Goal: Task Accomplishment & Management: Manage account settings

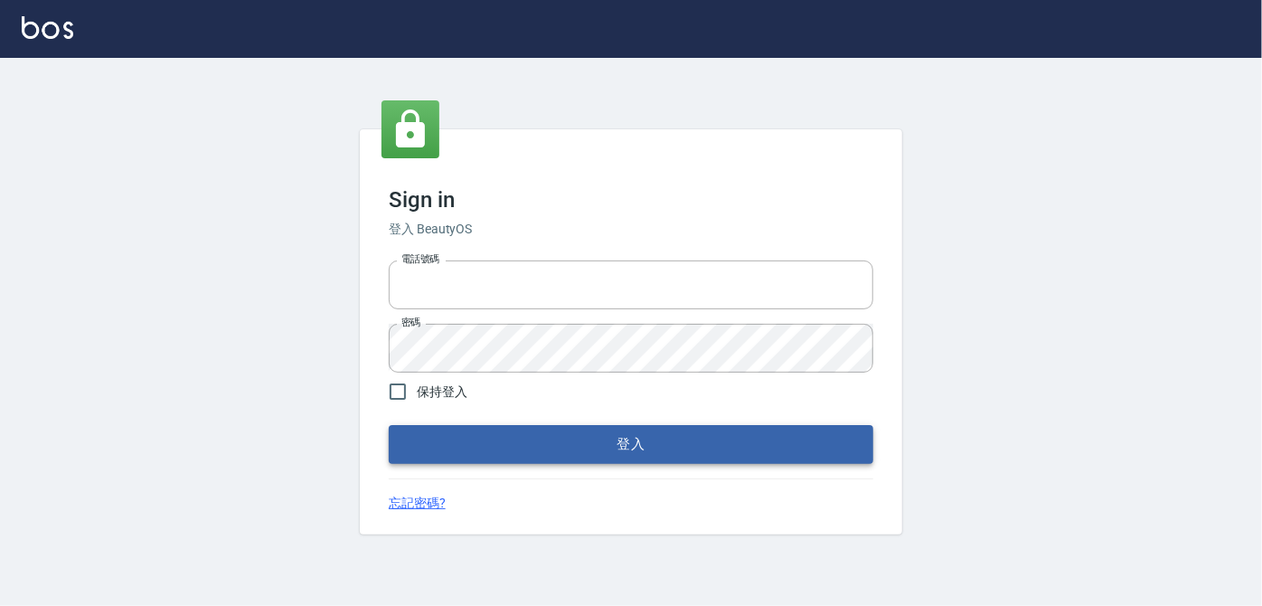
type input "0939367977"
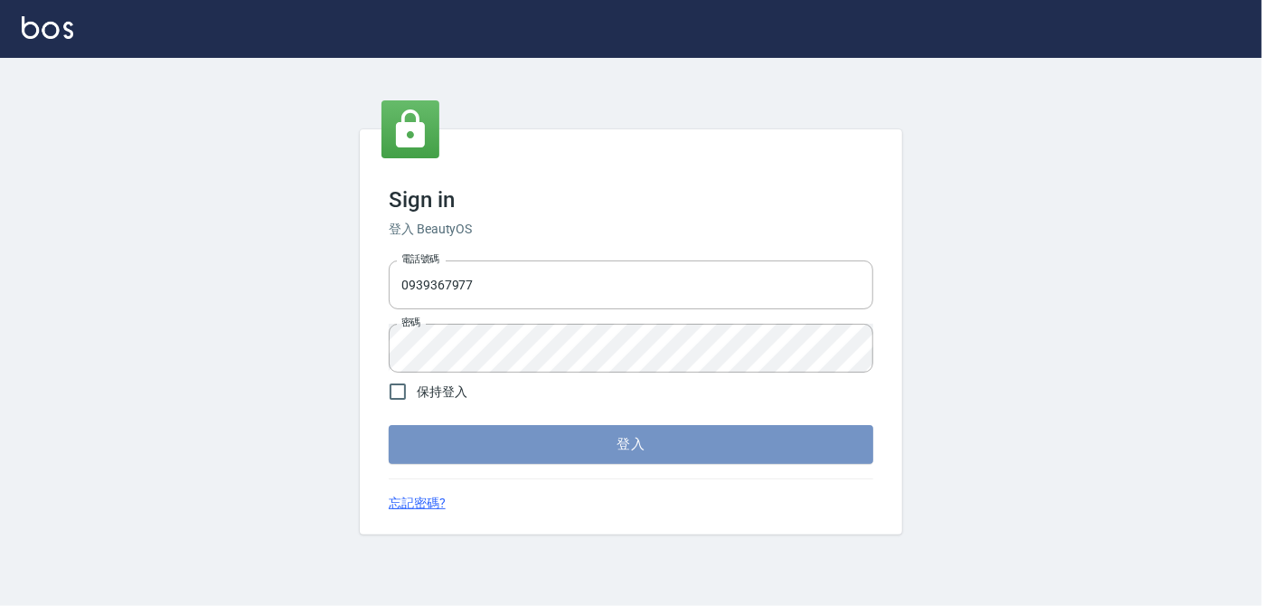
click at [644, 440] on button "登入" at bounding box center [631, 444] width 484 height 38
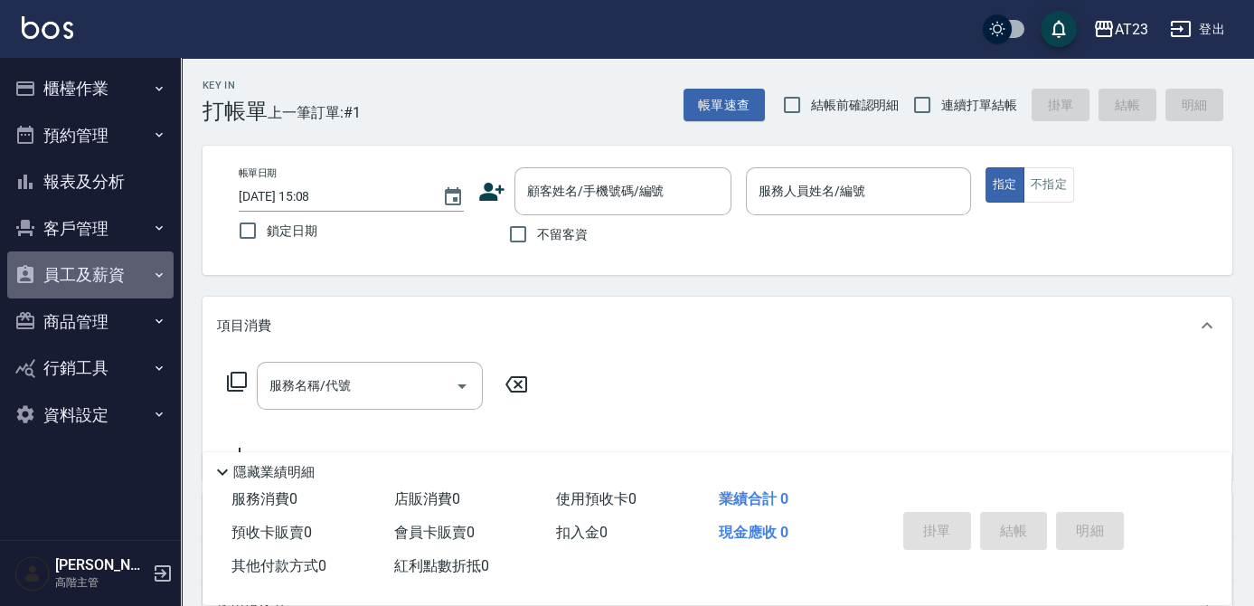
click at [89, 273] on button "員工及薪資" at bounding box center [90, 274] width 166 height 47
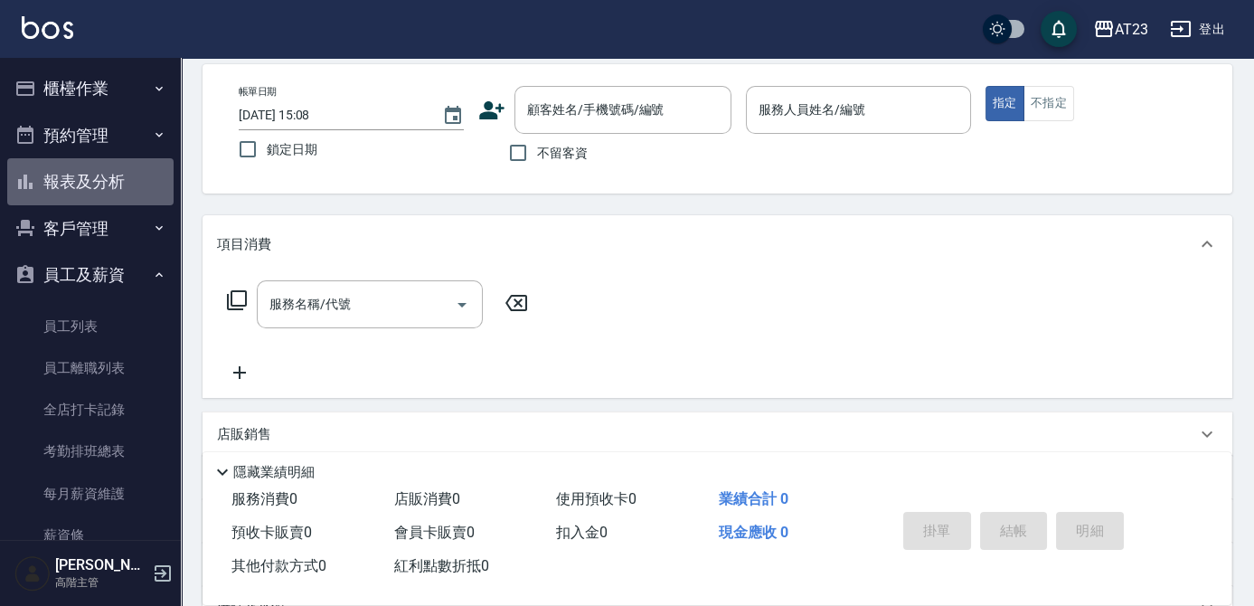
click at [103, 176] on button "報表及分析" at bounding box center [90, 181] width 166 height 47
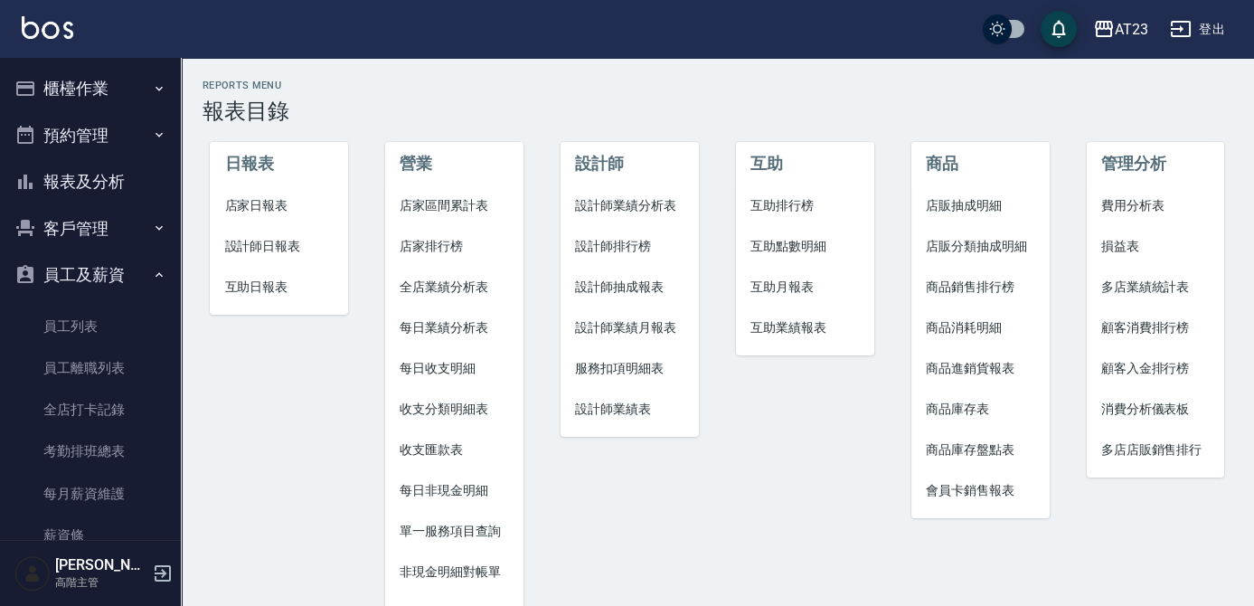
click at [268, 248] on span "設計師日報表" at bounding box center [278, 246] width 109 height 19
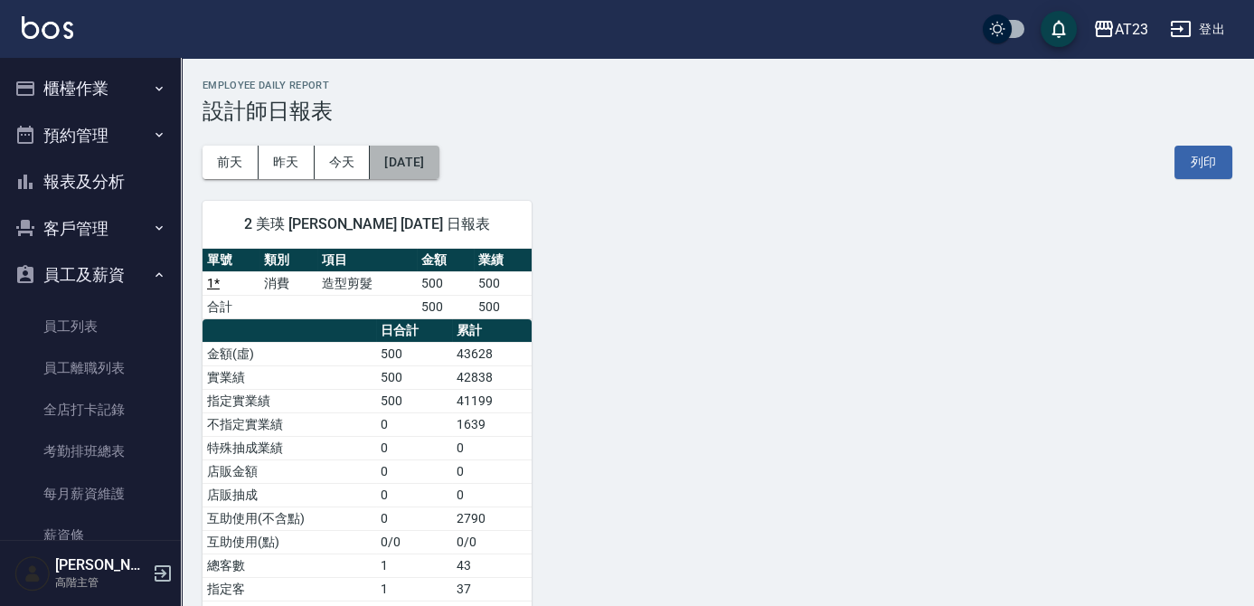
click at [395, 166] on button "[DATE]" at bounding box center [404, 162] width 69 height 33
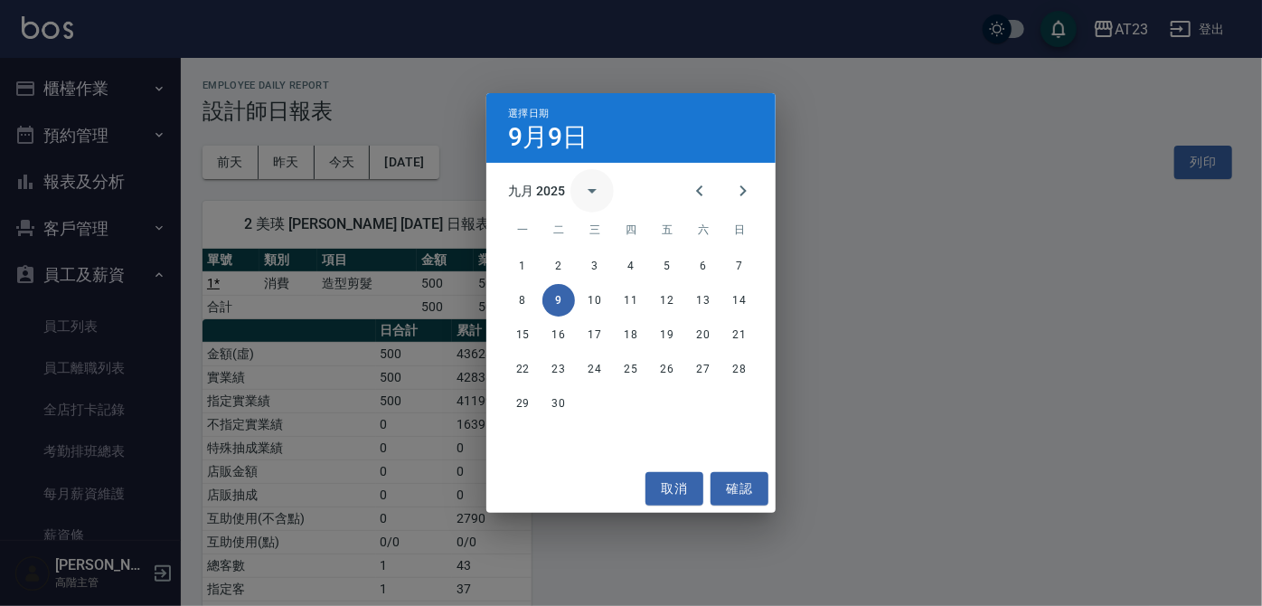
click at [591, 191] on icon "calendar view is open, switch to year view" at bounding box center [592, 191] width 9 height 5
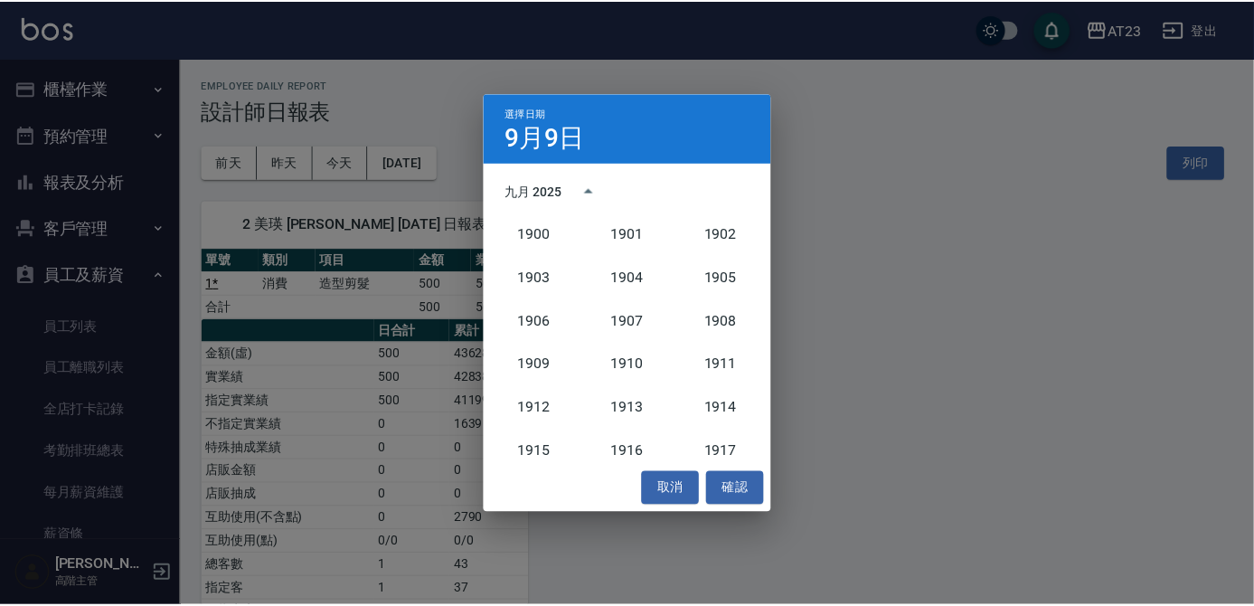
scroll to position [1674, 0]
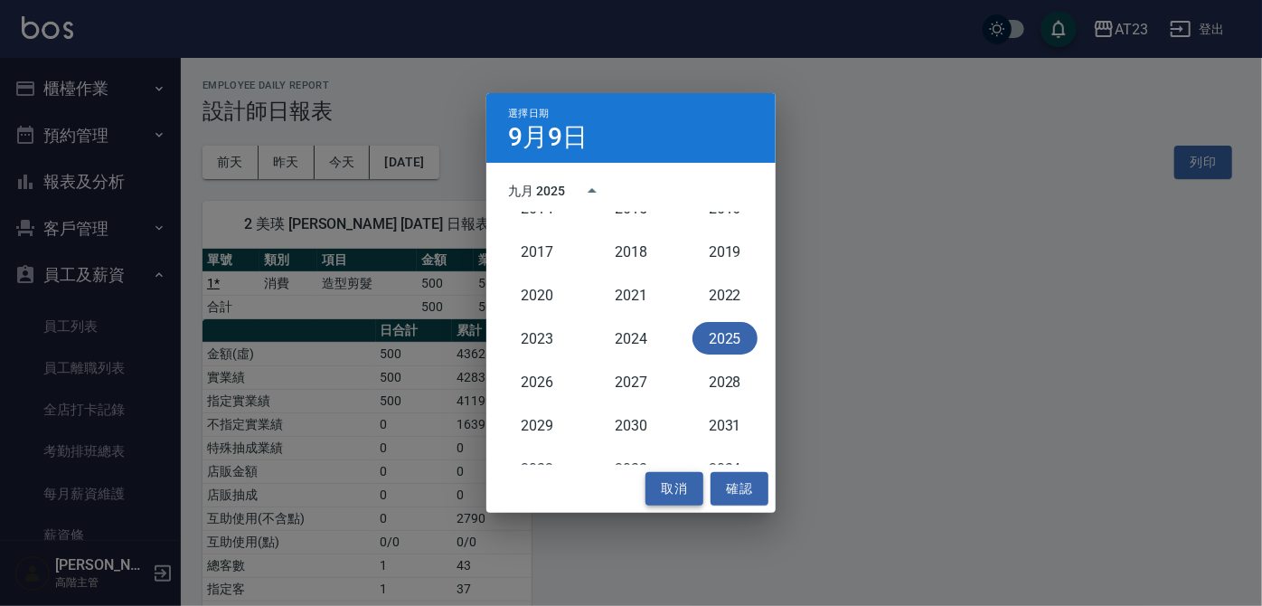
click at [669, 478] on button "取消" at bounding box center [674, 488] width 58 height 33
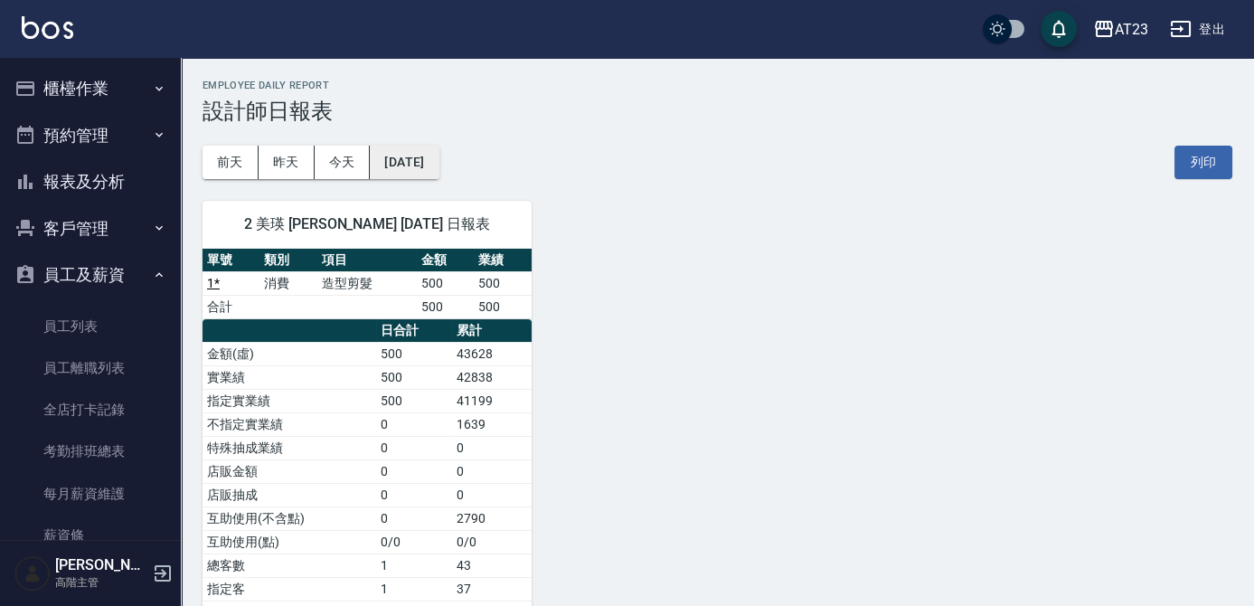
click at [427, 151] on button "[DATE]" at bounding box center [404, 162] width 69 height 33
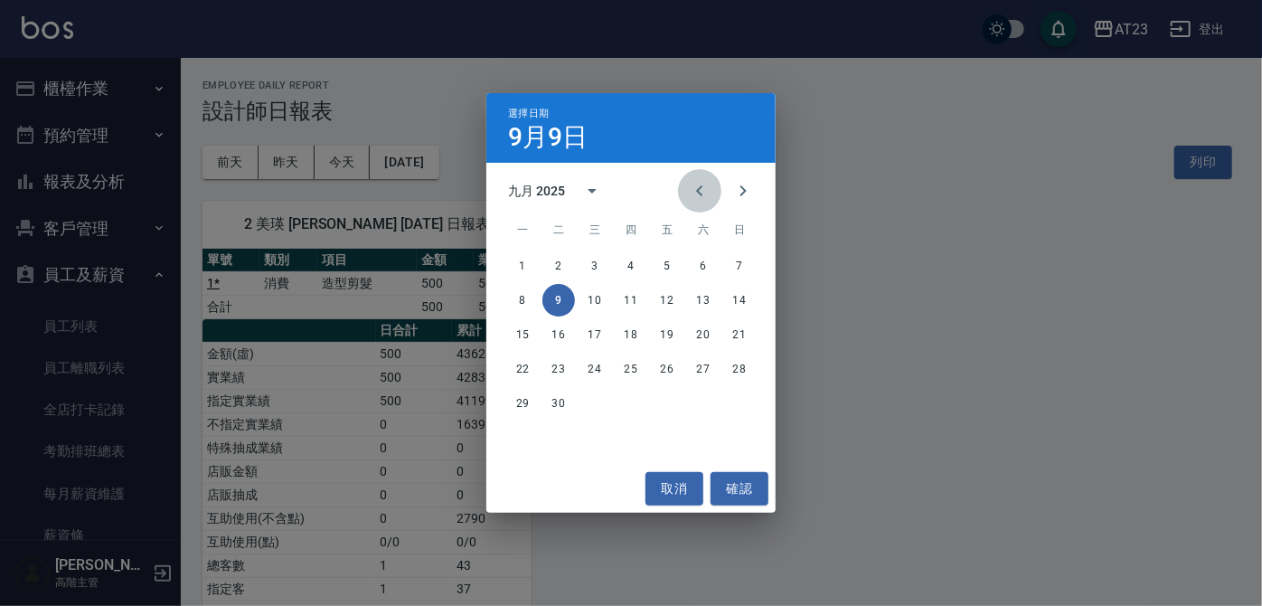
click at [710, 197] on icon "Previous month" at bounding box center [700, 191] width 22 height 22
click at [701, 402] on button "30" at bounding box center [703, 403] width 33 height 33
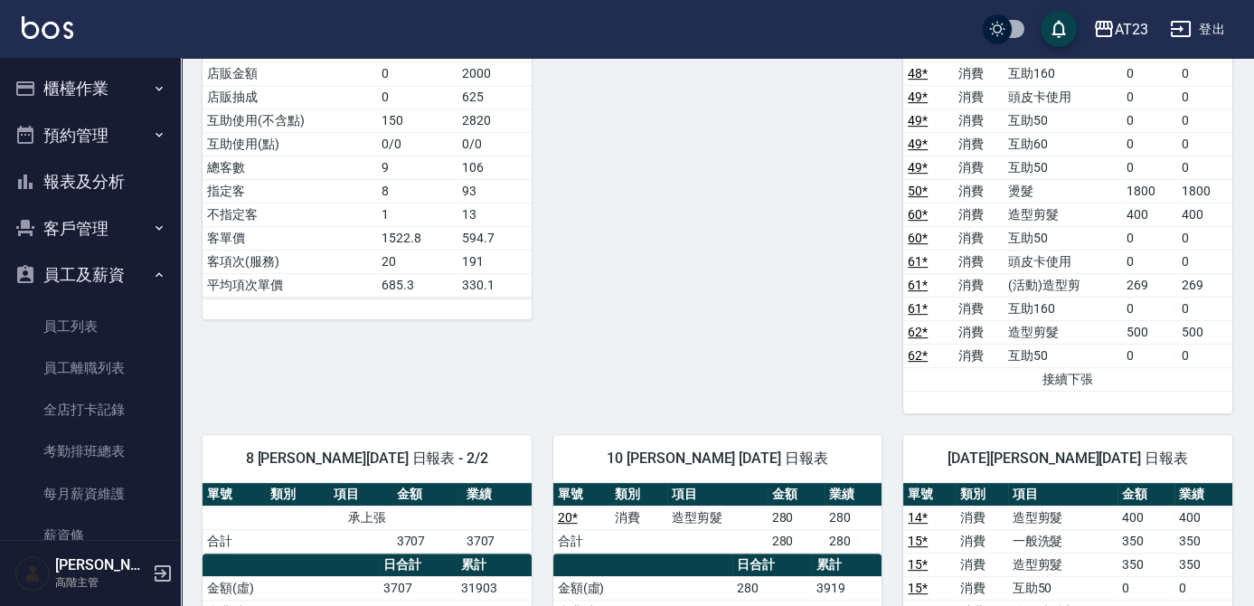
scroll to position [1889, 0]
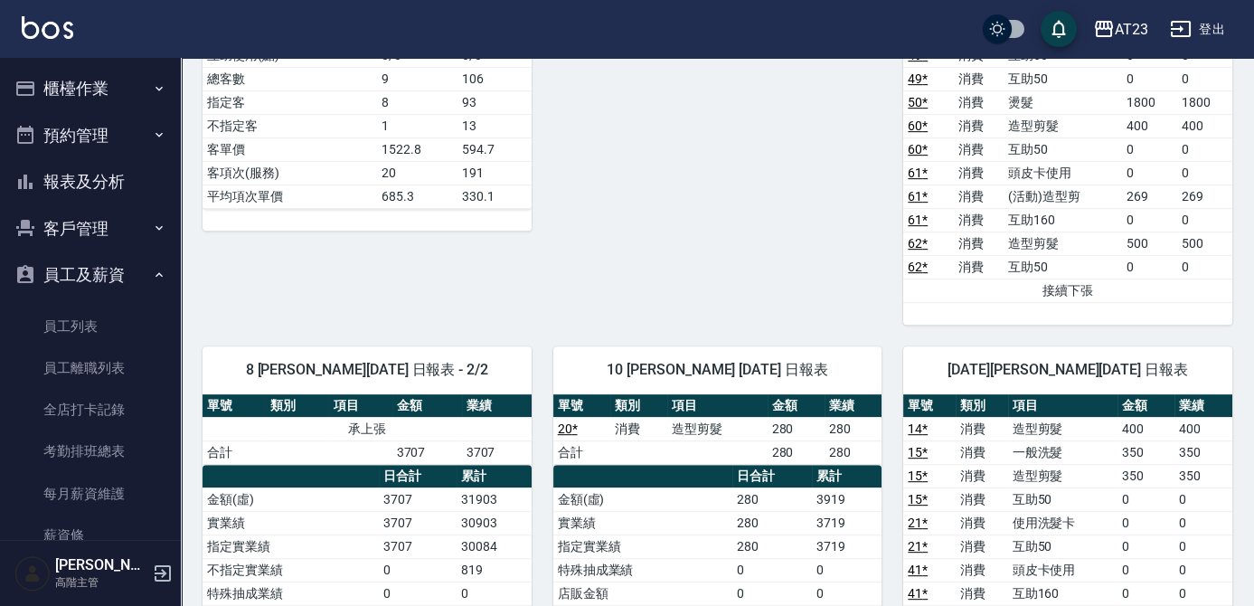
click at [132, 186] on button "報表及分析" at bounding box center [90, 181] width 166 height 47
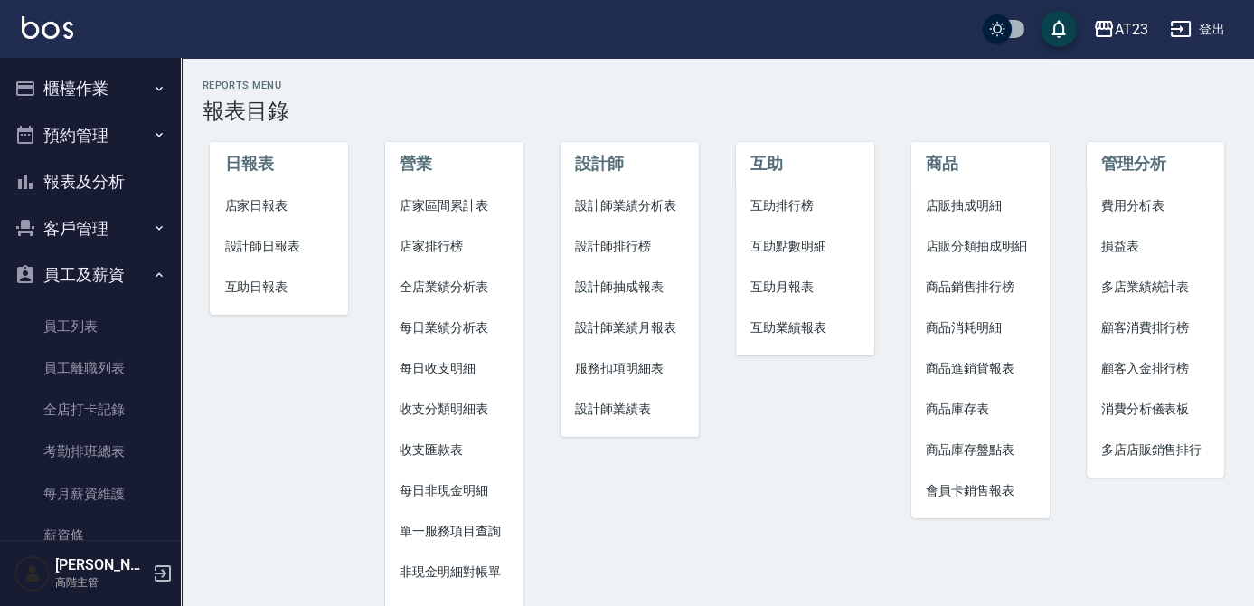
click at [259, 291] on span "互助日報表" at bounding box center [278, 287] width 109 height 19
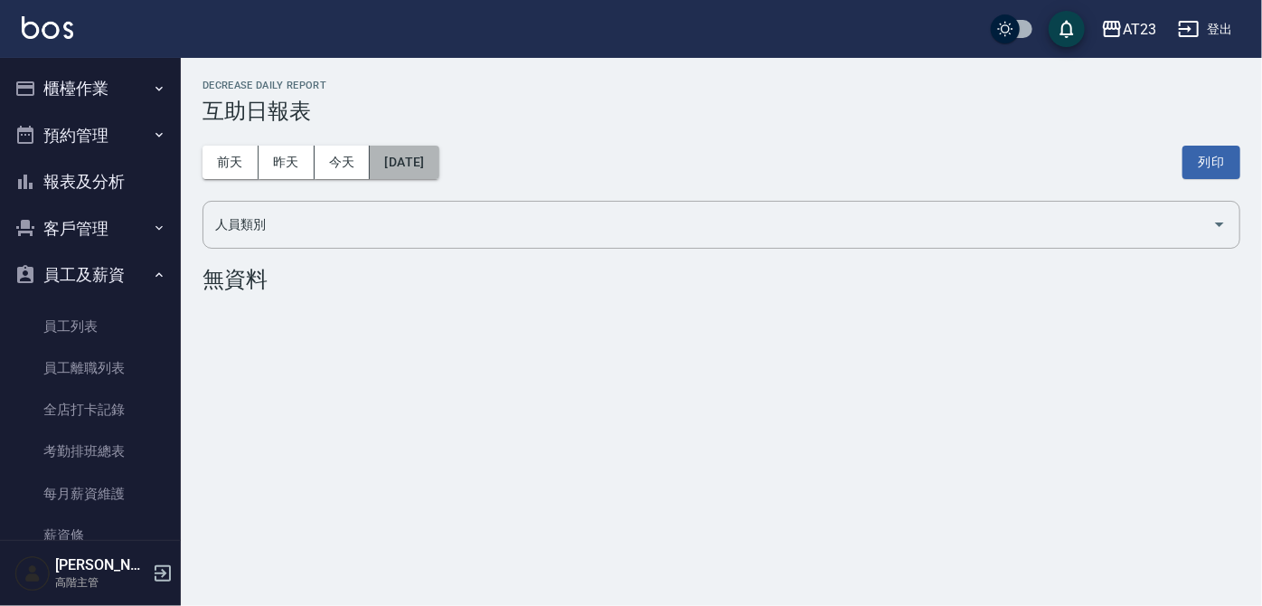
click at [385, 165] on button "2025/09/09" at bounding box center [404, 162] width 69 height 33
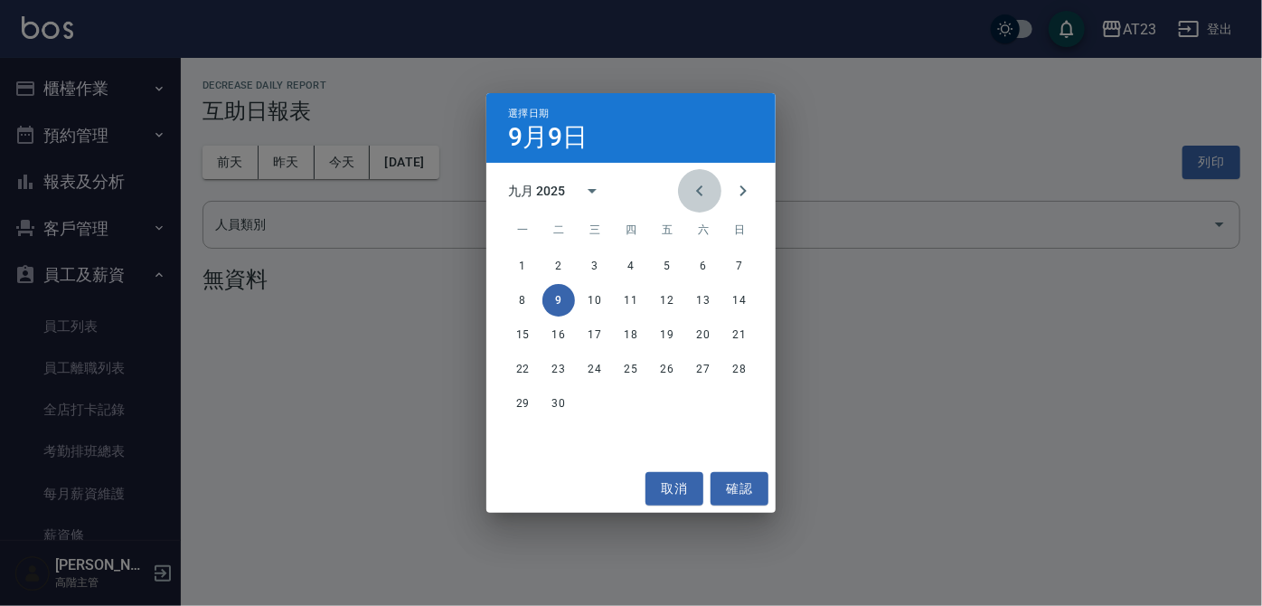
click at [705, 188] on icon "Previous month" at bounding box center [700, 191] width 22 height 22
click at [733, 399] on button "31" at bounding box center [739, 403] width 33 height 33
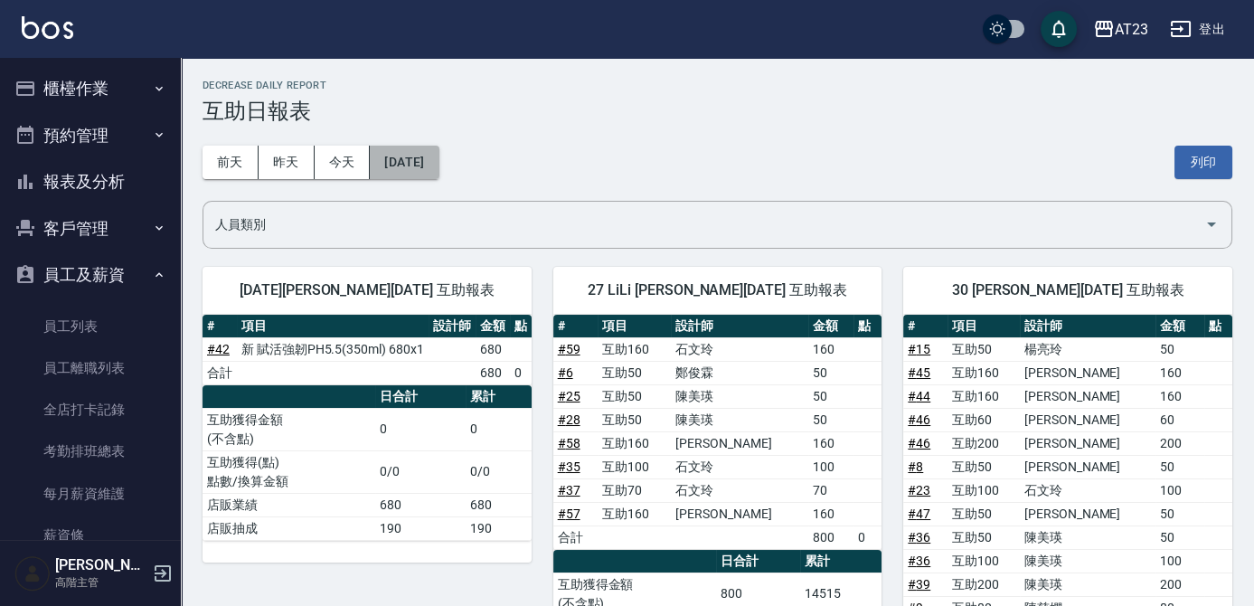
click at [409, 161] on button "2025/08/31" at bounding box center [404, 162] width 69 height 33
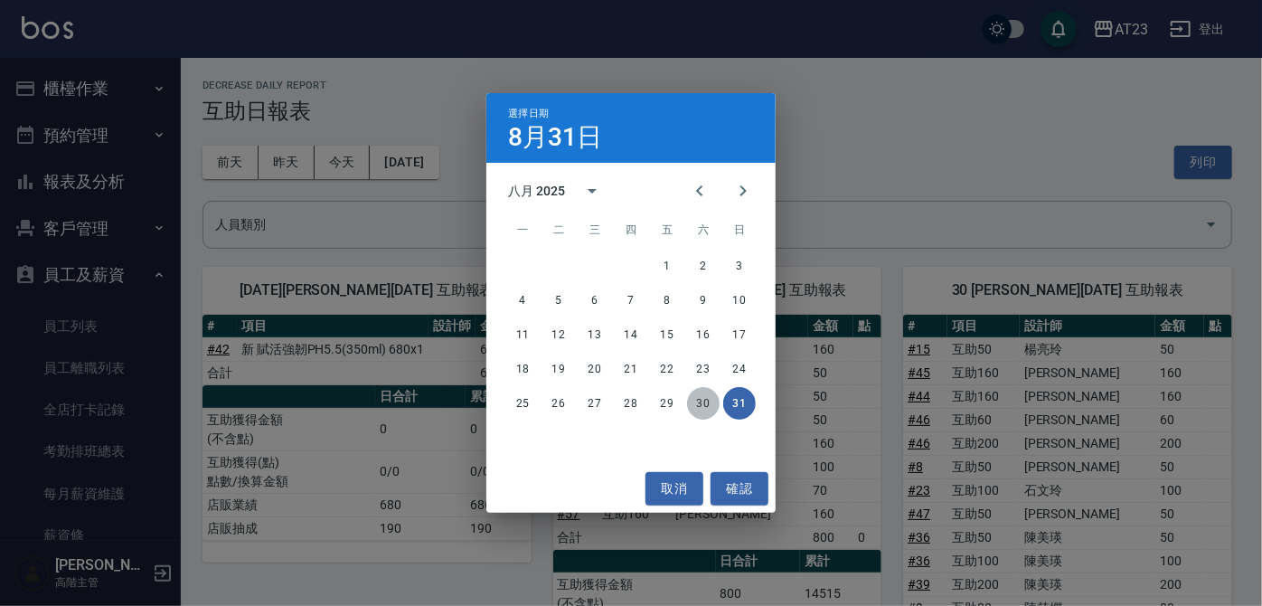
click at [716, 401] on button "30" at bounding box center [703, 403] width 33 height 33
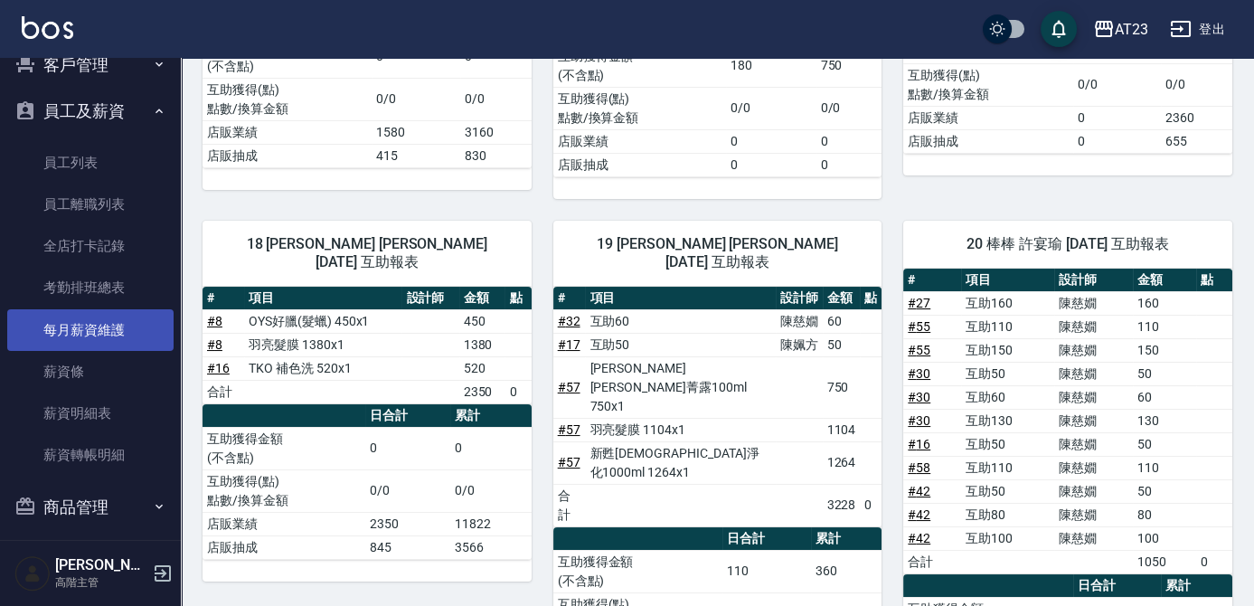
scroll to position [164, 0]
click at [117, 326] on link "每月薪資維護" at bounding box center [90, 330] width 166 height 42
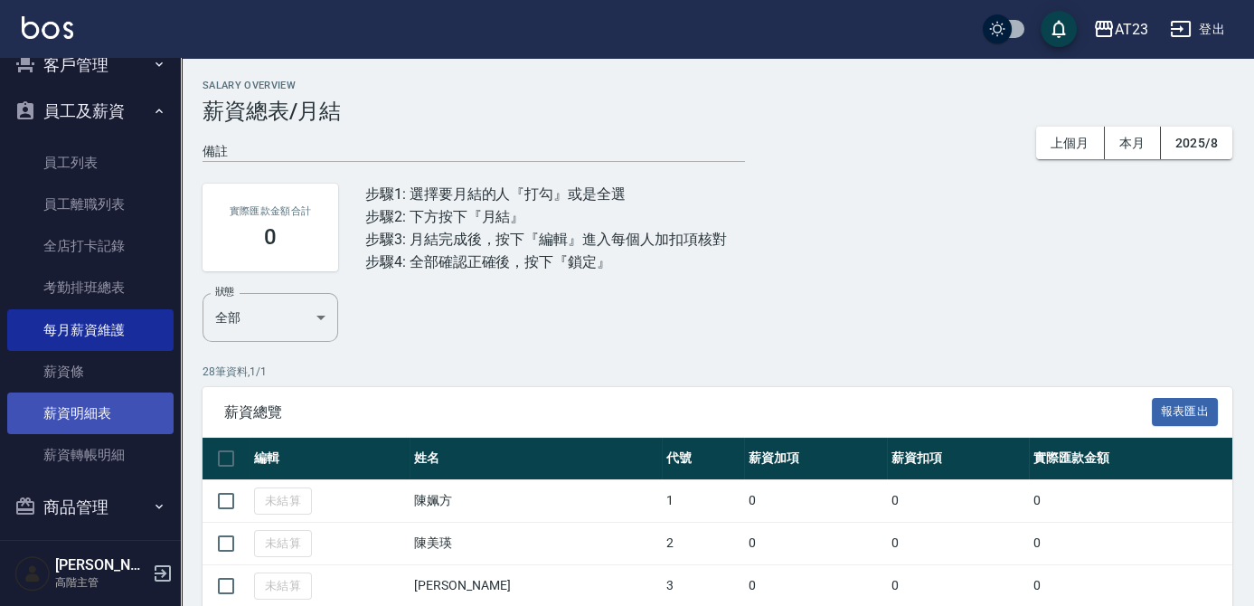
click at [105, 423] on link "薪資明細表" at bounding box center [90, 413] width 166 height 42
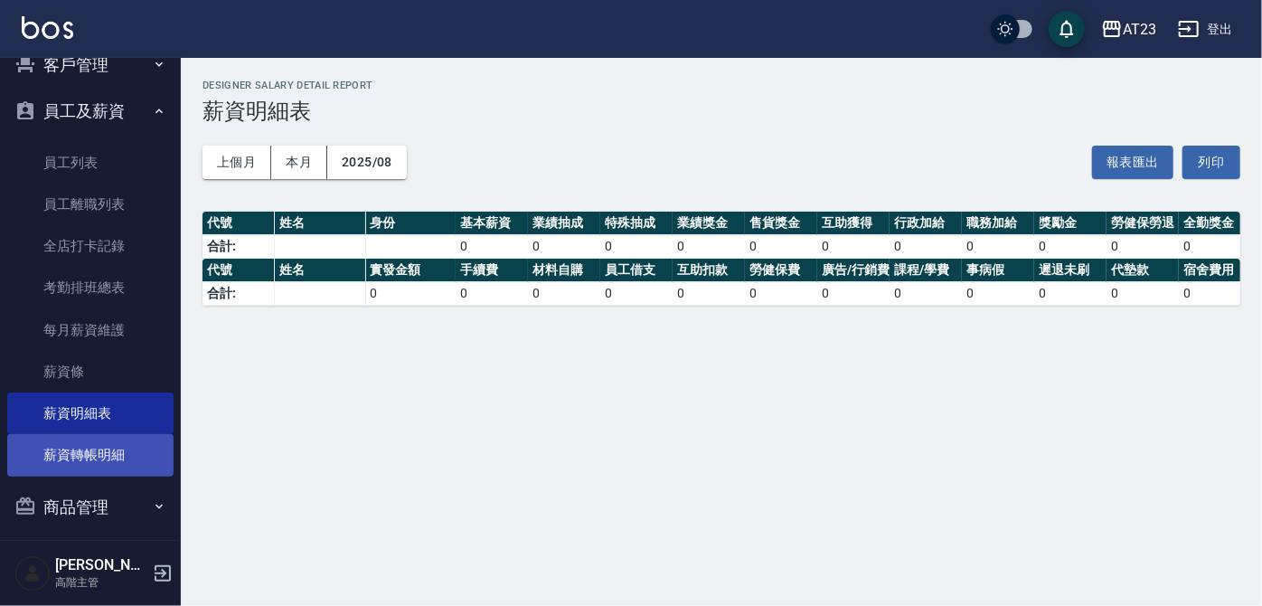
click at [107, 450] on link "薪資轉帳明細" at bounding box center [90, 455] width 166 height 42
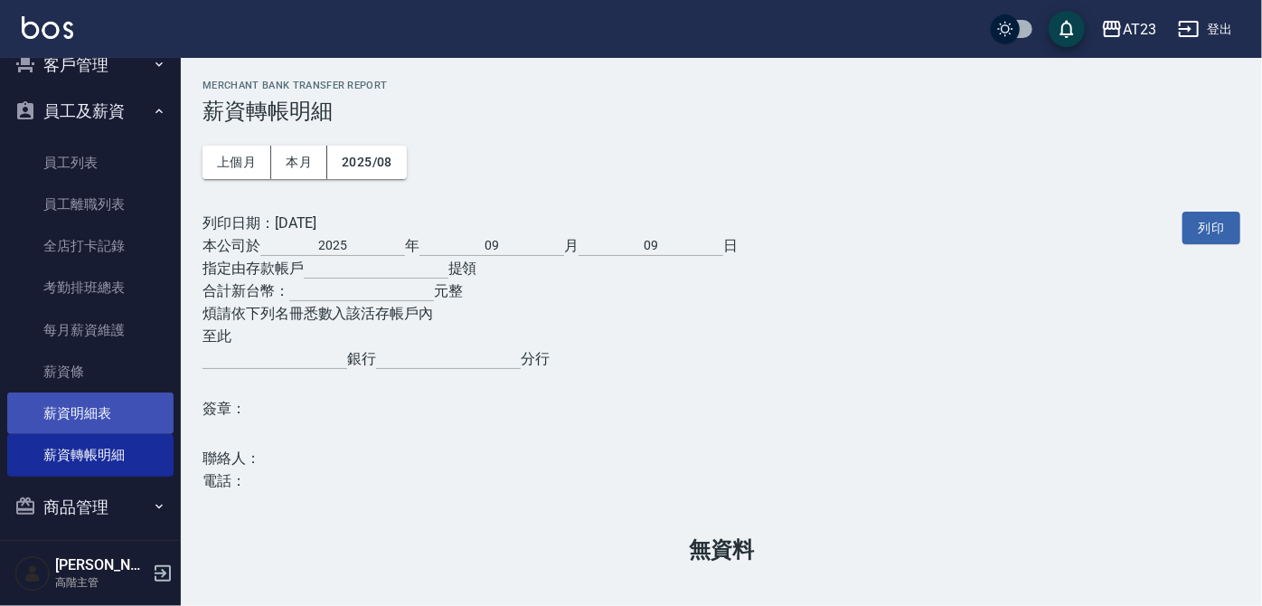
click at [81, 408] on link "薪資明細表" at bounding box center [90, 413] width 166 height 42
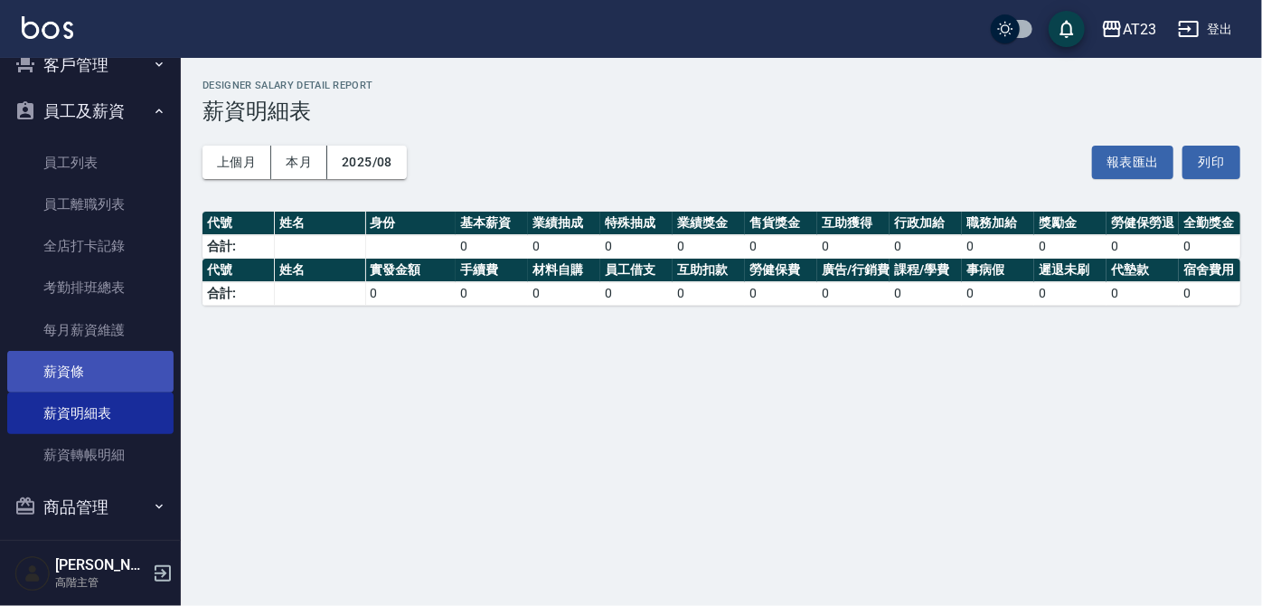
click at [80, 366] on link "薪資條" at bounding box center [90, 372] width 166 height 42
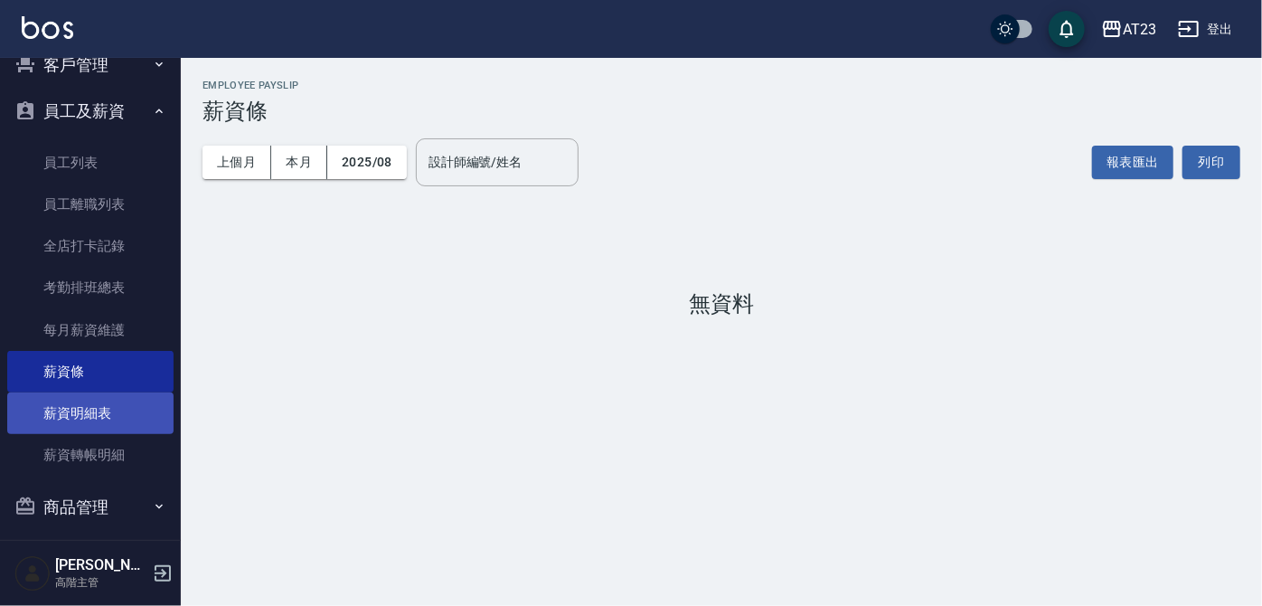
click at [96, 415] on link "薪資明細表" at bounding box center [90, 413] width 166 height 42
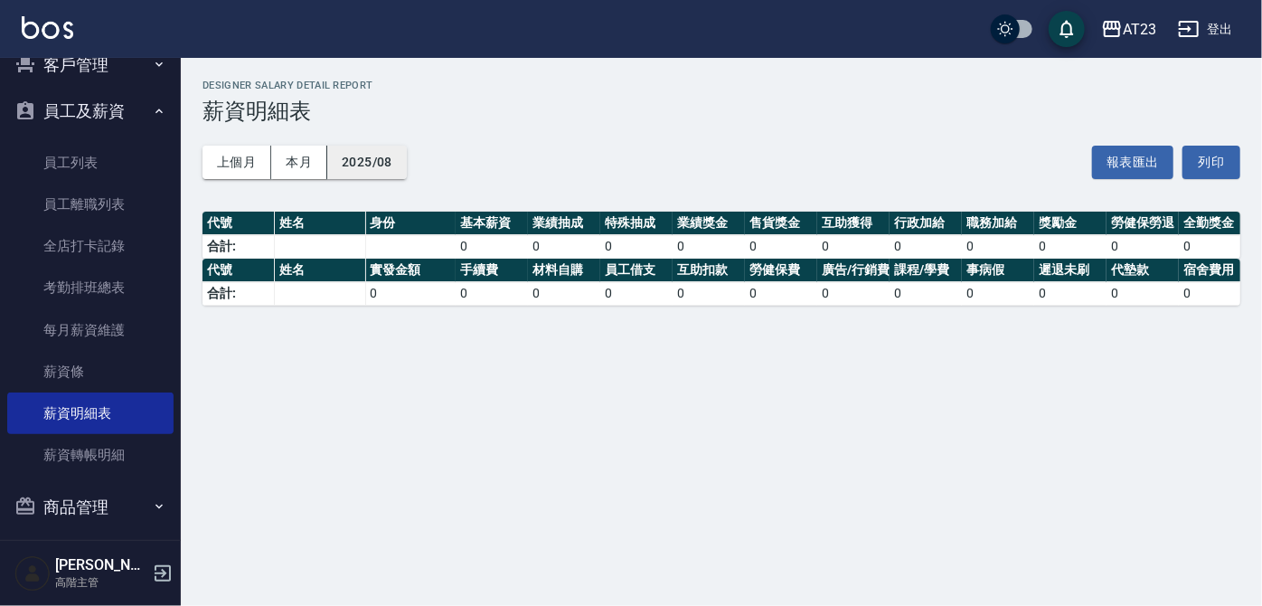
click at [397, 147] on button "2025/08" at bounding box center [367, 162] width 80 height 33
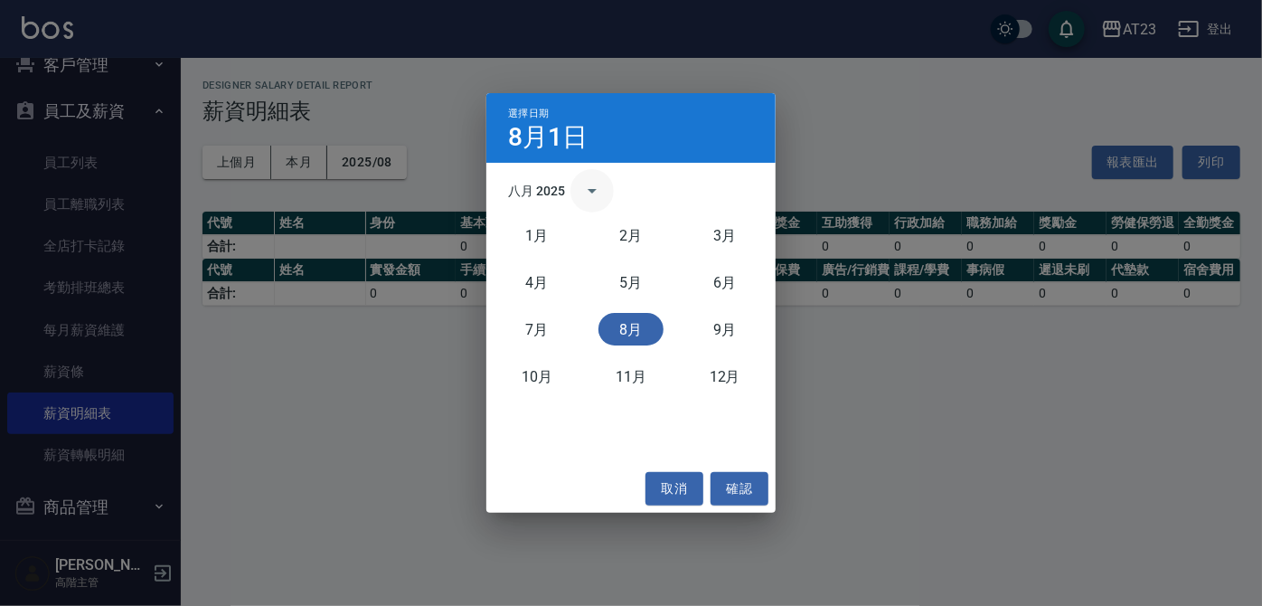
click at [598, 190] on icon "calendar view is open, switch to year view" at bounding box center [592, 191] width 22 height 22
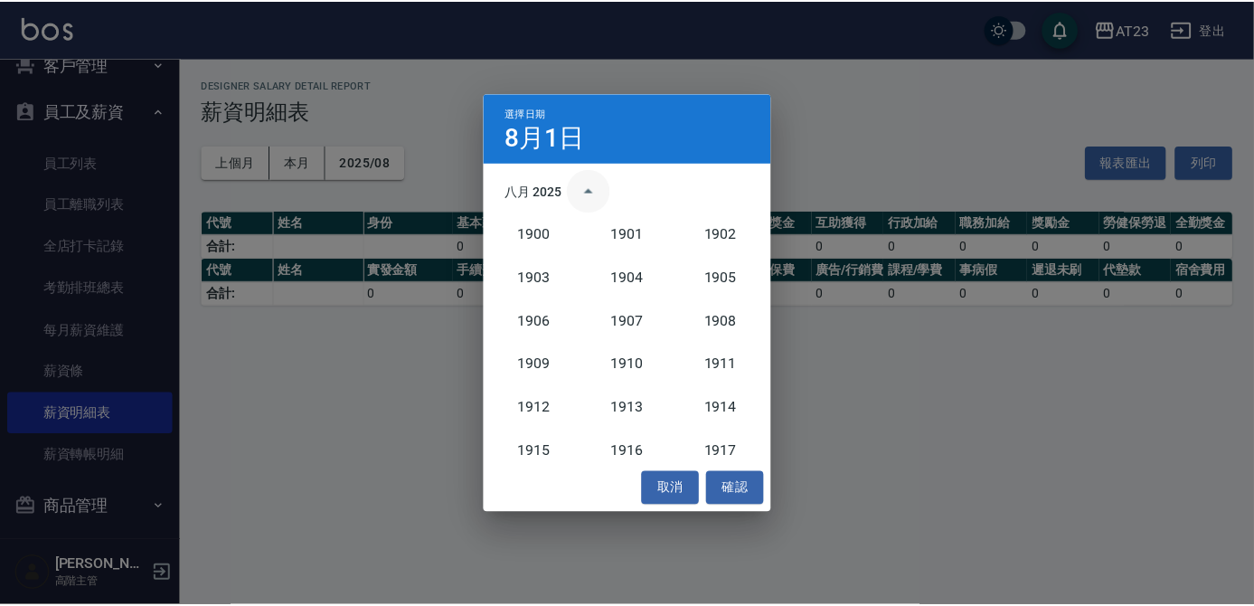
scroll to position [1674, 0]
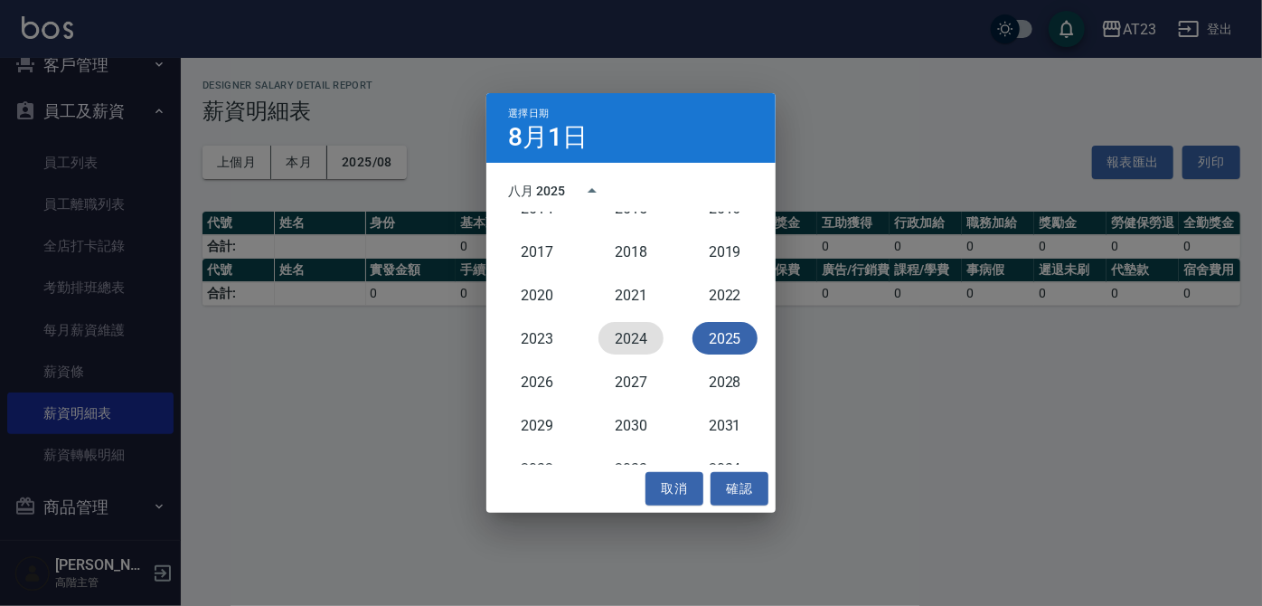
click at [642, 327] on button "2024" at bounding box center [630, 338] width 65 height 33
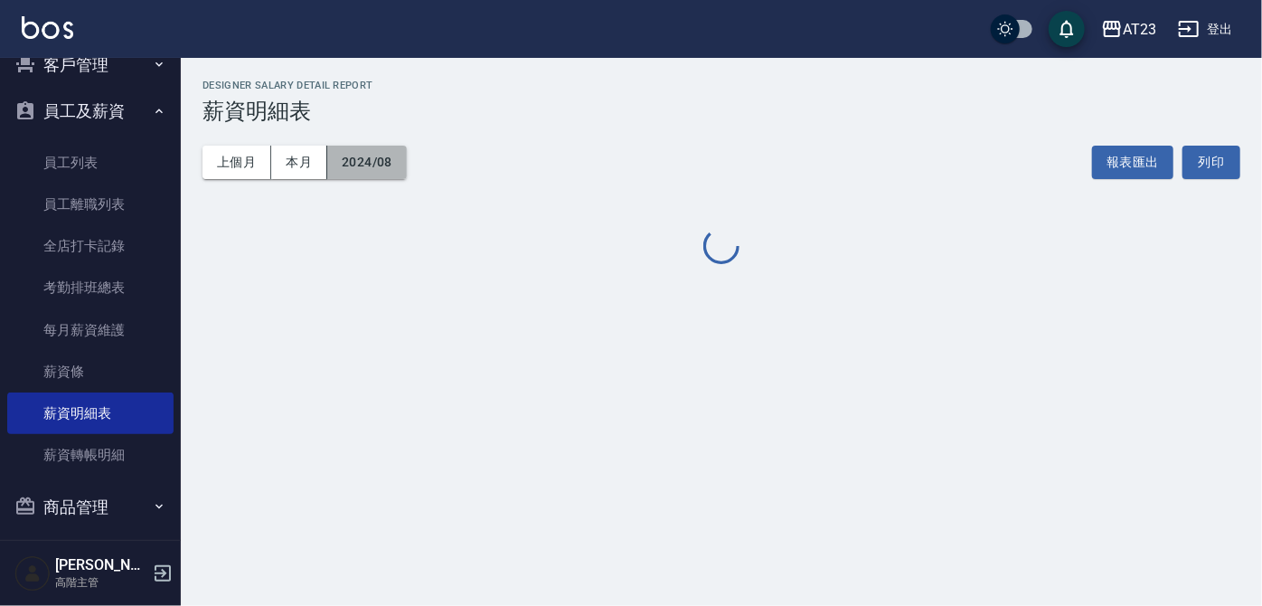
click at [356, 169] on button "2024/08" at bounding box center [367, 162] width 80 height 33
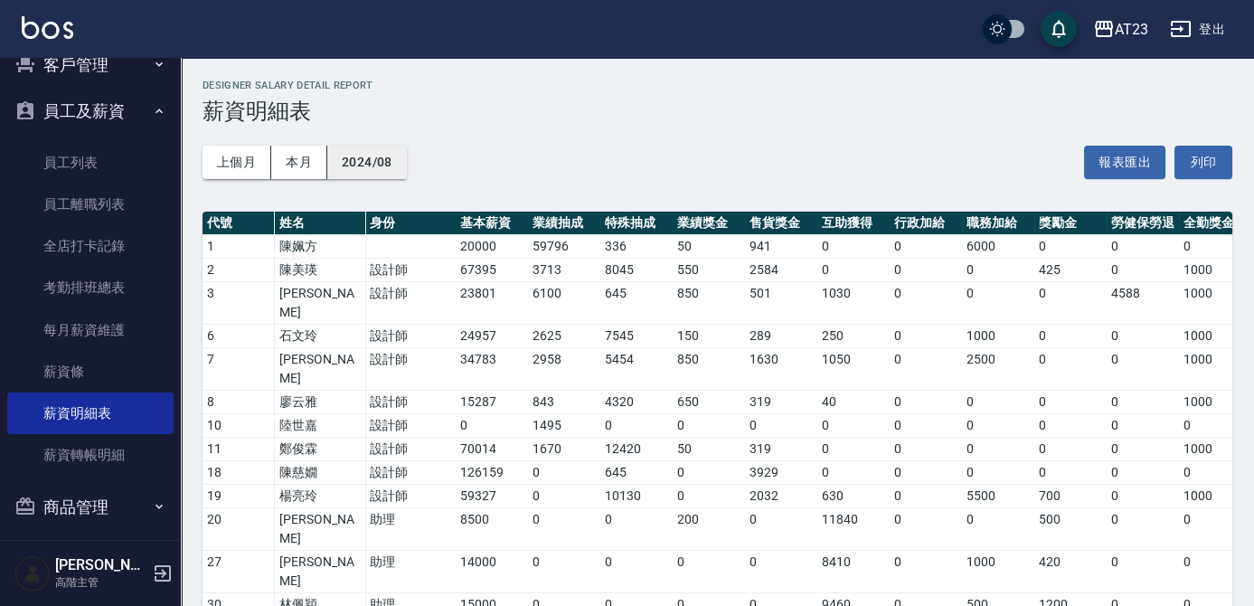
click at [381, 165] on button "2024/08" at bounding box center [367, 162] width 80 height 33
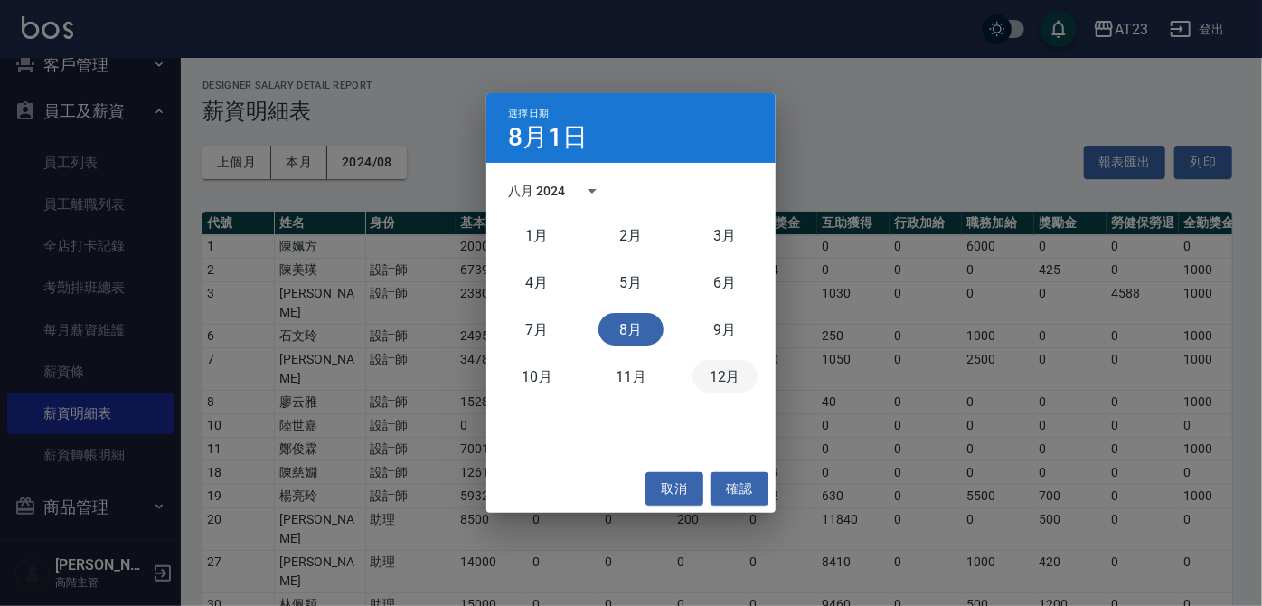
click at [725, 378] on button "12月" at bounding box center [724, 376] width 65 height 33
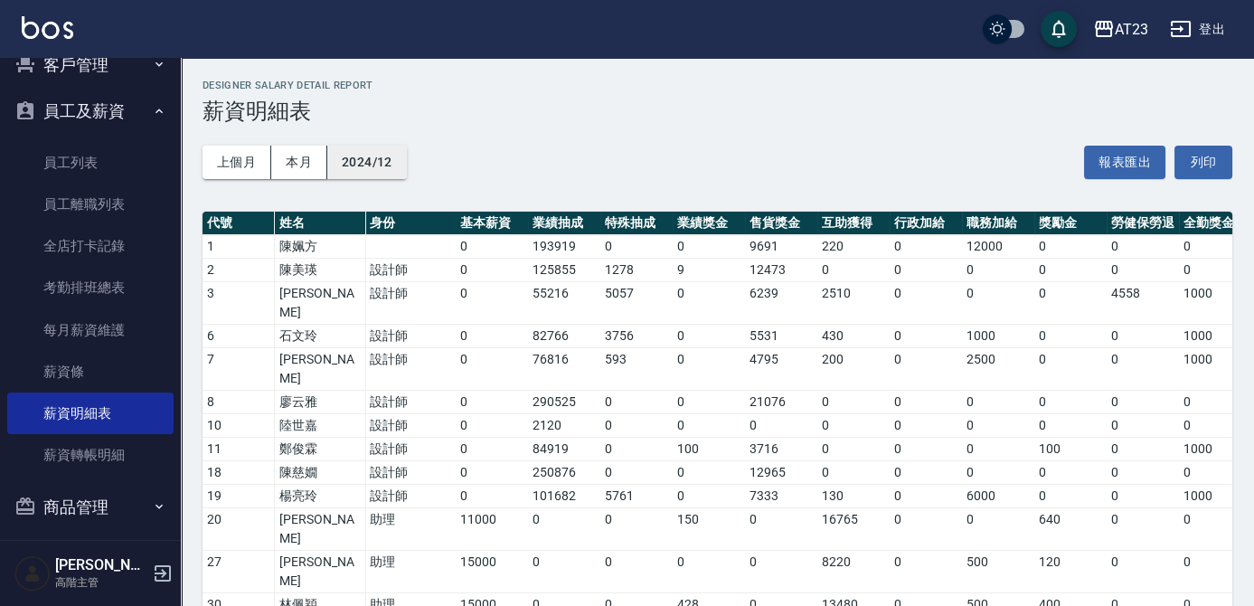
click at [376, 165] on button "2024/12" at bounding box center [367, 162] width 80 height 33
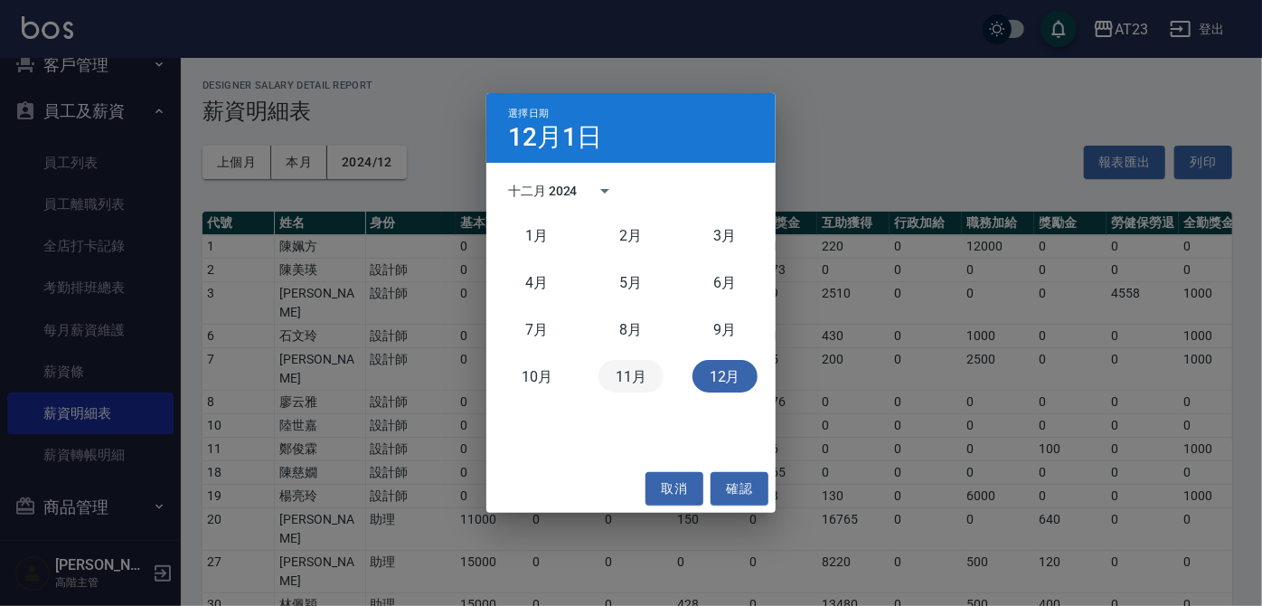
click at [634, 384] on button "11月" at bounding box center [630, 376] width 65 height 33
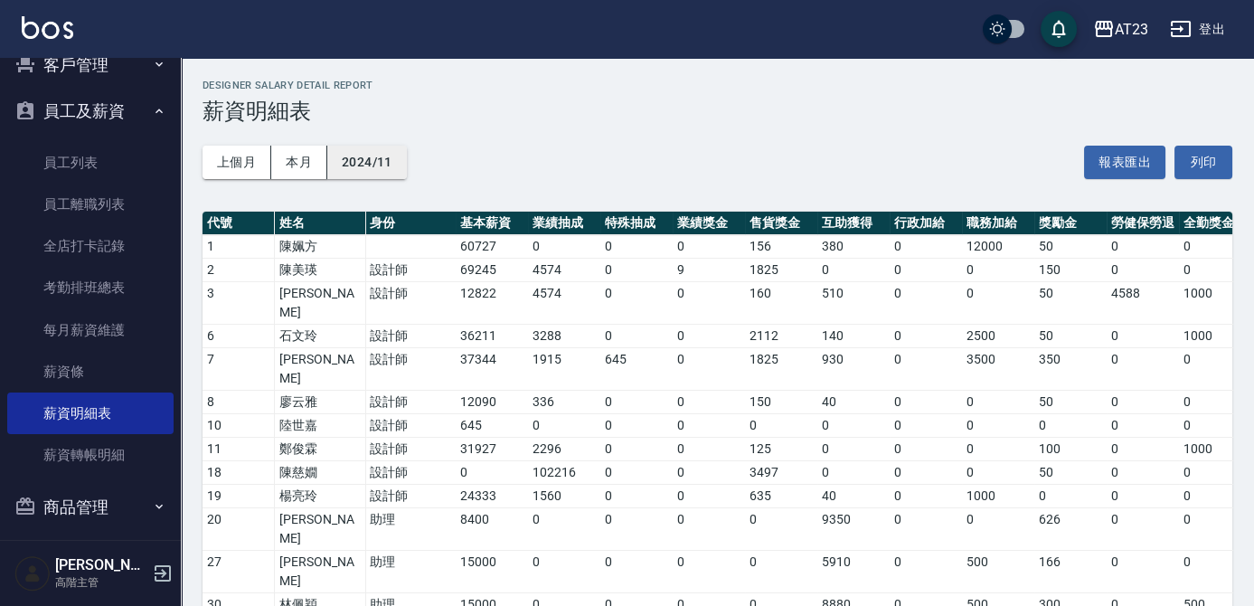
click at [400, 172] on button "2024/11" at bounding box center [367, 162] width 80 height 33
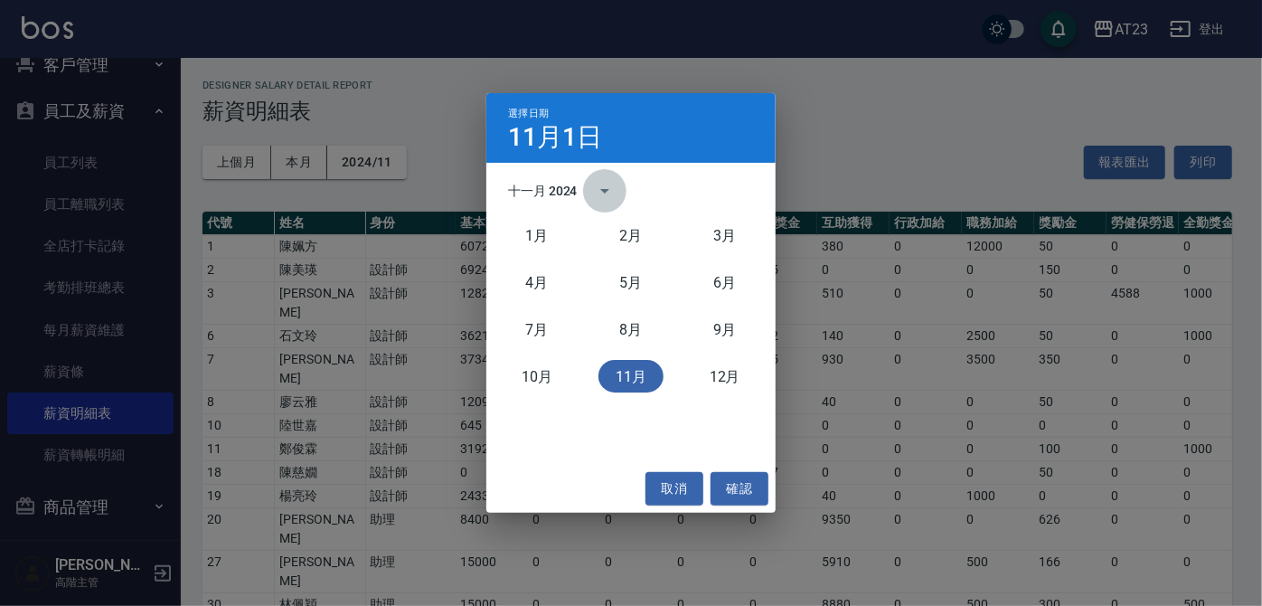
click at [588, 191] on button "calendar view is open, switch to year view" at bounding box center [604, 190] width 43 height 43
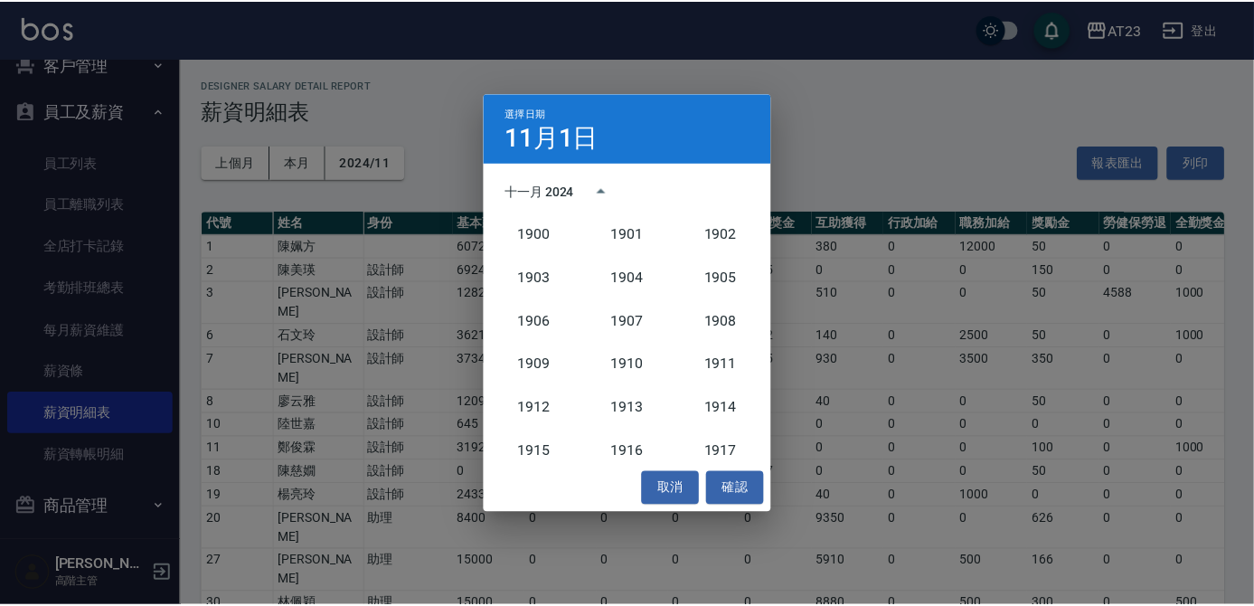
scroll to position [1674, 0]
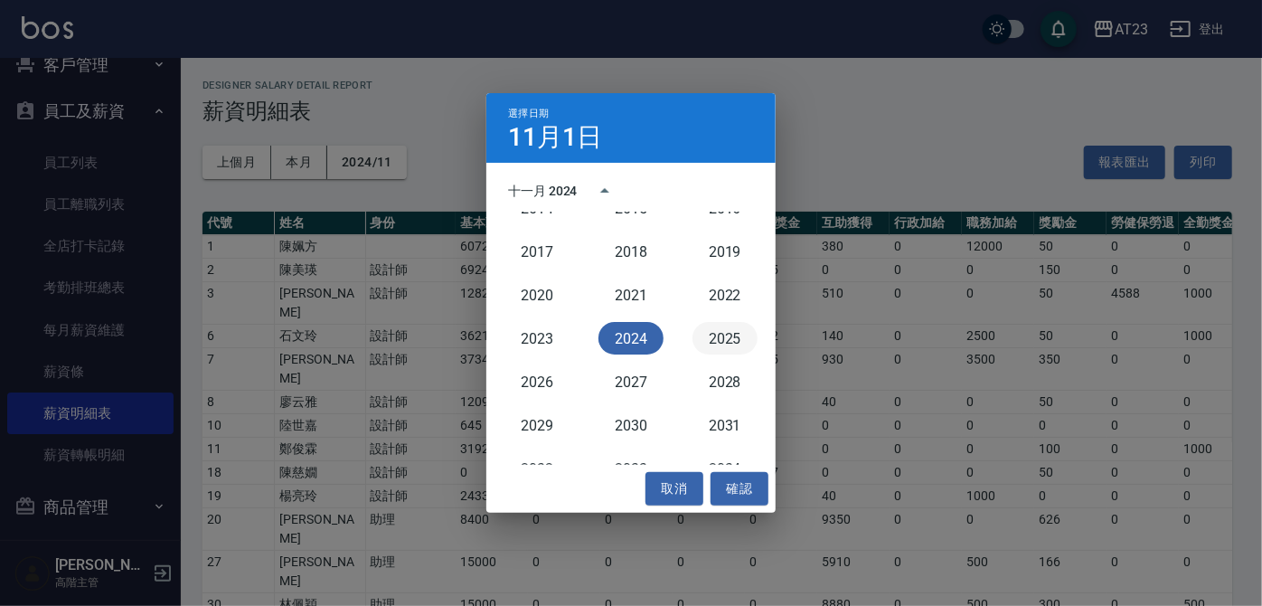
click at [723, 334] on button "2025" at bounding box center [724, 338] width 65 height 33
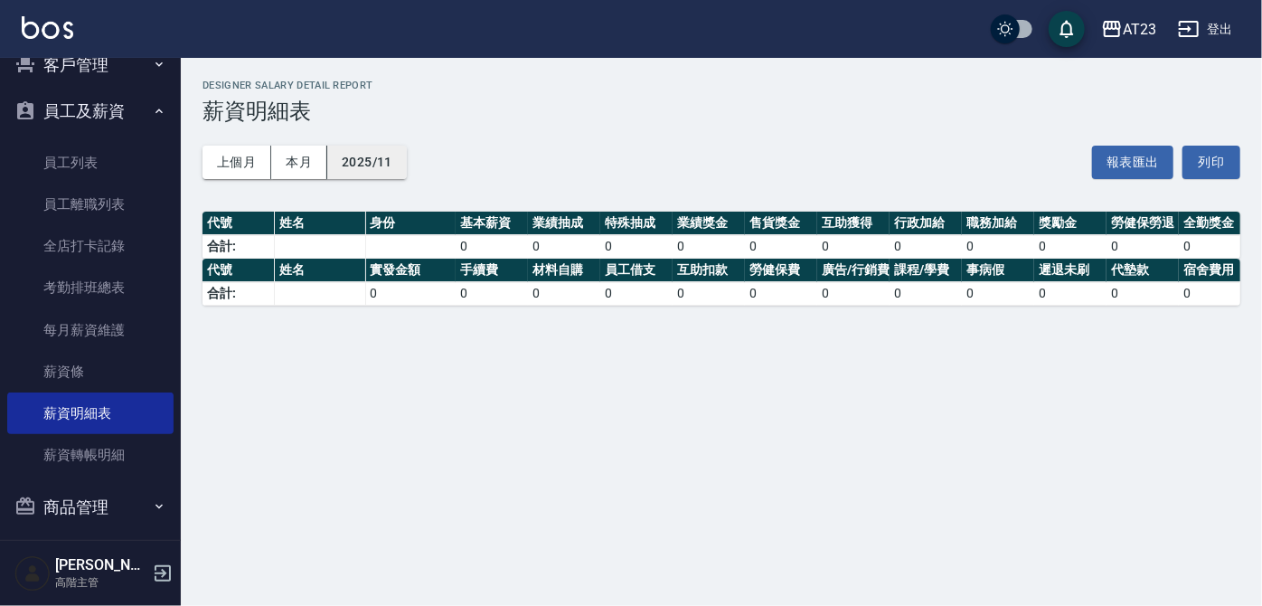
click at [353, 169] on button "2025/11" at bounding box center [367, 162] width 80 height 33
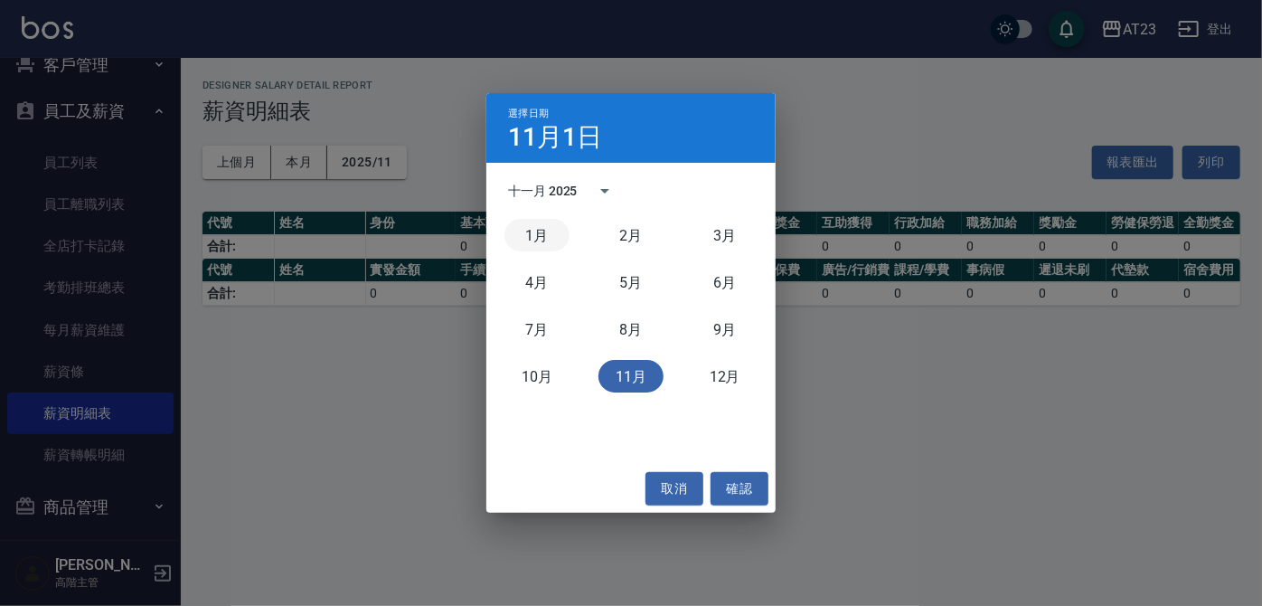
click at [536, 230] on button "1月" at bounding box center [536, 235] width 65 height 33
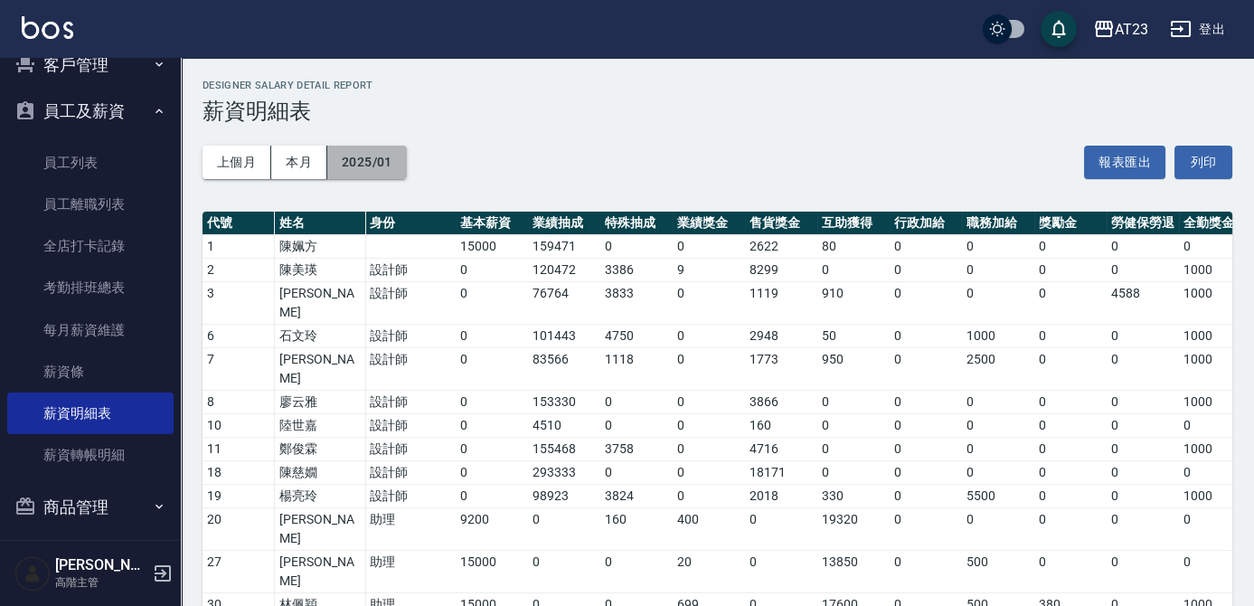
click at [366, 169] on button "2025/01" at bounding box center [367, 162] width 80 height 33
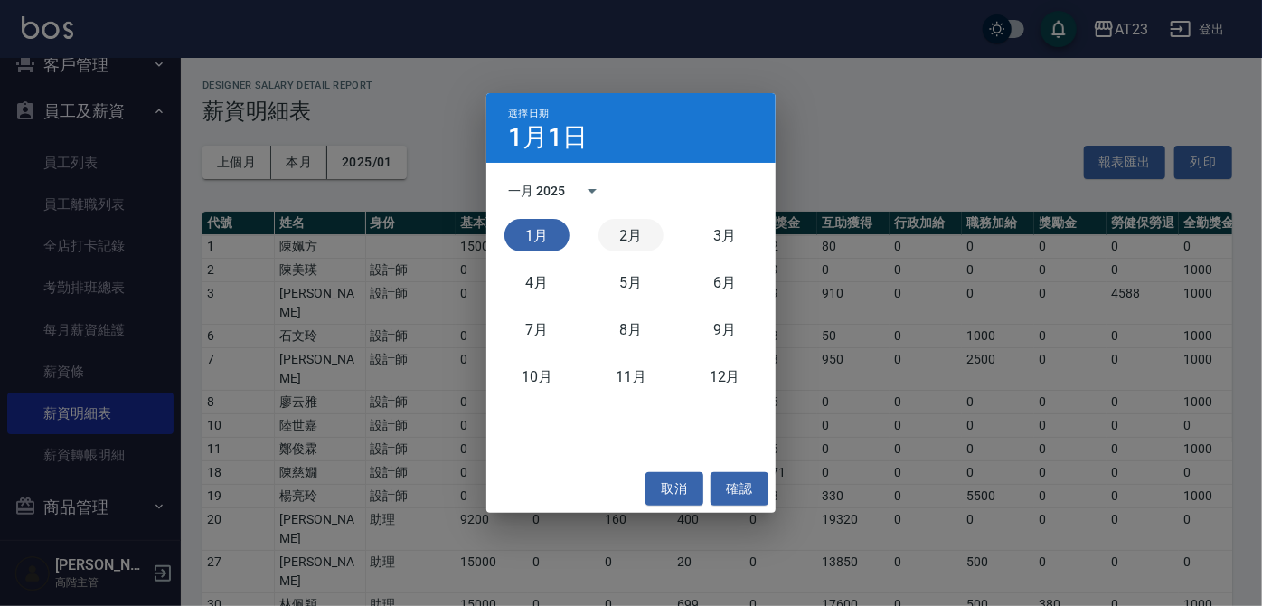
click at [621, 237] on button "2月" at bounding box center [630, 235] width 65 height 33
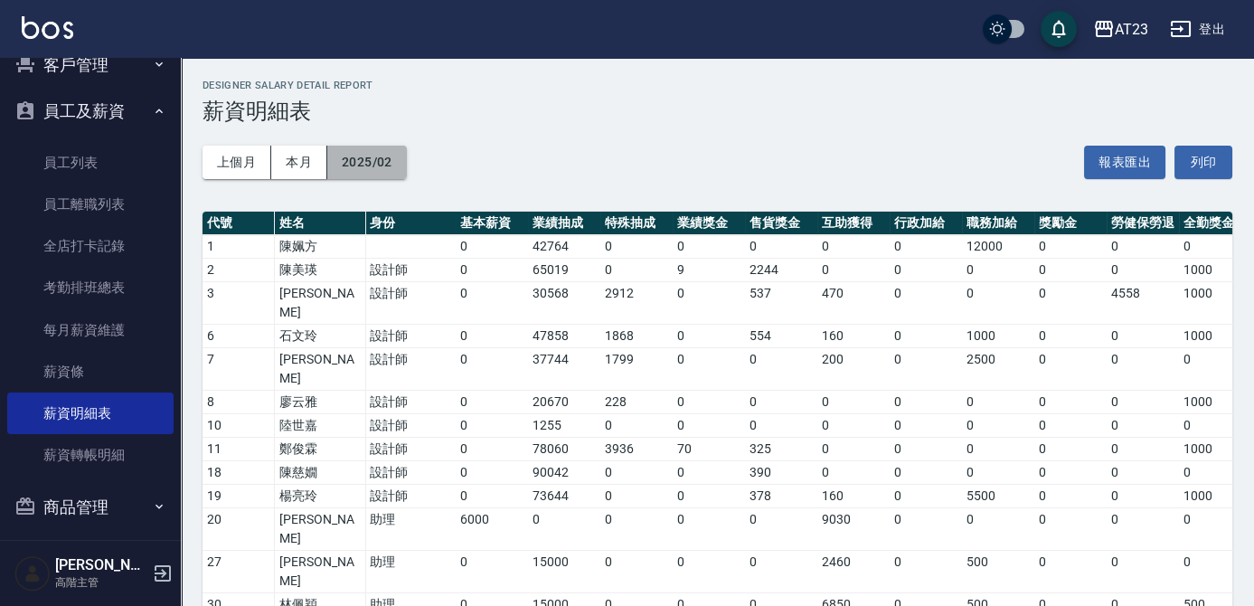
click at [390, 157] on button "2025/02" at bounding box center [367, 162] width 80 height 33
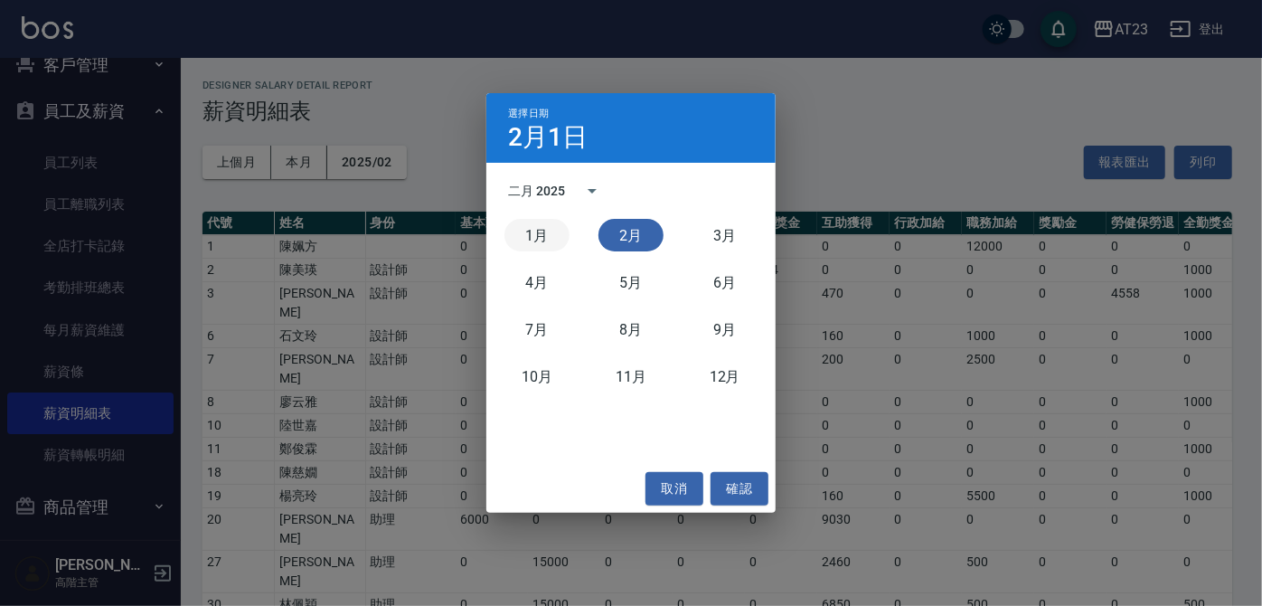
click at [540, 235] on button "1月" at bounding box center [536, 235] width 65 height 33
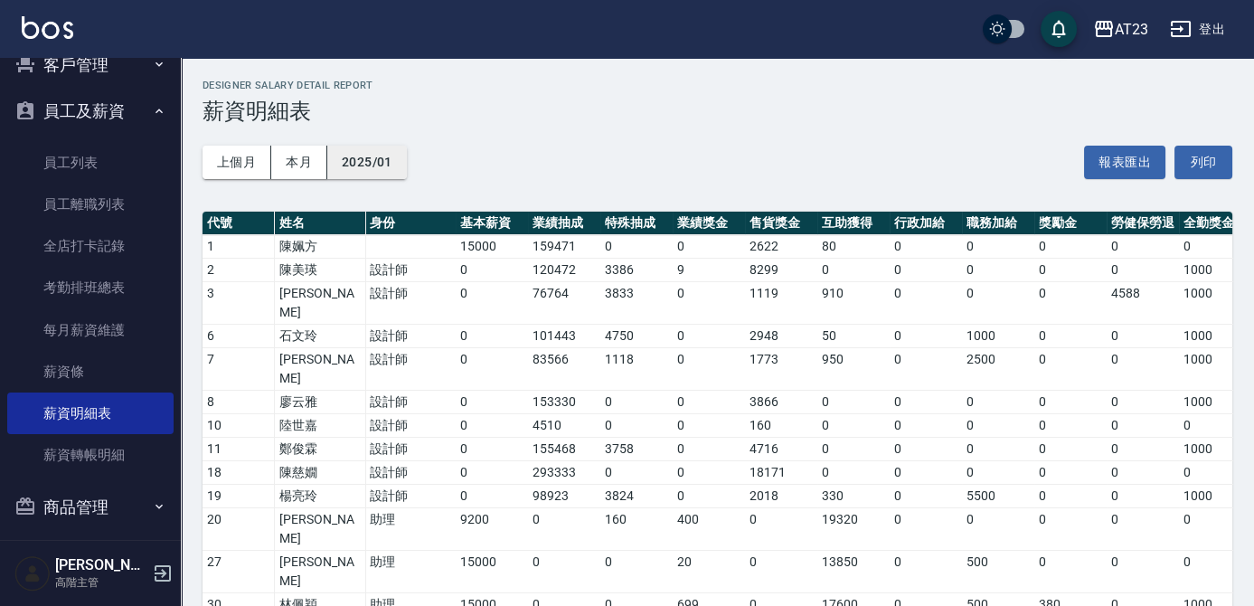
click at [396, 169] on button "2025/01" at bounding box center [367, 162] width 80 height 33
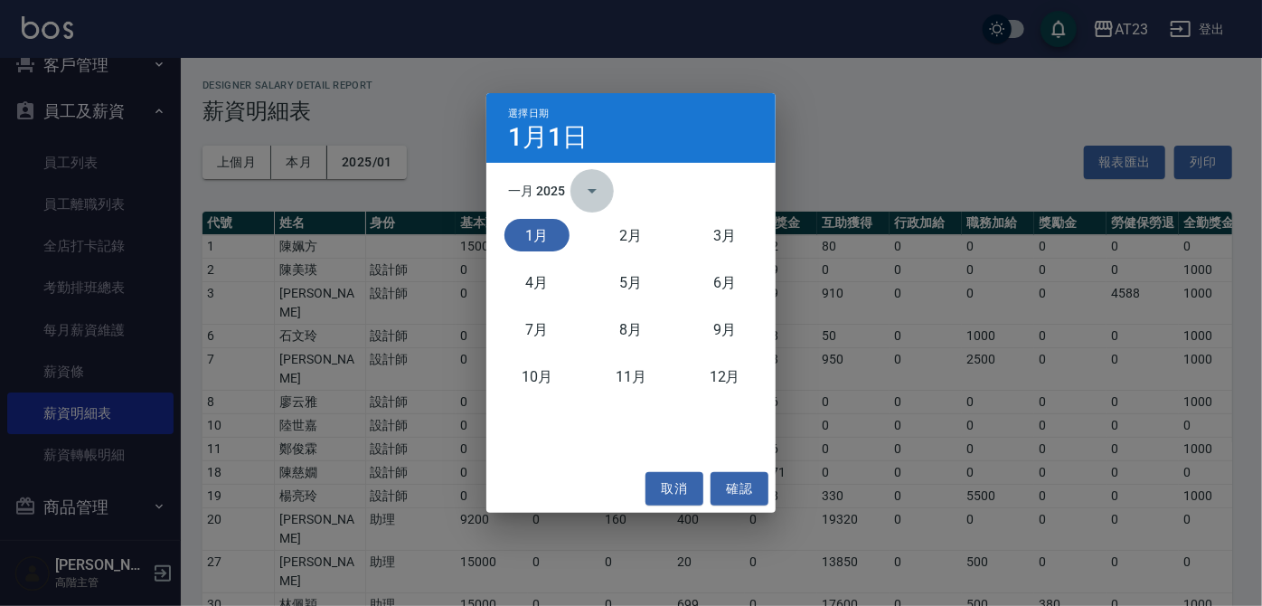
click at [594, 183] on icon "calendar view is open, switch to year view" at bounding box center [592, 191] width 22 height 22
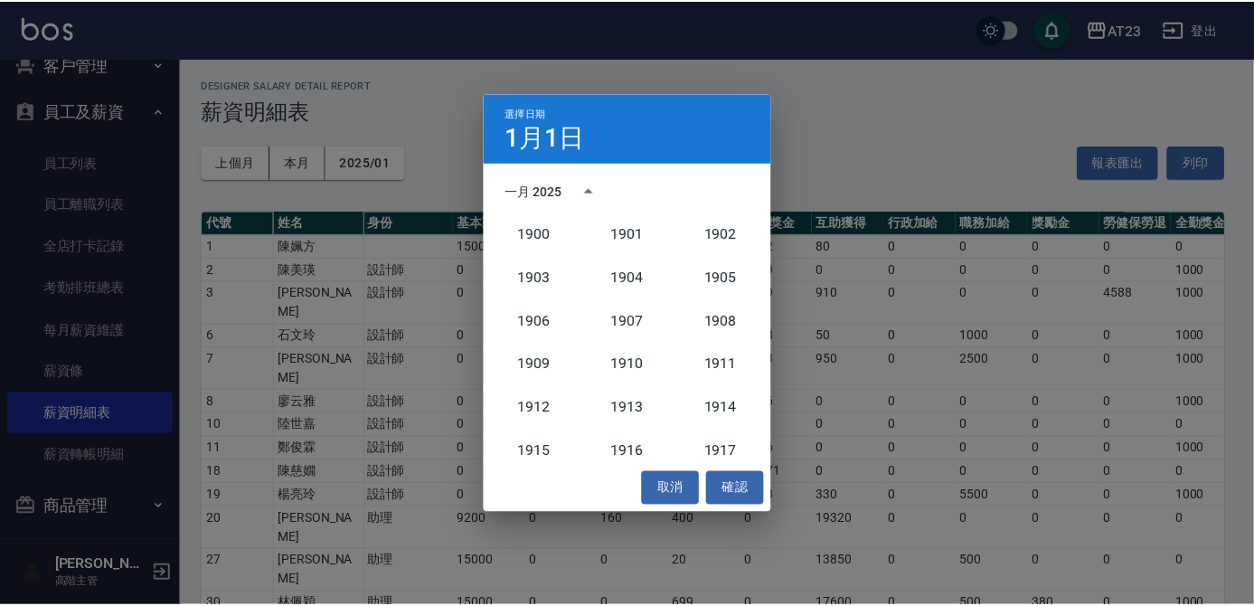
scroll to position [1674, 0]
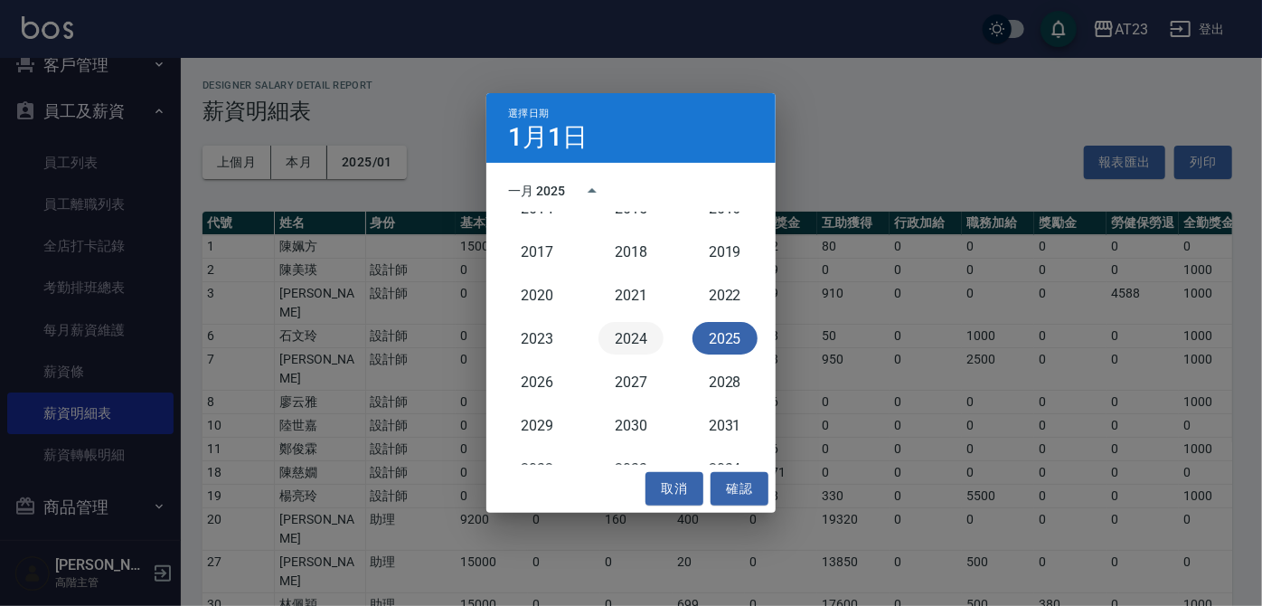
click at [637, 338] on button "2024" at bounding box center [630, 338] width 65 height 33
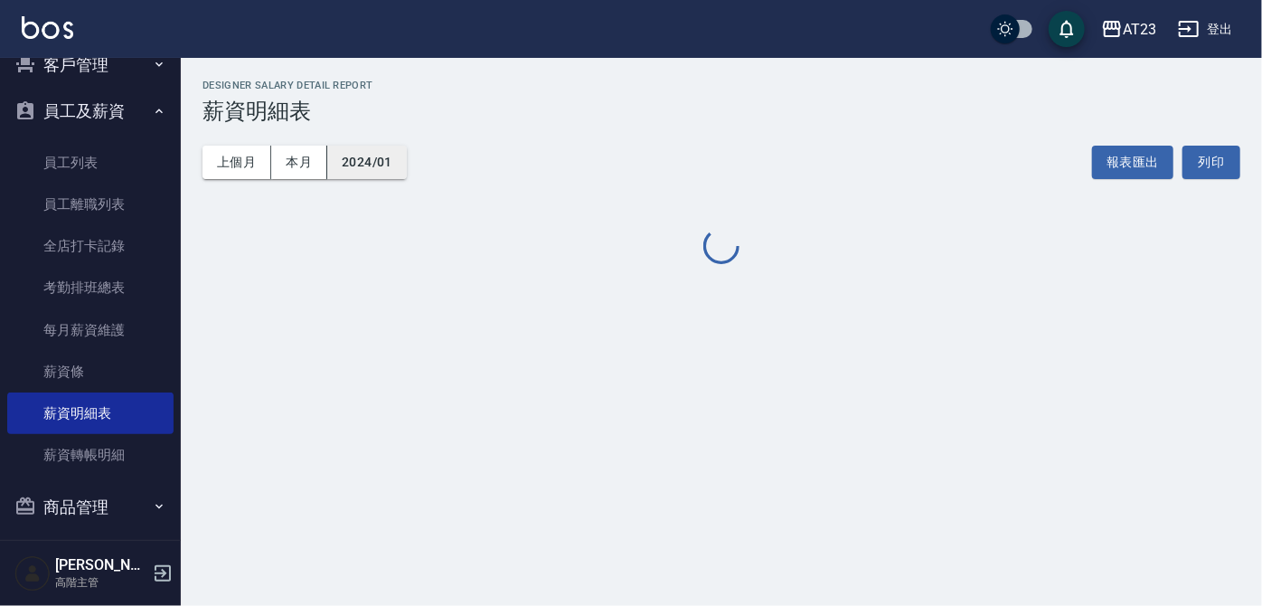
click at [384, 165] on button "2024/01" at bounding box center [367, 162] width 80 height 33
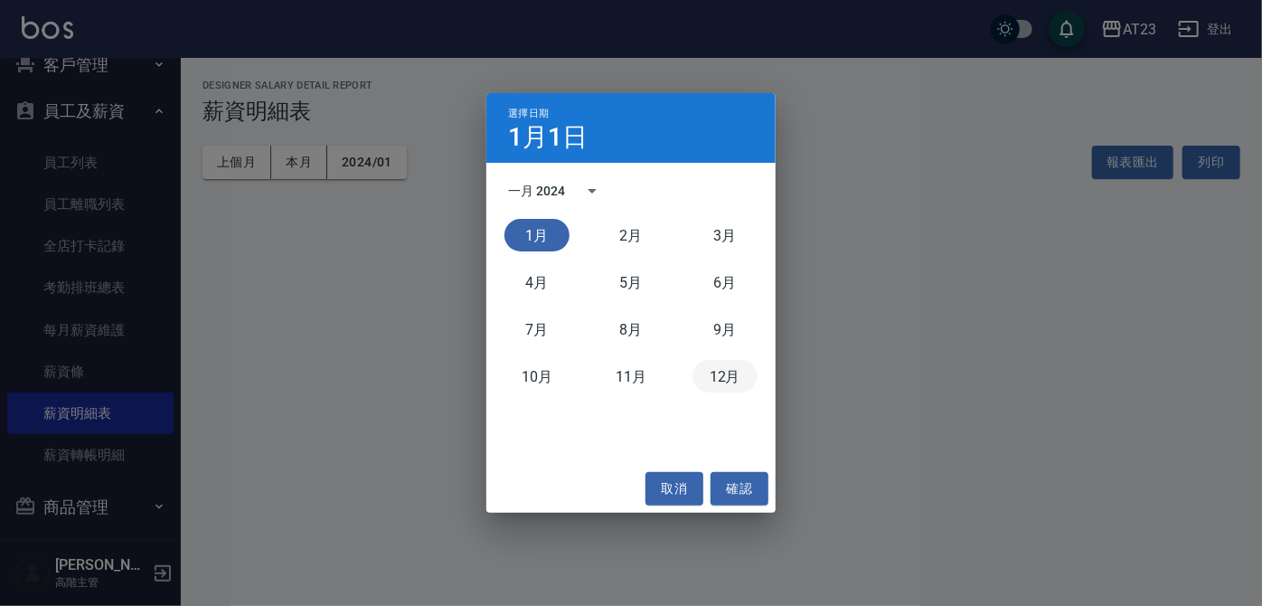
click at [728, 374] on button "12月" at bounding box center [724, 376] width 65 height 33
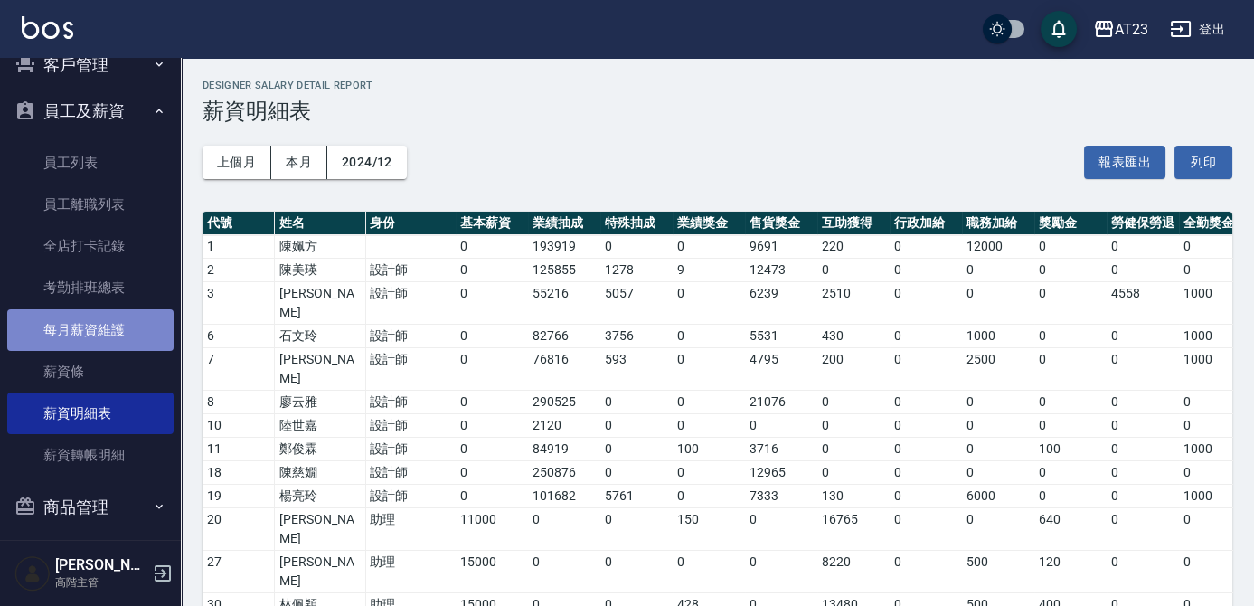
click at [91, 330] on link "每月薪資維護" at bounding box center [90, 330] width 166 height 42
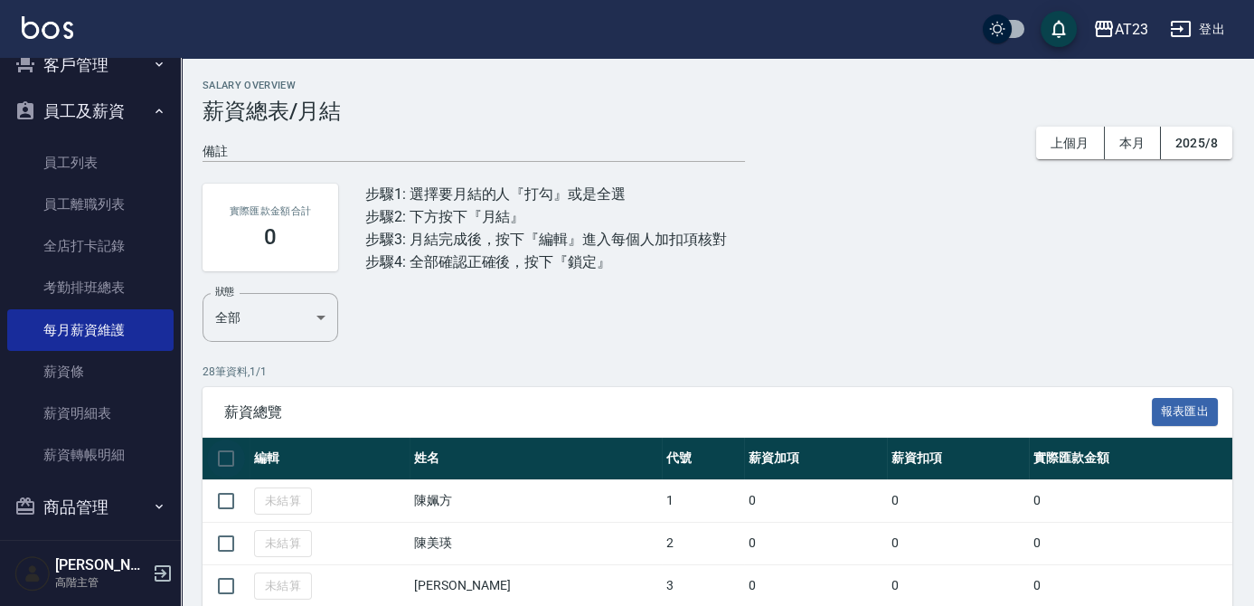
click at [225, 454] on input "checkbox" at bounding box center [226, 458] width 38 height 38
checkbox input "true"
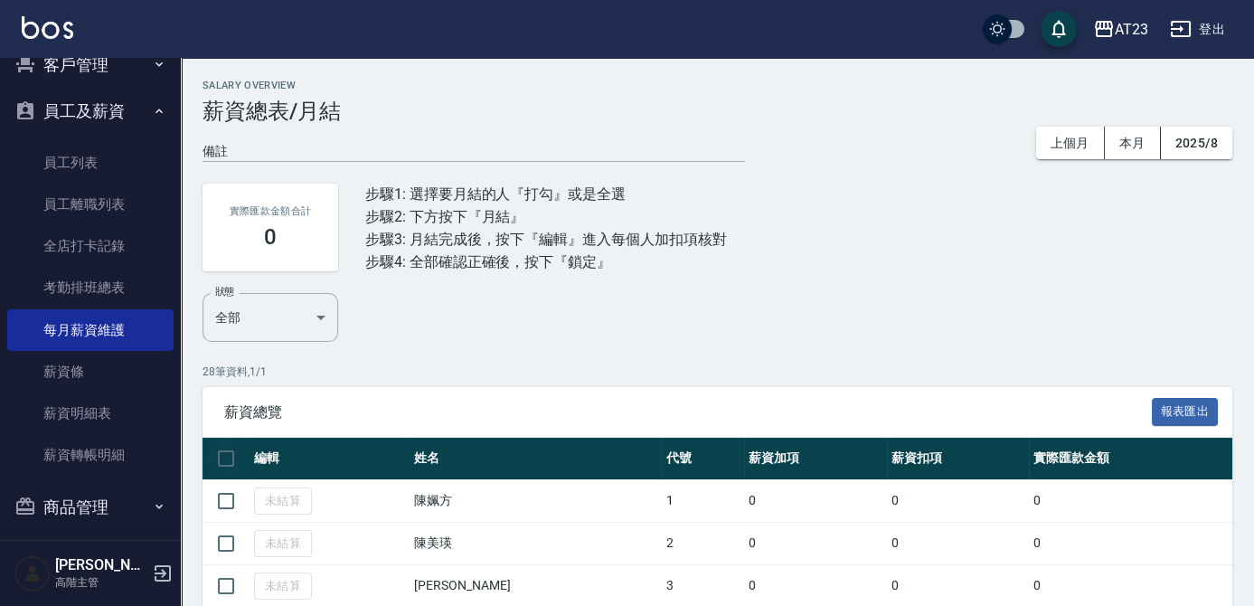
checkbox input "true"
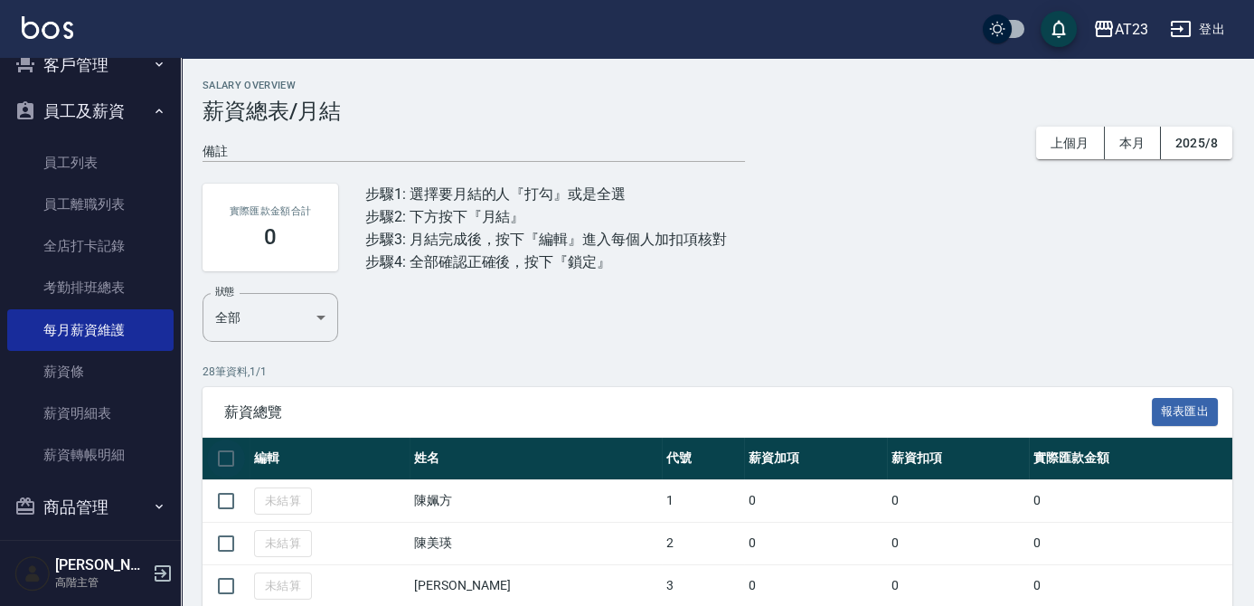
checkbox input "true"
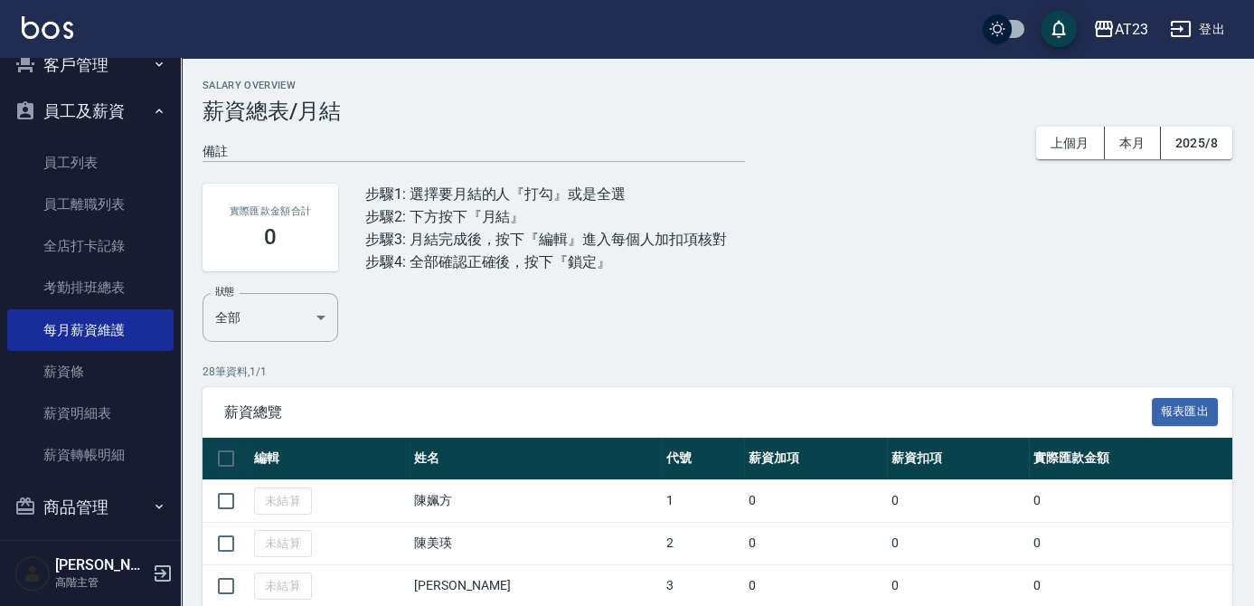
checkbox input "true"
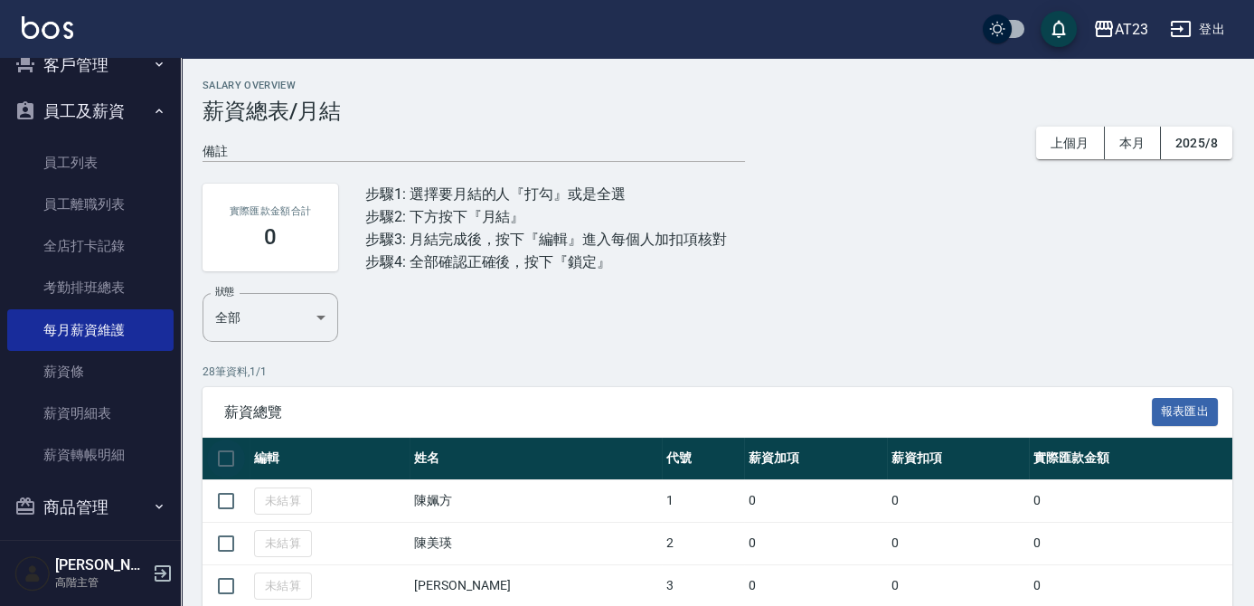
checkbox input "true"
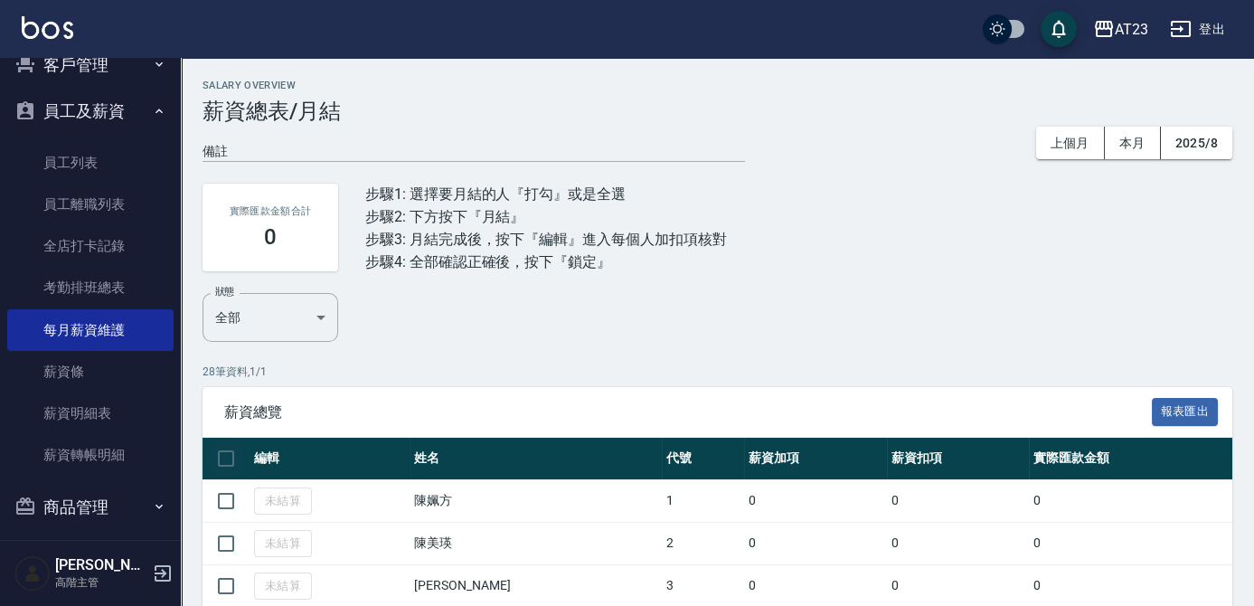
checkbox input "true"
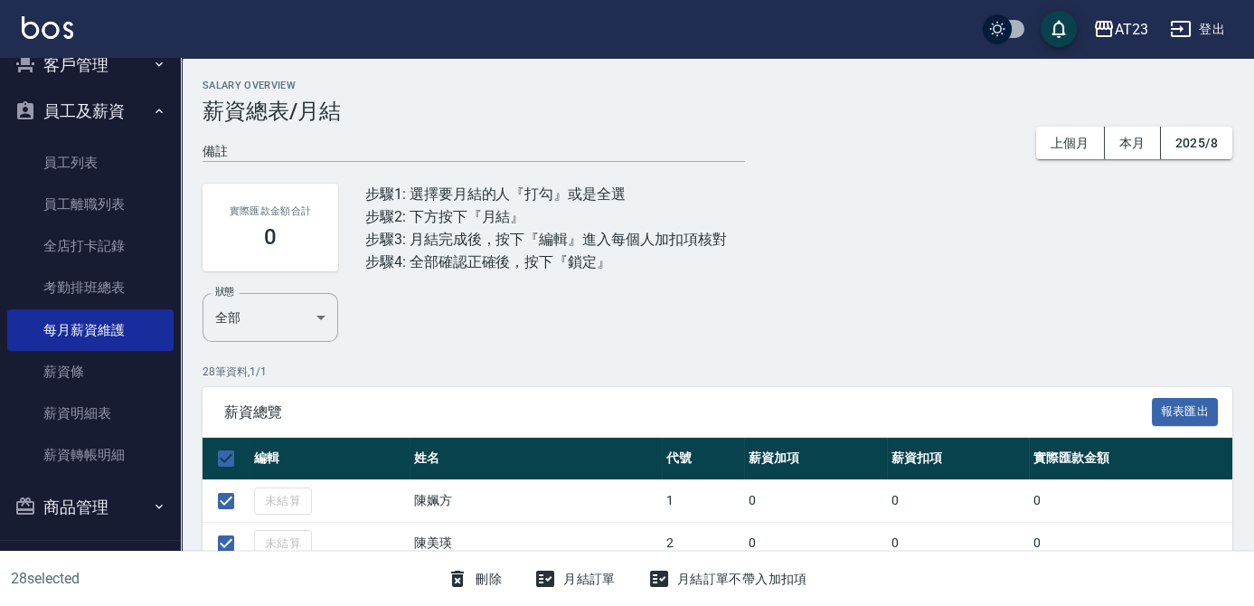
click at [587, 577] on button "月結訂單" at bounding box center [575, 578] width 96 height 33
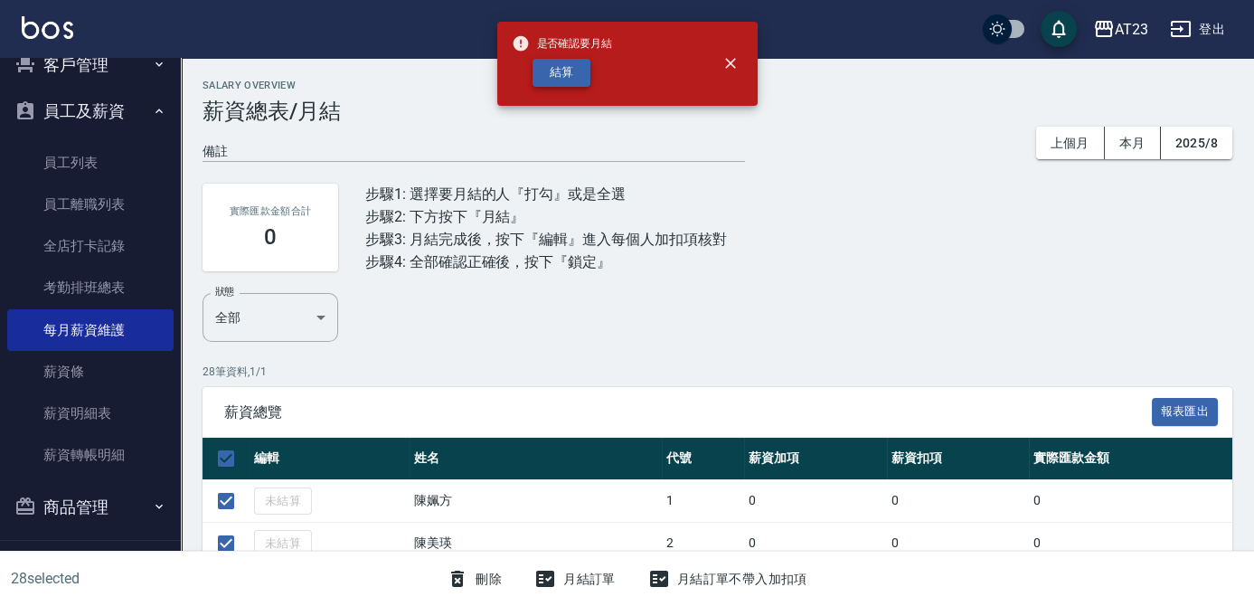
click at [576, 71] on button "結算" at bounding box center [561, 73] width 58 height 28
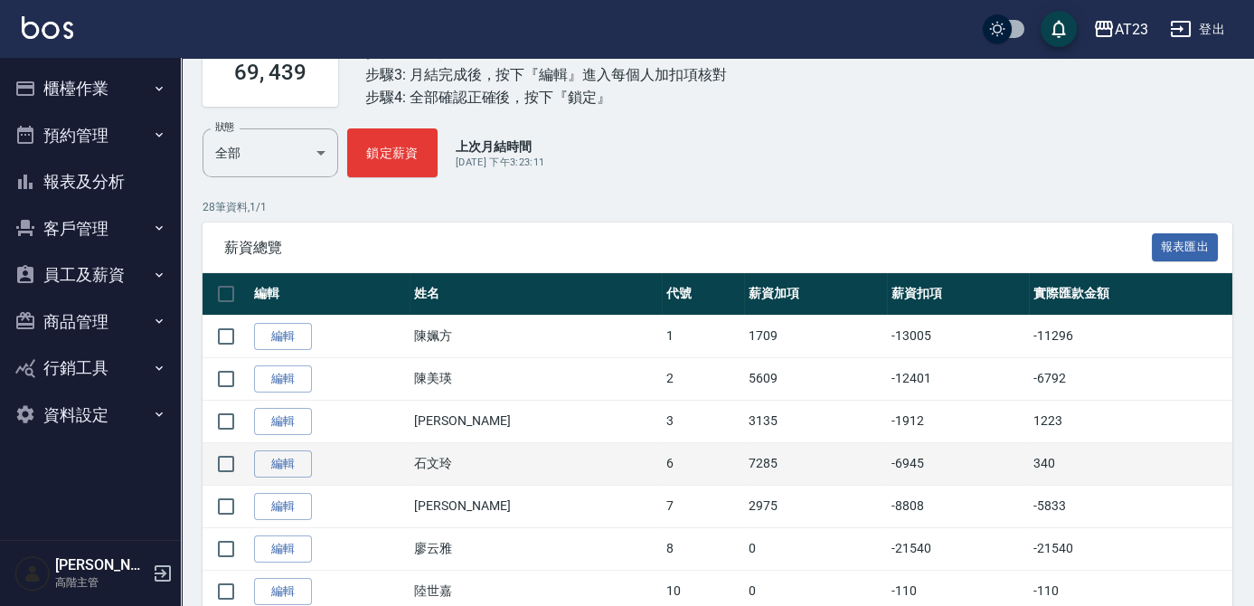
scroll to position [164, 0]
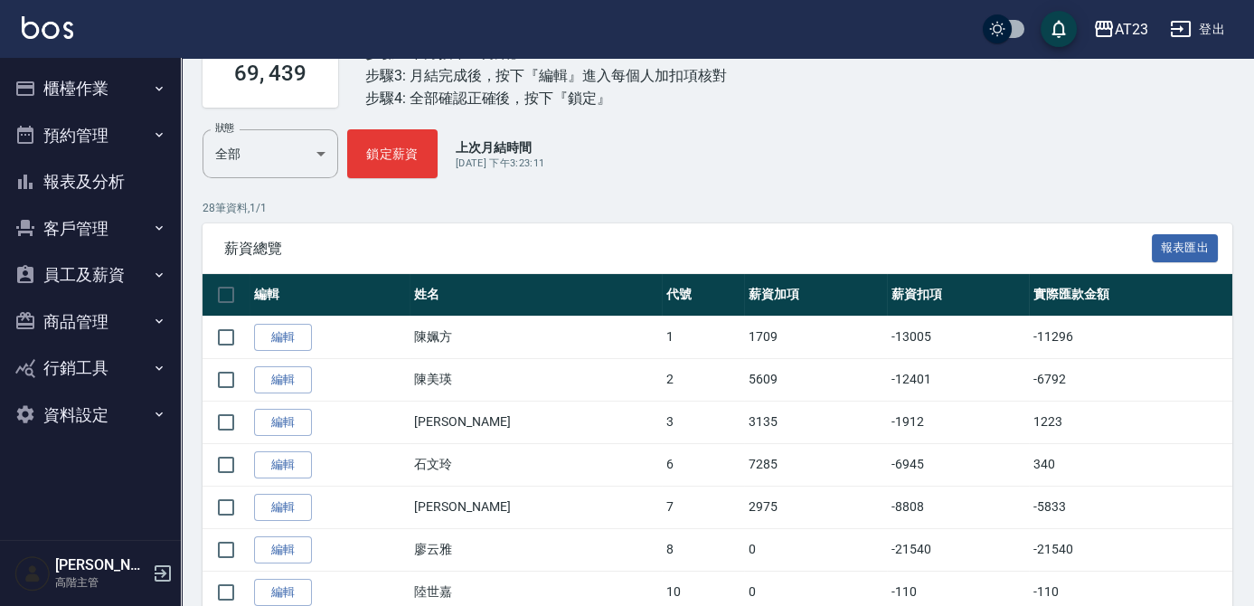
drag, startPoint x: 433, startPoint y: 191, endPoint x: 439, endPoint y: 212, distance: 22.6
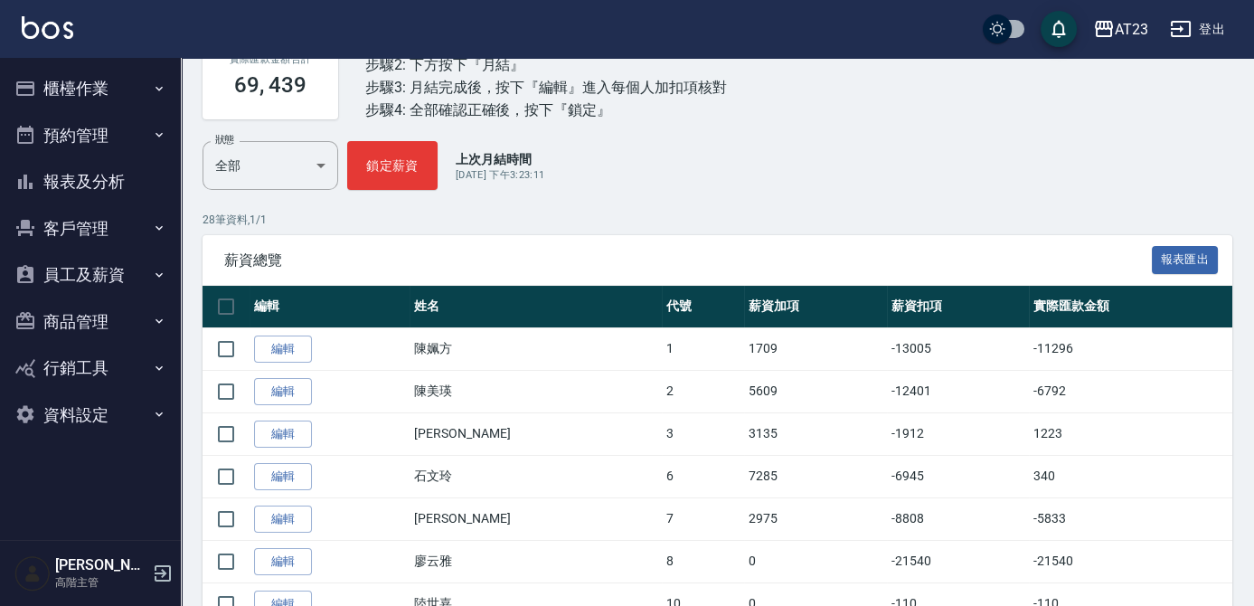
scroll to position [328, 0]
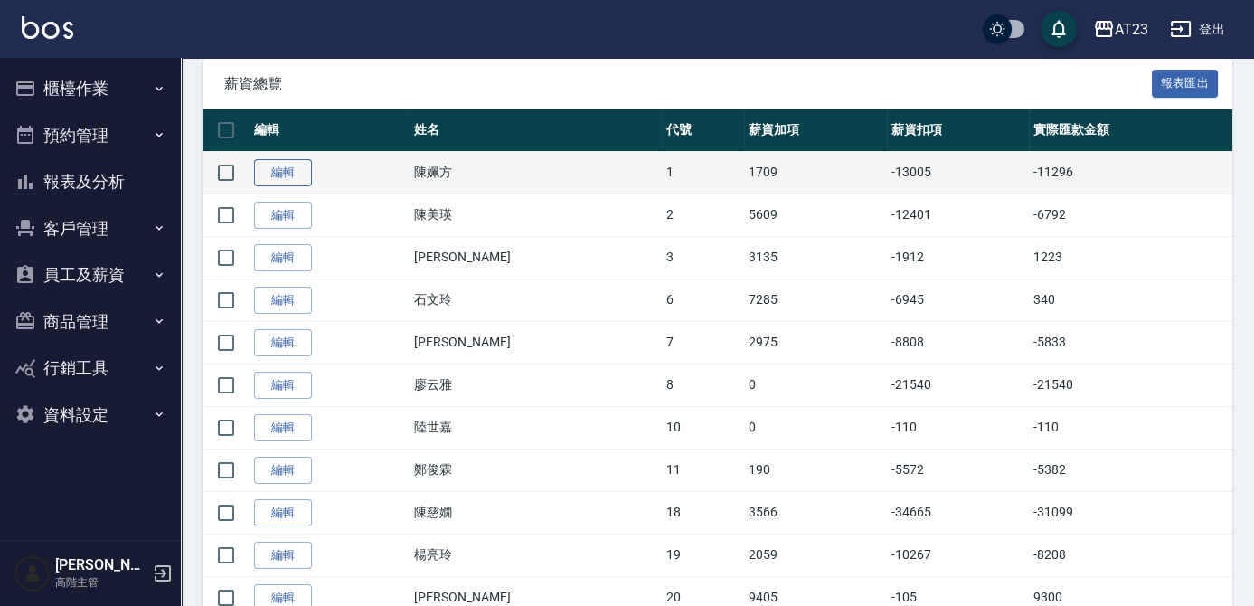
click at [279, 173] on link "編輯" at bounding box center [283, 173] width 58 height 28
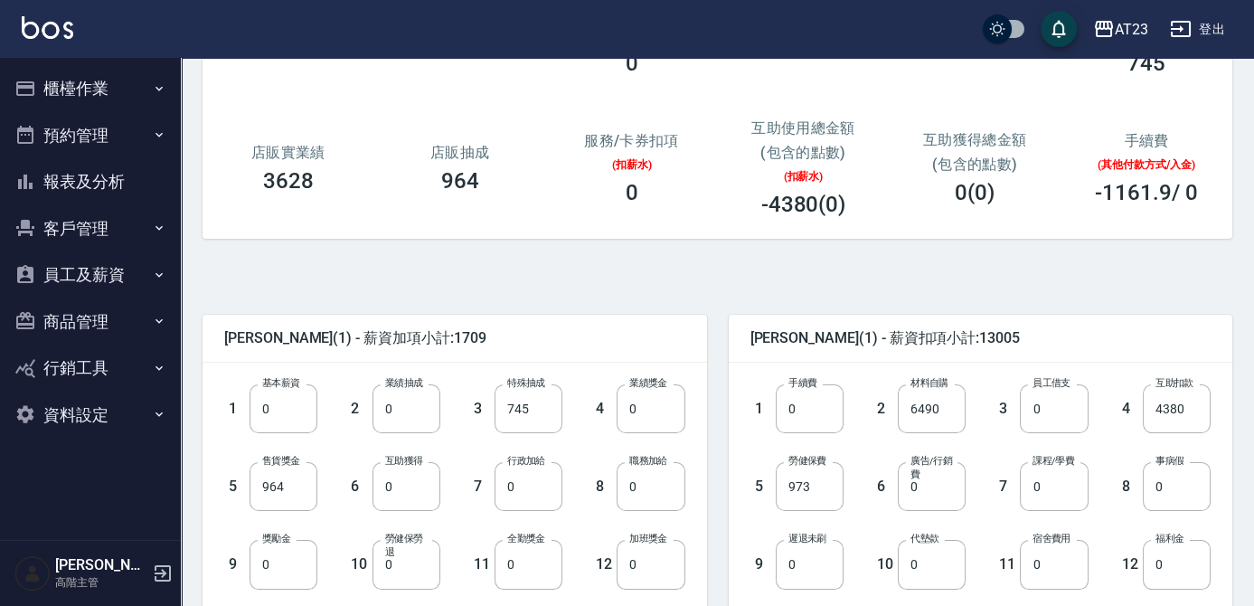
scroll to position [246, 0]
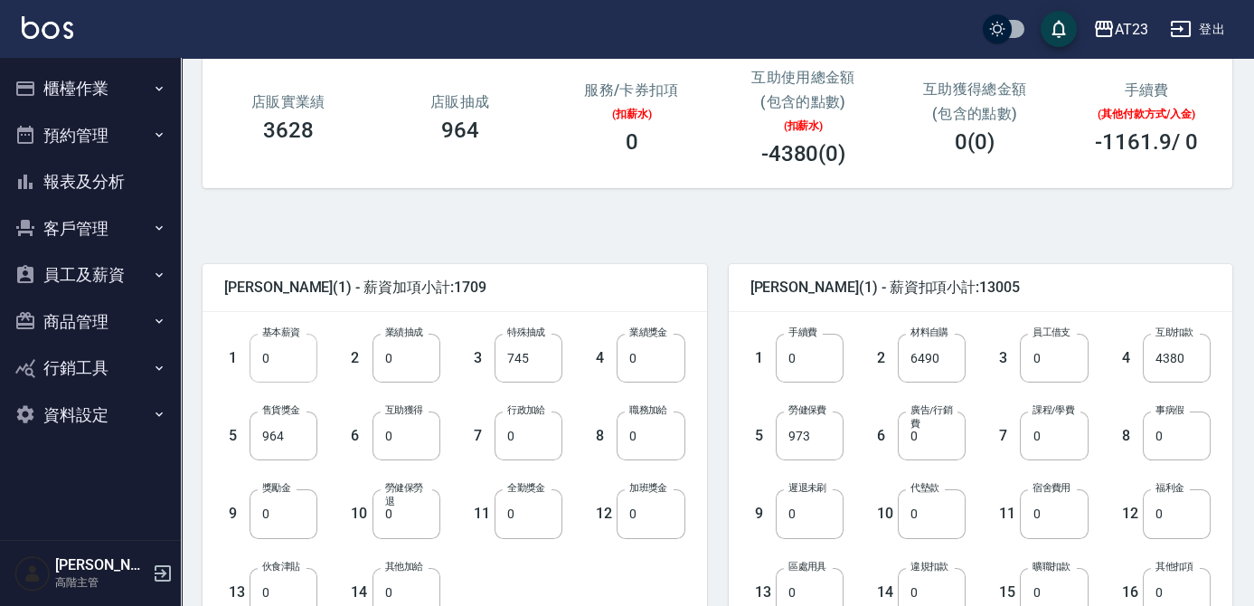
click at [290, 366] on input "0" at bounding box center [283, 358] width 68 height 49
click at [398, 371] on input "0" at bounding box center [406, 358] width 68 height 49
type input "50326"
click at [1170, 362] on input "4380" at bounding box center [1177, 358] width 68 height 49
type input "0"
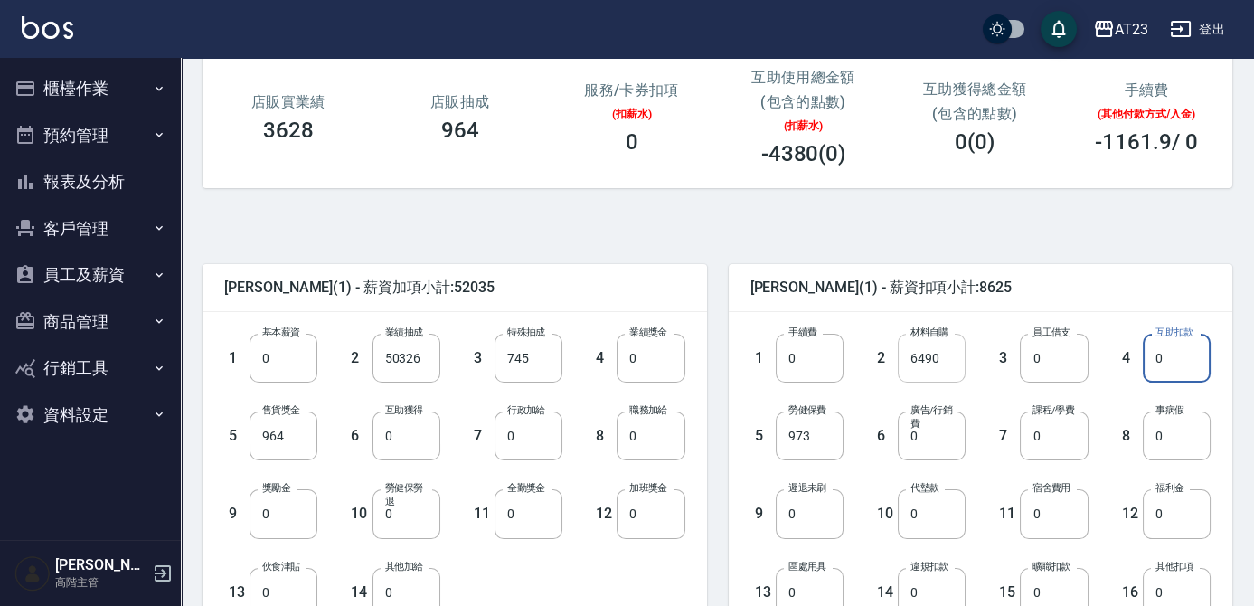
click at [952, 357] on input "6490" at bounding box center [932, 358] width 68 height 49
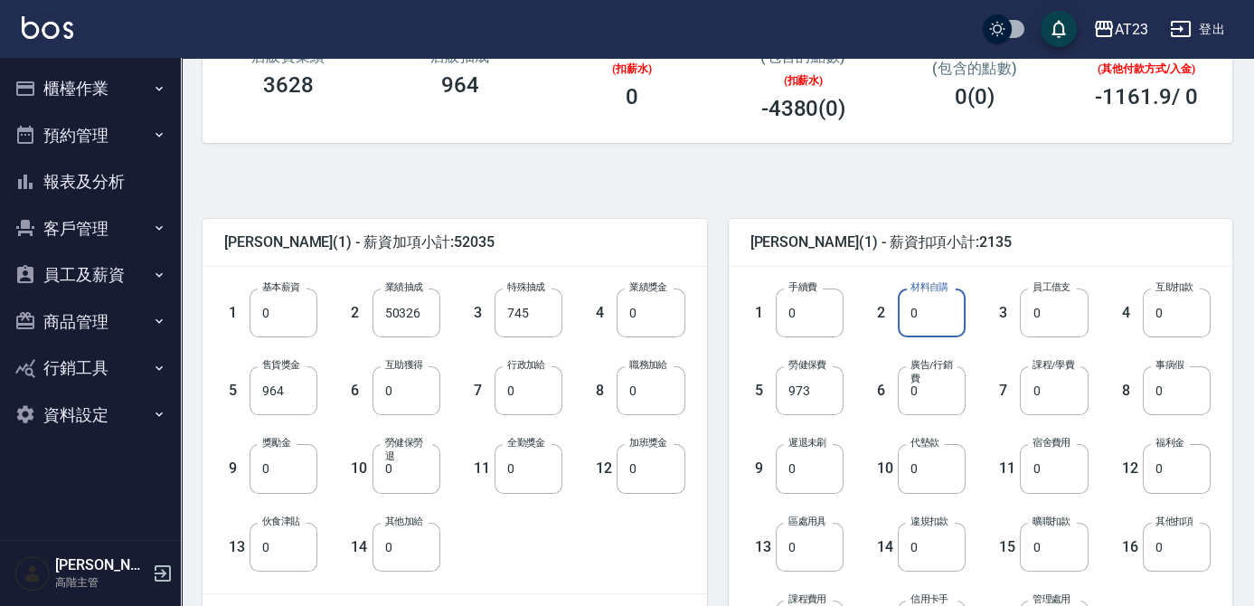
scroll to position [410, 0]
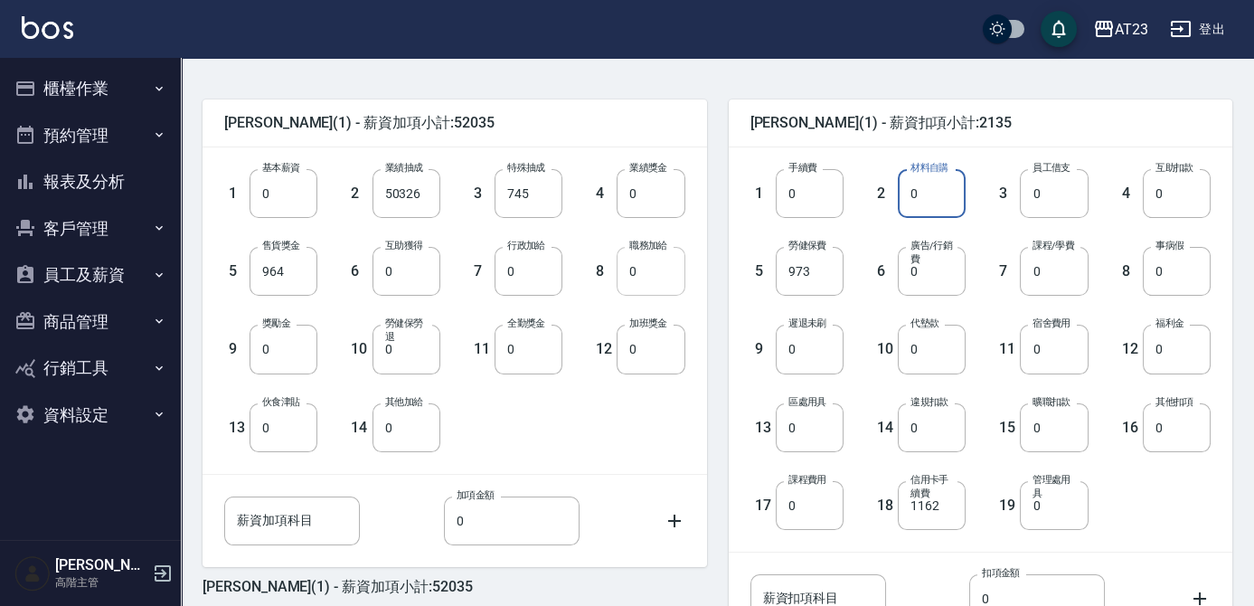
type input "0"
click at [641, 273] on input "0" at bounding box center [650, 271] width 68 height 49
click at [636, 396] on div "1 基本薪資 0 基本薪資 2 業績抽成 50326 業績抽成 3 特殊抽成 745 特殊抽成 4 業績獎金 0 業績獎金 5 售貨獎金 964 售貨獎金 6…" at bounding box center [440, 296] width 490 height 312
click at [641, 264] on input "15000" at bounding box center [650, 271] width 68 height 49
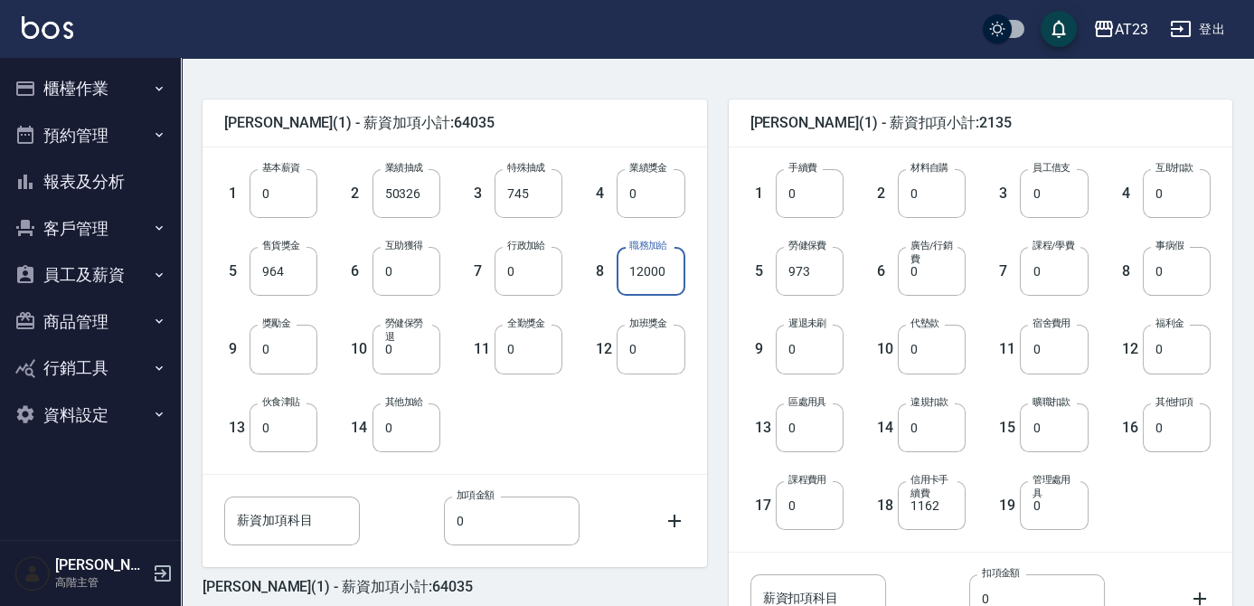
type input "12000"
click at [656, 413] on div "1 基本薪資 0 基本薪資 2 業績抽成 50326 業績抽成 3 特殊抽成 745 特殊抽成 4 業績獎金 0 業績獎金 5 售貨獎金 964 售貨獎金 6…" at bounding box center [440, 296] width 490 height 312
click at [958, 499] on input "1162" at bounding box center [932, 505] width 68 height 49
type input "0"
click at [607, 422] on div "1 基本薪資 0 基本薪資 2 業績抽成 50326 業績抽成 3 特殊抽成 745 特殊抽成 4 業績獎金 0 業績獎金 5 售貨獎金 964 售貨獎金 6…" at bounding box center [440, 296] width 490 height 312
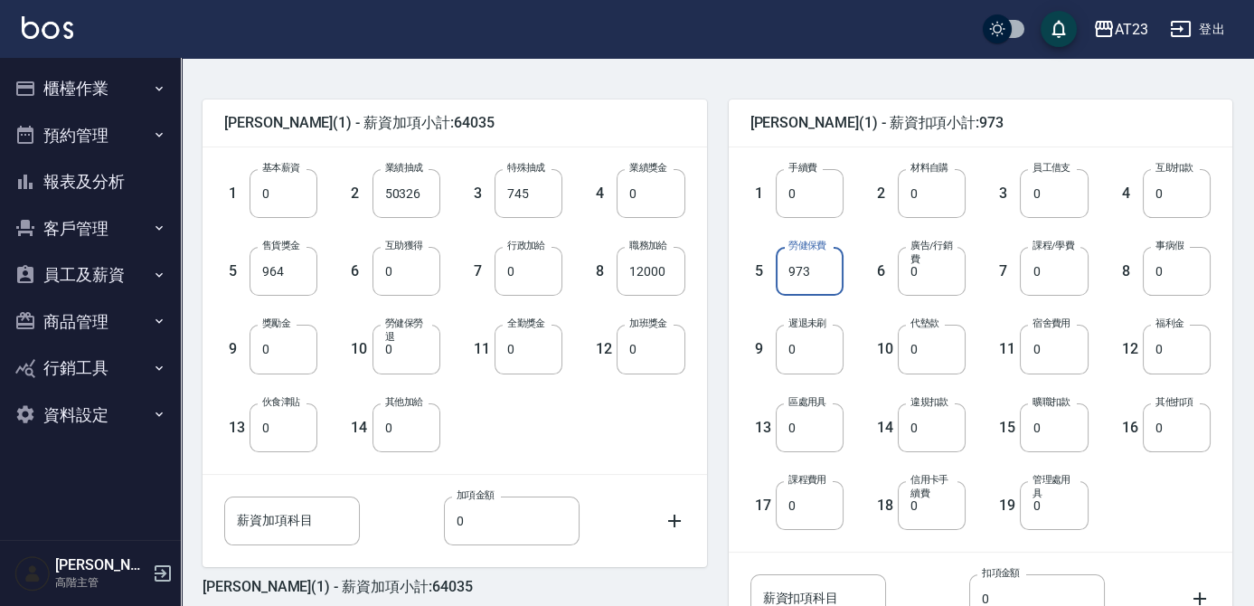
click at [812, 278] on input "973" at bounding box center [810, 271] width 68 height 49
type input "0"
click at [654, 412] on div "1 基本薪資 0 基本薪資 2 業績抽成 50326 業績抽成 3 特殊抽成 745 特殊抽成 4 業績獎金 0 業績獎金 5 售貨獎金 964 售貨獎金 6…" at bounding box center [440, 296] width 490 height 312
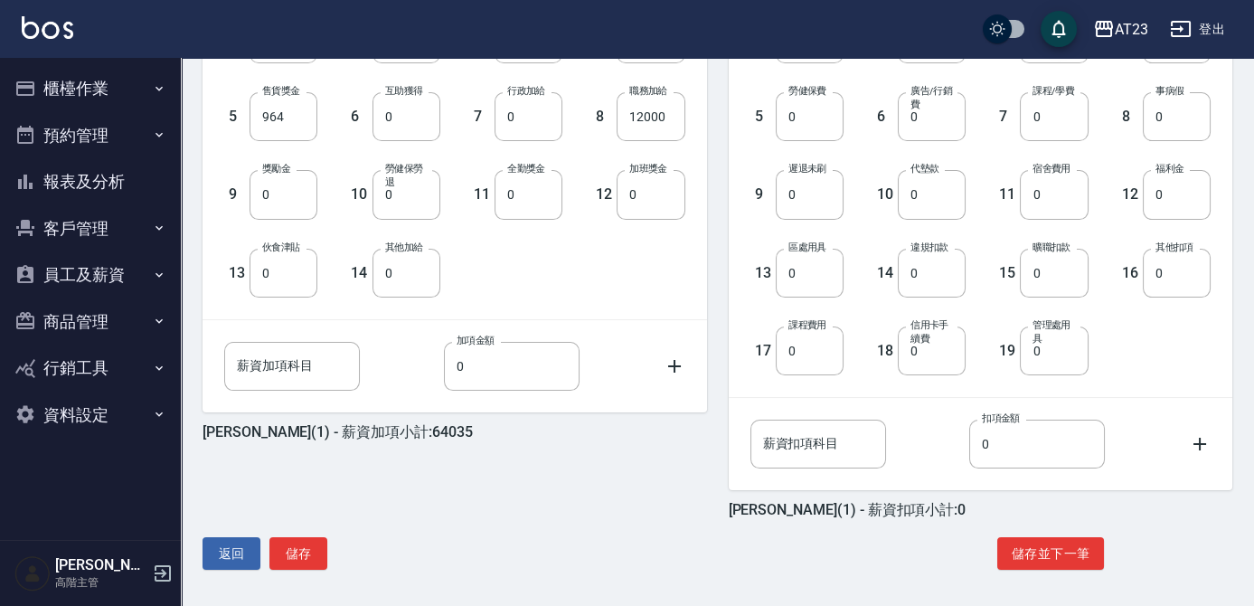
scroll to position [568, 0]
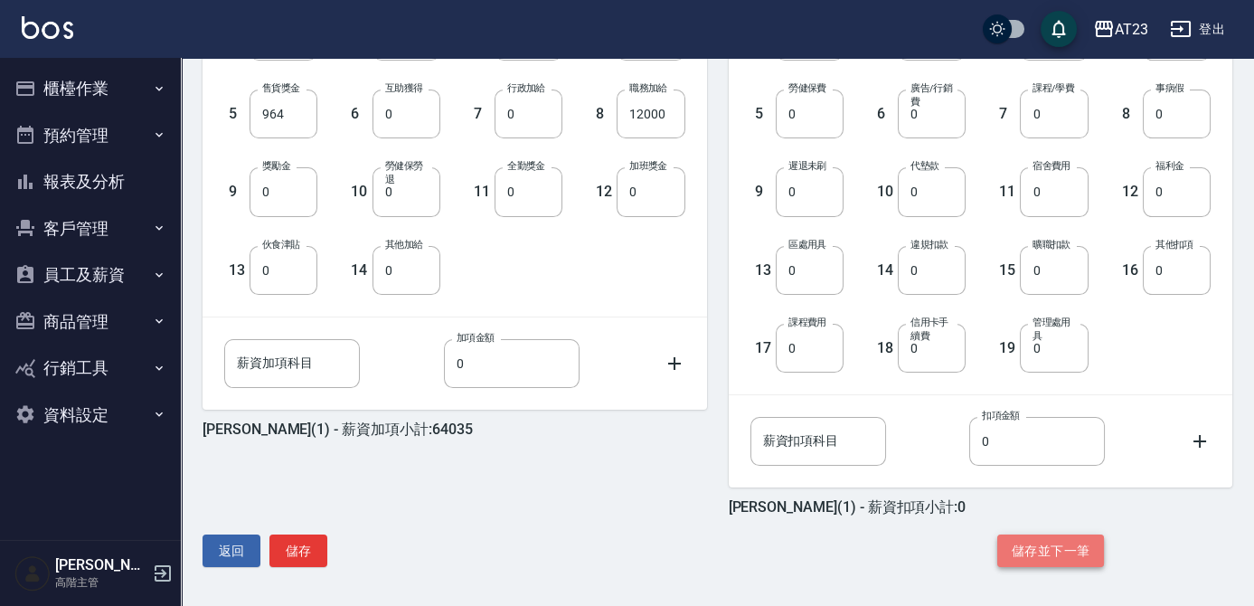
click at [1054, 551] on button "儲存並下一筆" at bounding box center [1050, 550] width 107 height 33
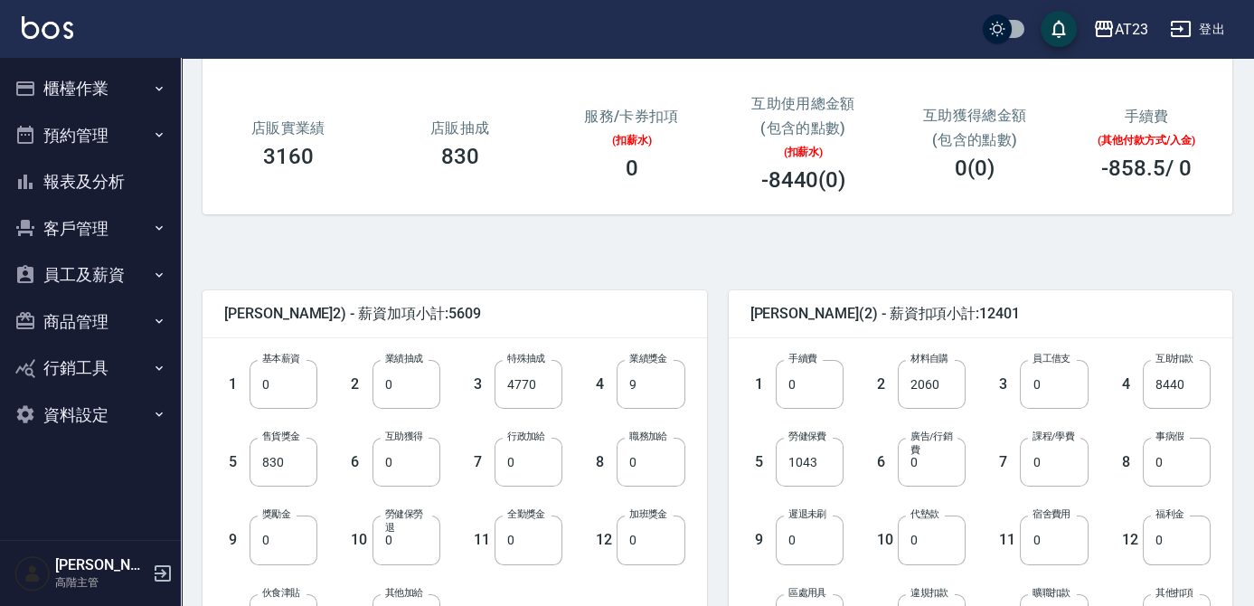
scroll to position [246, 0]
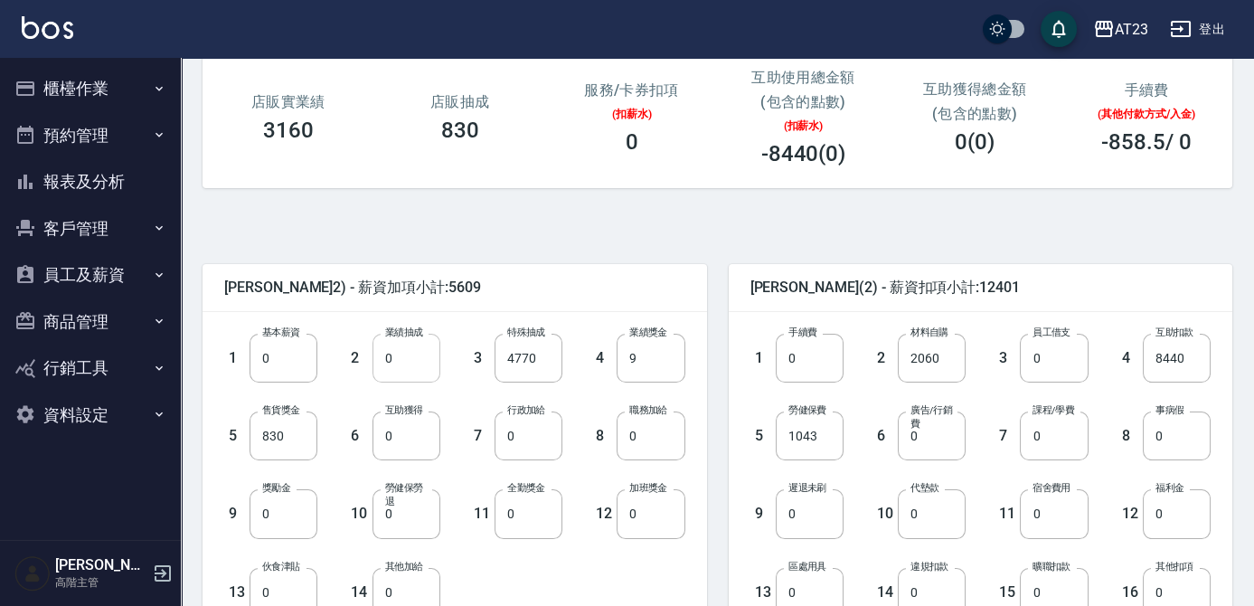
click at [420, 363] on input "0" at bounding box center [406, 358] width 68 height 49
type input "49170"
click at [646, 363] on input "9" at bounding box center [650, 358] width 68 height 49
type input "1819"
click at [1198, 362] on input "8440" at bounding box center [1177, 358] width 68 height 49
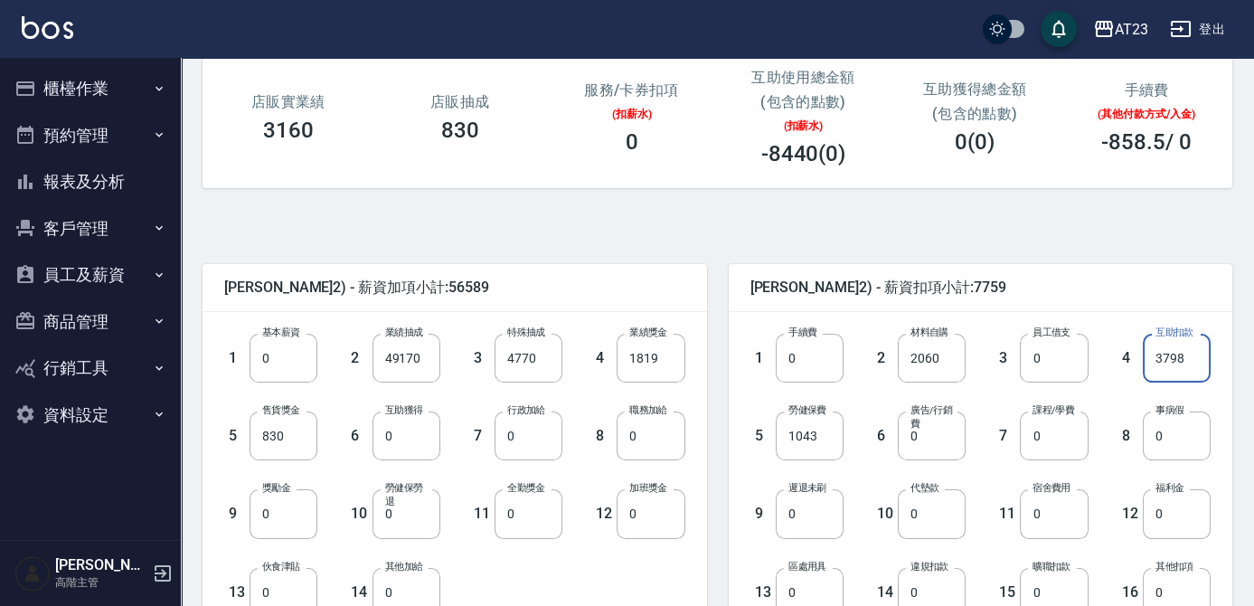
type input "3798"
click at [1054, 288] on span "陳美瑛 (2) - 薪資扣項小計:7759" at bounding box center [980, 287] width 461 height 18
click at [826, 443] on input "1043" at bounding box center [810, 435] width 68 height 49
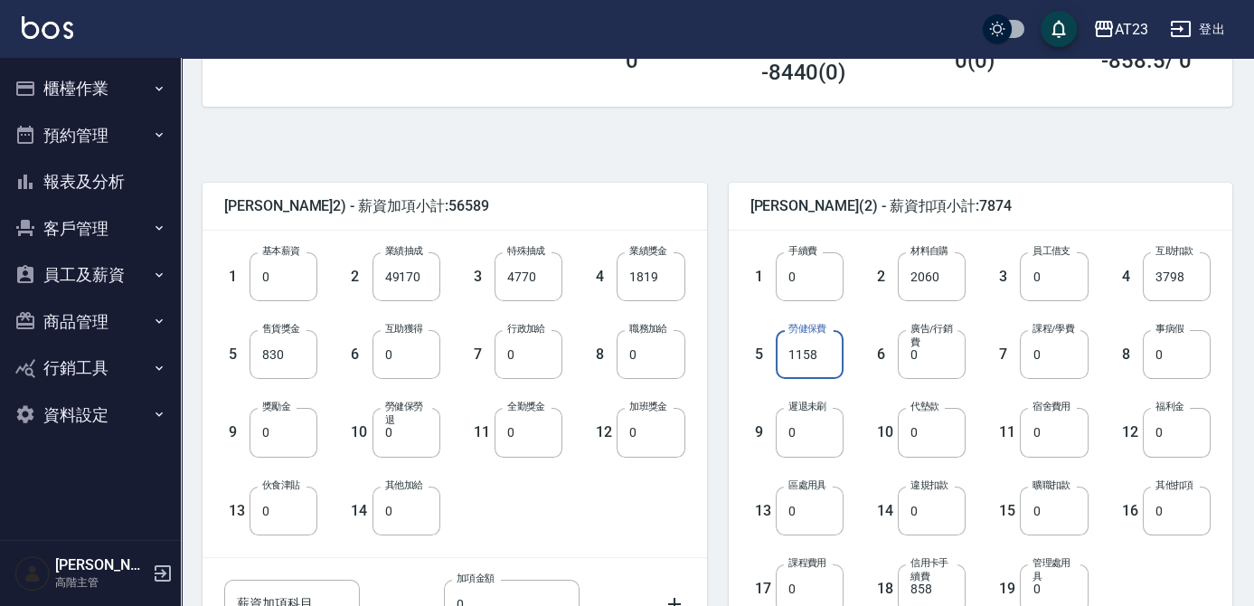
scroll to position [328, 0]
type input "1158"
type input "1000"
click at [563, 499] on div "1 基本薪資 0 基本薪資 2 業績抽成 49170 業績抽成 3 特殊抽成 4770 特殊抽成 4 業績獎金 1819 業績獎金 5 售貨獎金 830 售貨…" at bounding box center [440, 378] width 490 height 312
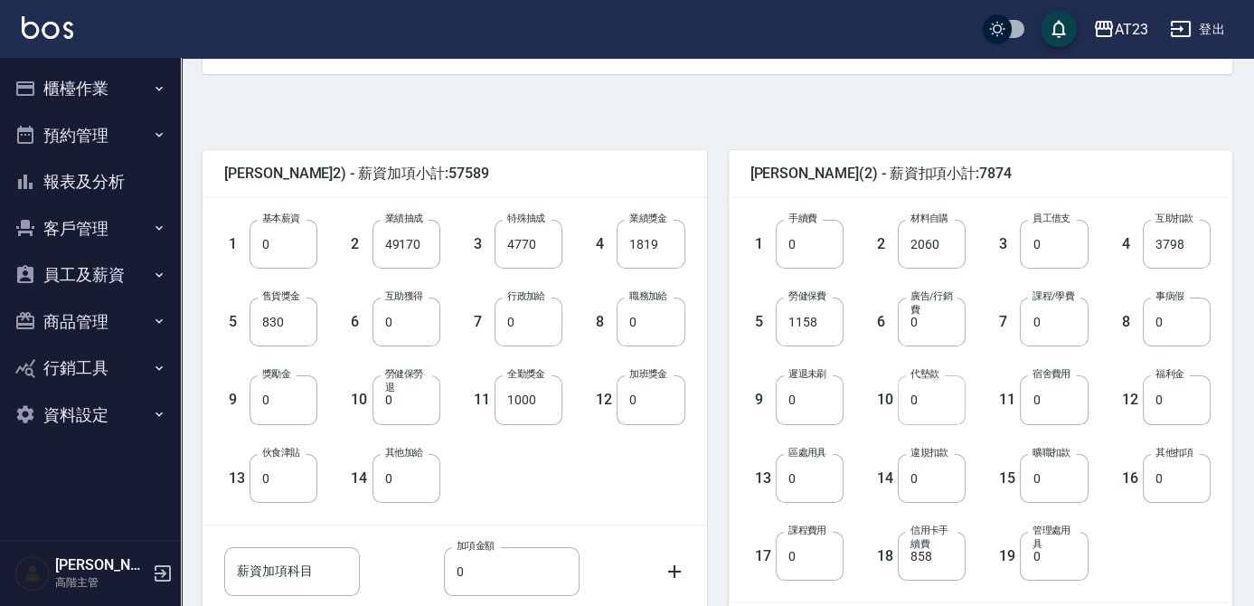
scroll to position [321, 0]
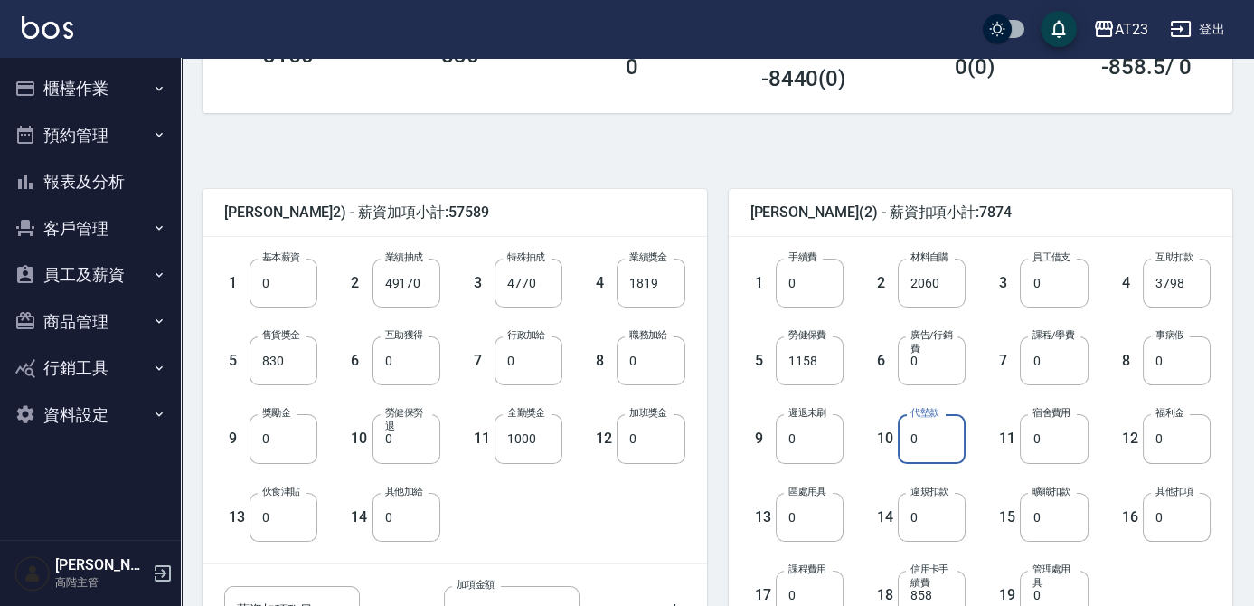
click at [947, 427] on input "0" at bounding box center [932, 438] width 68 height 49
type input "280"
click at [294, 439] on input "0" at bounding box center [283, 438] width 68 height 49
type input "400"
click at [692, 502] on div "1 基本薪資 0 基本薪資 2 業績抽成 49170 業績抽成 3 特殊抽成 4770 特殊抽成 4 業績獎金 1819 業績獎金 5 售貨獎金 830 售貨…" at bounding box center [454, 400] width 504 height 326
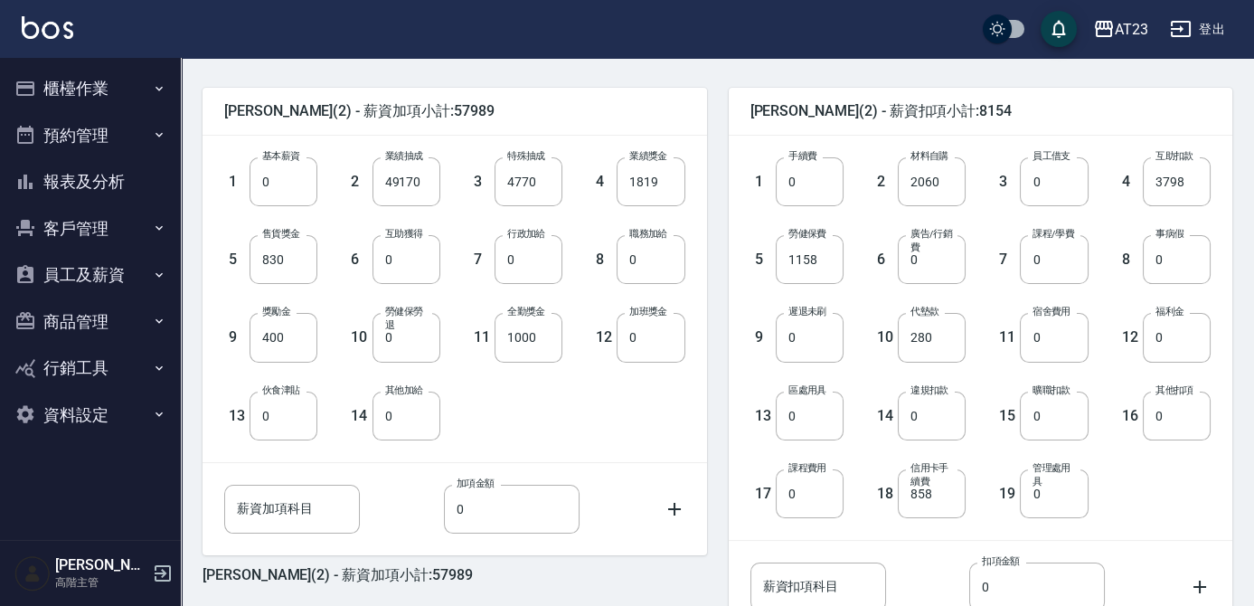
scroll to position [568, 0]
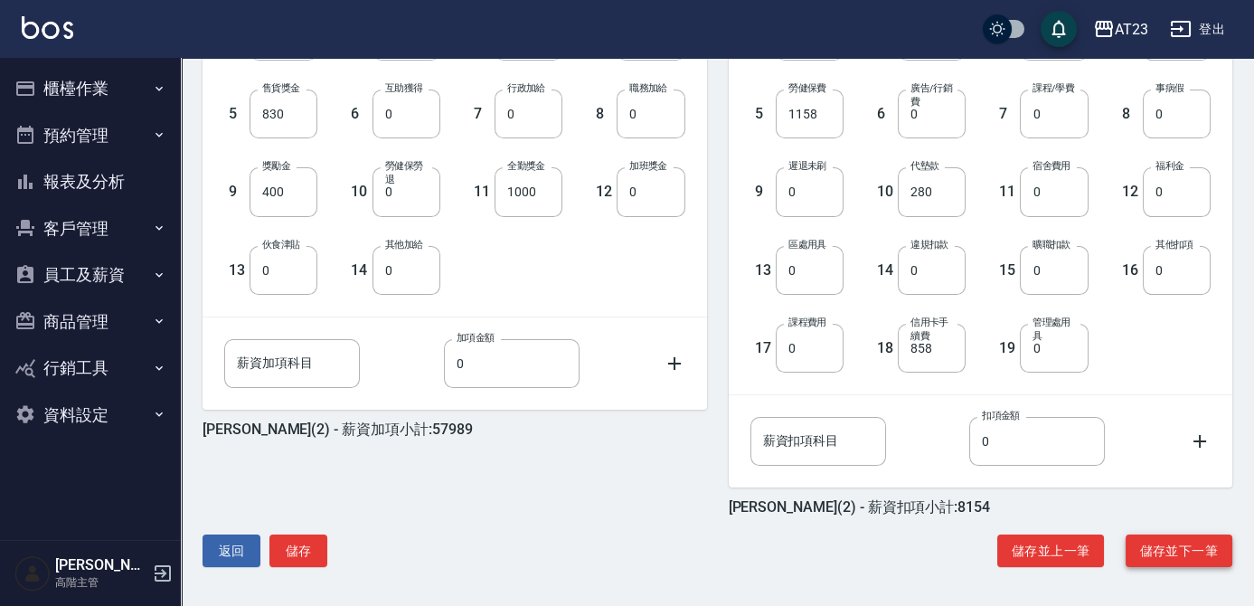
click at [1151, 553] on button "儲存並下一筆" at bounding box center [1178, 550] width 107 height 33
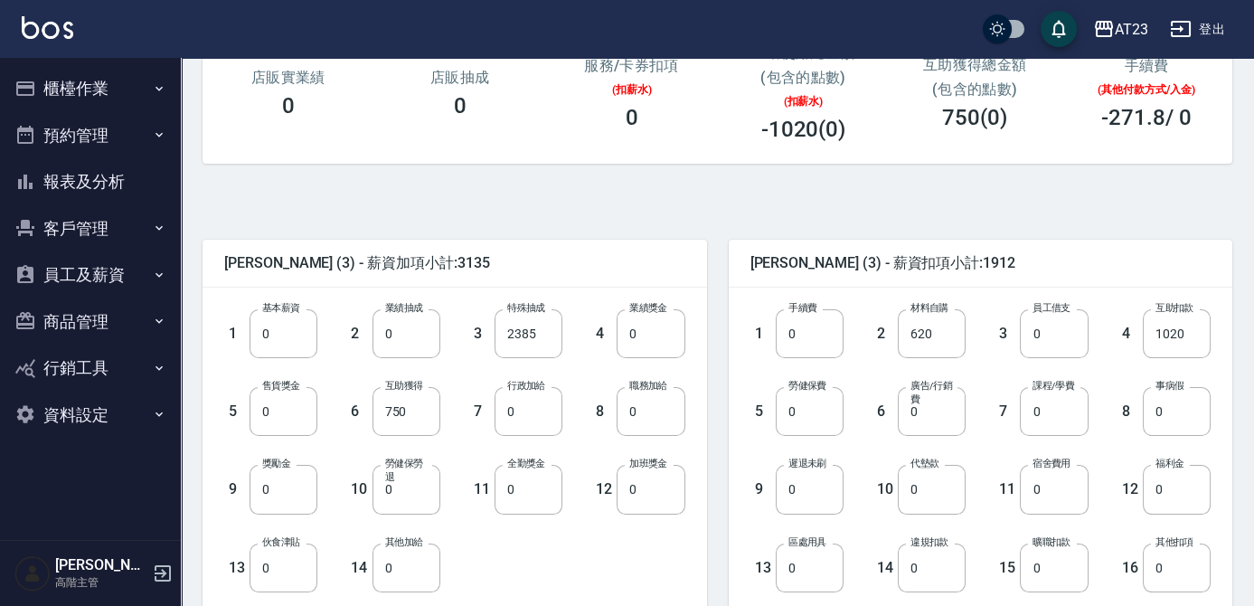
scroll to position [328, 0]
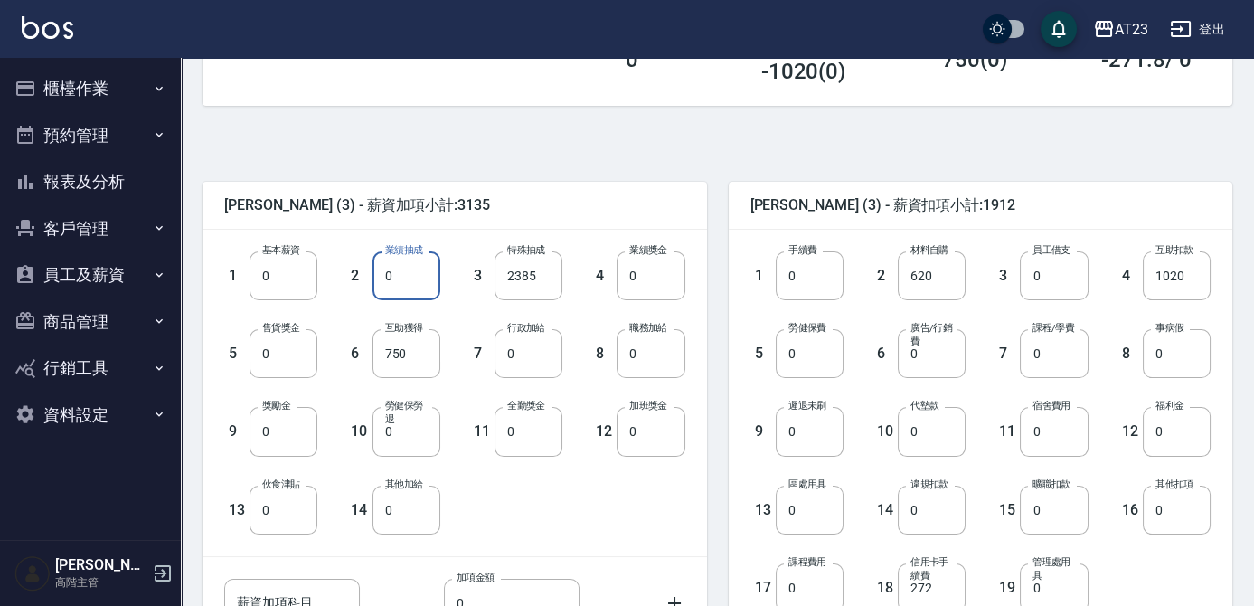
click at [428, 251] on input "0" at bounding box center [406, 275] width 68 height 49
type input "13471"
click at [642, 281] on input "0" at bounding box center [650, 275] width 68 height 49
type input "4096"
click at [550, 429] on input "0" at bounding box center [528, 431] width 68 height 49
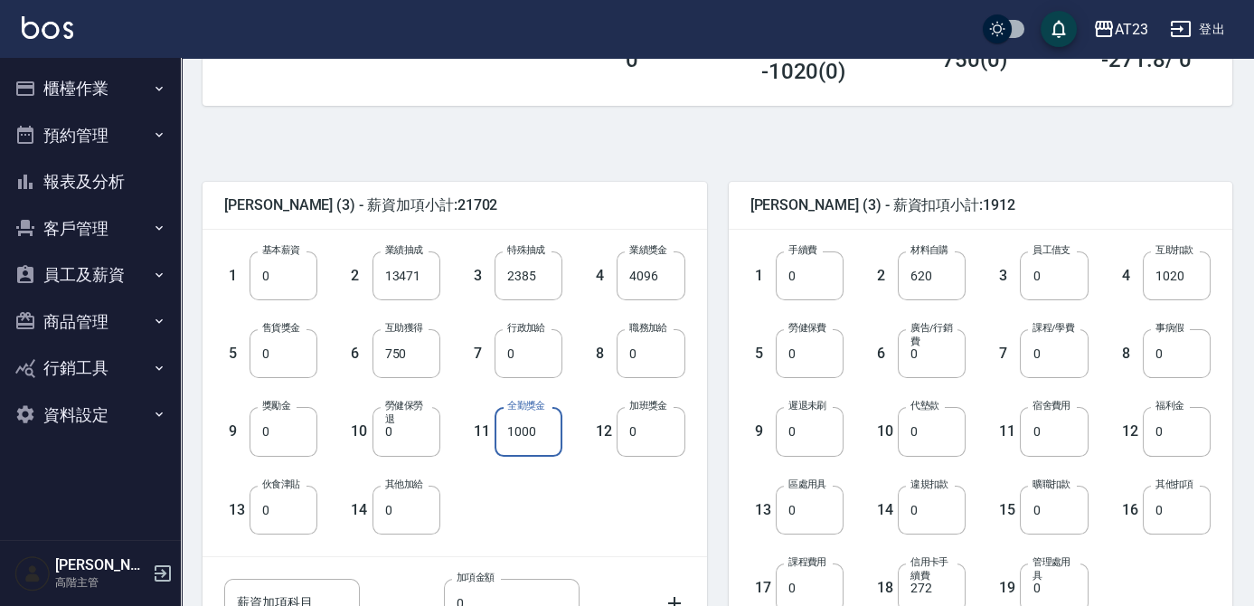
type input "1000"
click at [1135, 214] on div "孫雅惠 (3) - 薪資扣項小計:1912" at bounding box center [981, 205] width 504 height 47
type input "4558"
click at [670, 467] on div "1 基本薪資 0 基本薪資 2 業績抽成 13471 業績抽成 3 特殊抽成 2385 特殊抽成 4 業績獎金 4096 業績獎金 5 售貨獎金 0 售貨獎金…" at bounding box center [440, 378] width 490 height 312
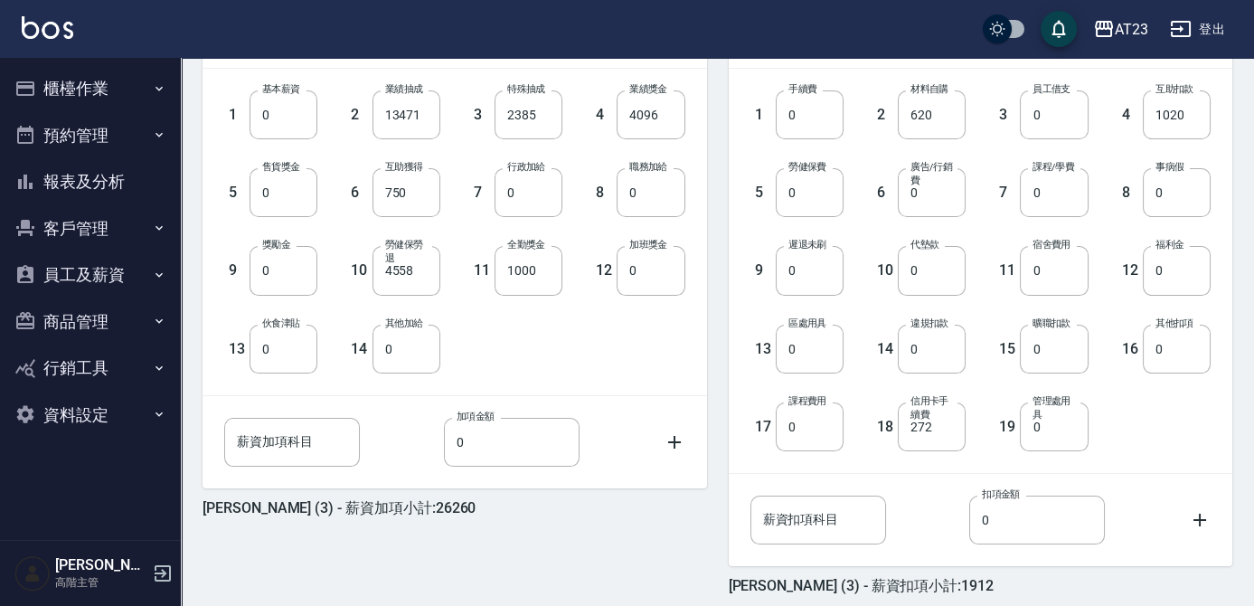
scroll to position [485, 0]
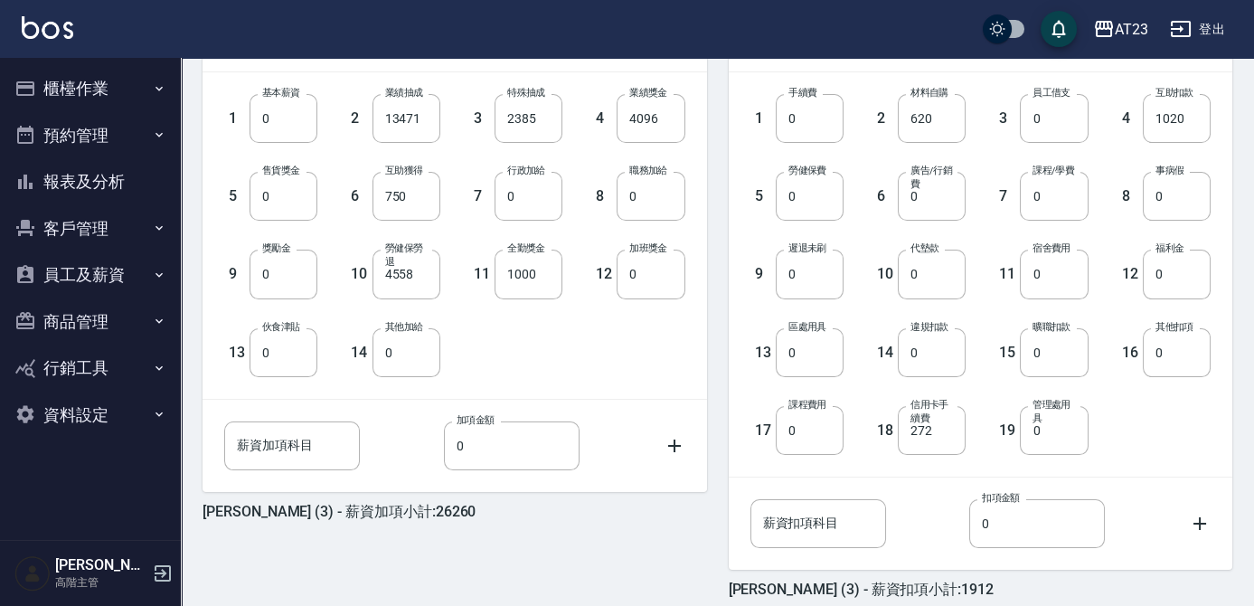
drag, startPoint x: 929, startPoint y: 278, endPoint x: 973, endPoint y: 254, distance: 49.3
click at [928, 276] on input "0" at bounding box center [932, 273] width 68 height 49
type input "540"
click at [284, 282] on input "0" at bounding box center [283, 273] width 68 height 49
type input "800"
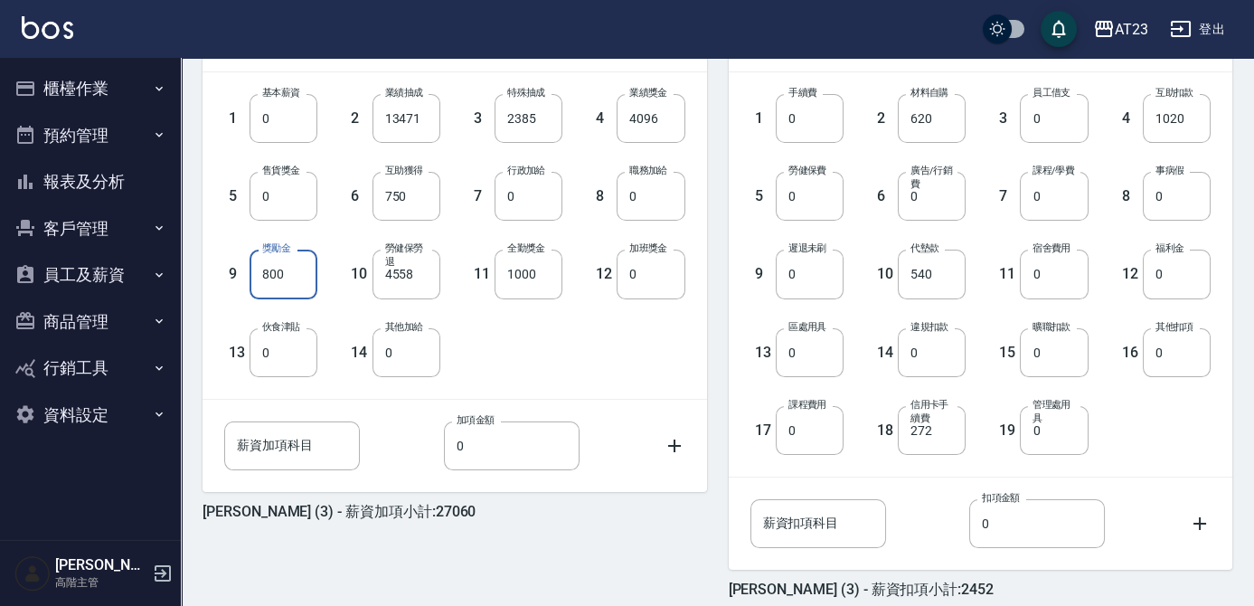
click at [641, 371] on div "1 基本薪資 0 基本薪資 2 業績抽成 13471 業績抽成 3 特殊抽成 2385 特殊抽成 4 業績獎金 4096 業績獎金 5 售貨獎金 0 售貨獎金…" at bounding box center [440, 221] width 490 height 312
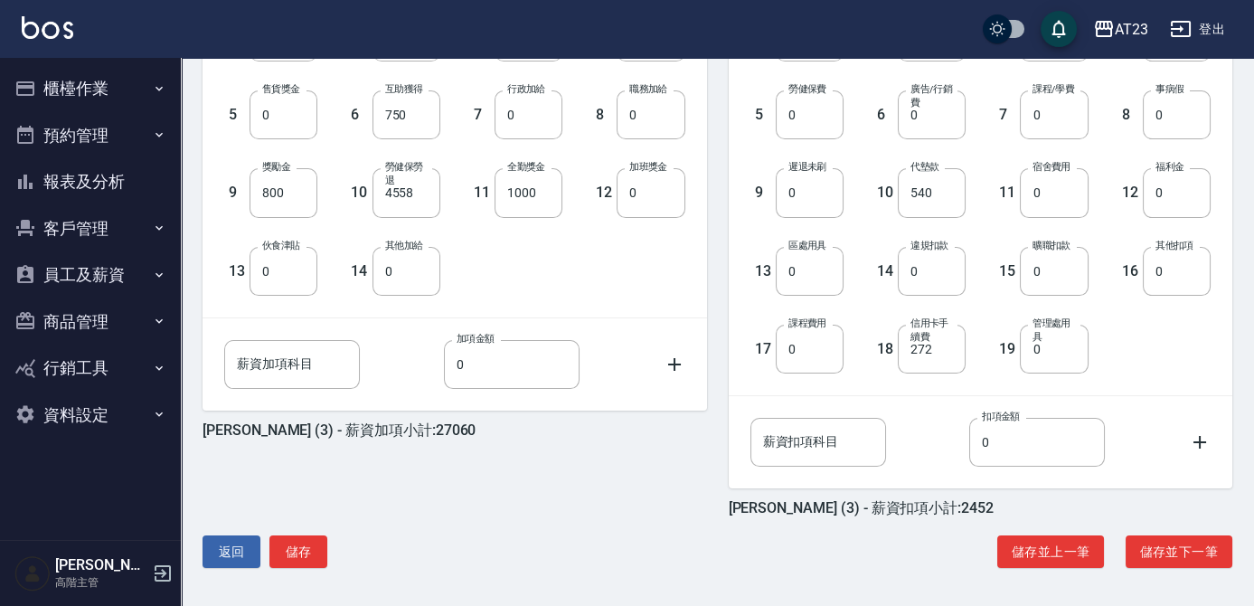
scroll to position [568, 0]
click at [1181, 550] on button "儲存並下一筆" at bounding box center [1178, 550] width 107 height 33
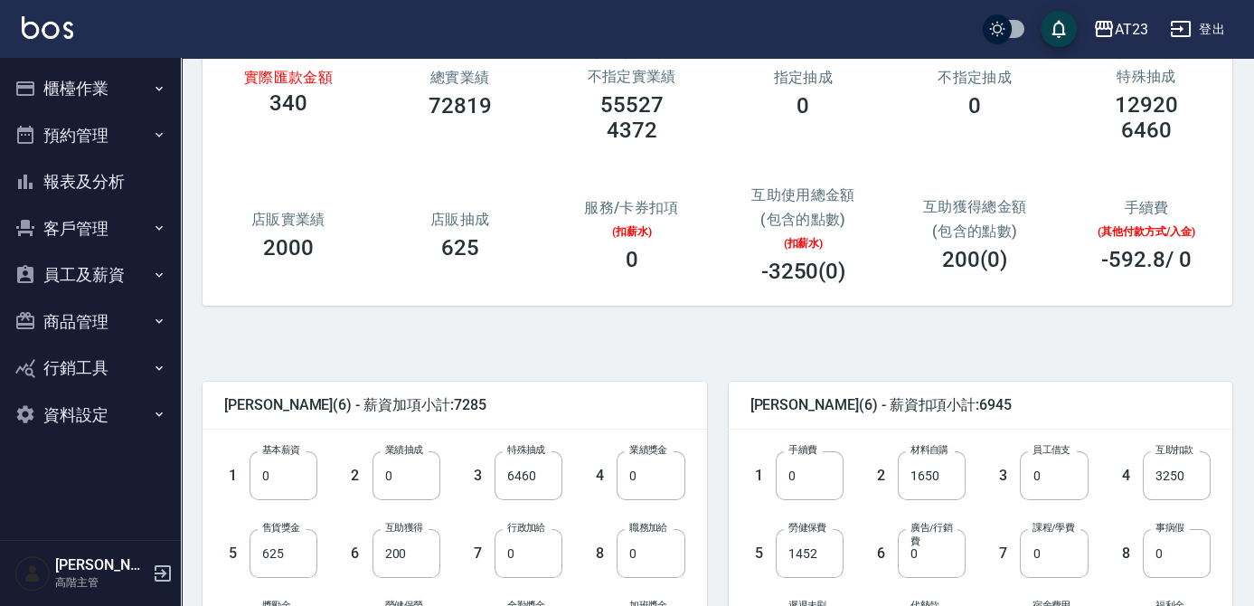
scroll to position [328, 0]
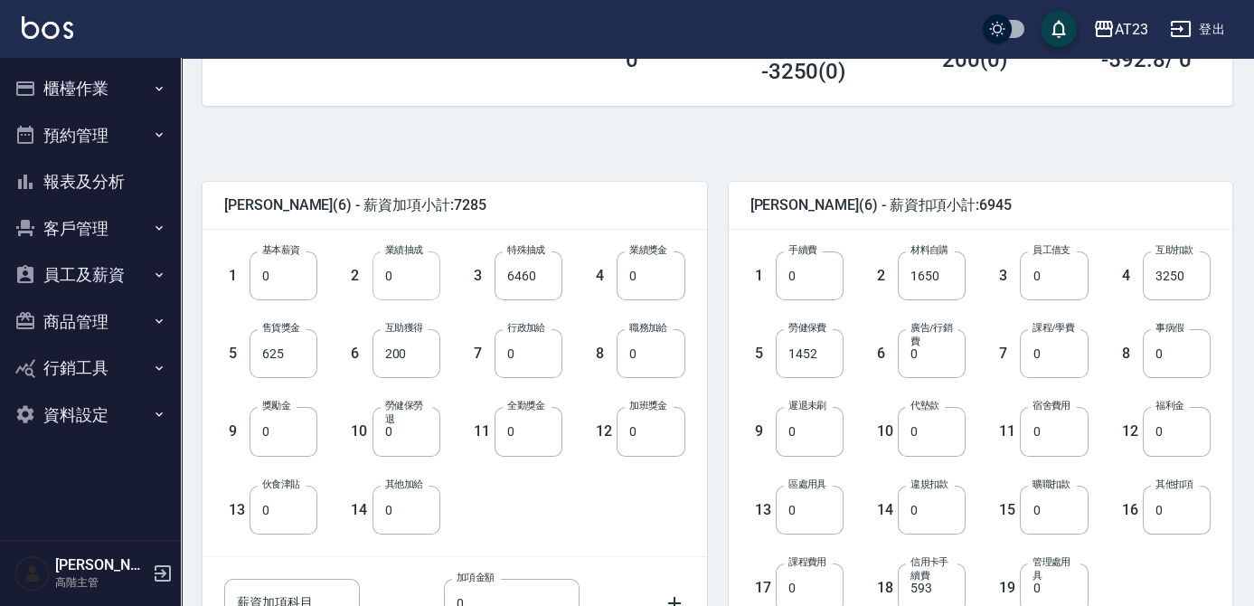
click at [429, 278] on input "0" at bounding box center [406, 275] width 68 height 49
type input "23321"
click at [627, 273] on input "0" at bounding box center [650, 275] width 68 height 49
type input "1530"
click at [532, 433] on input "0" at bounding box center [528, 431] width 68 height 49
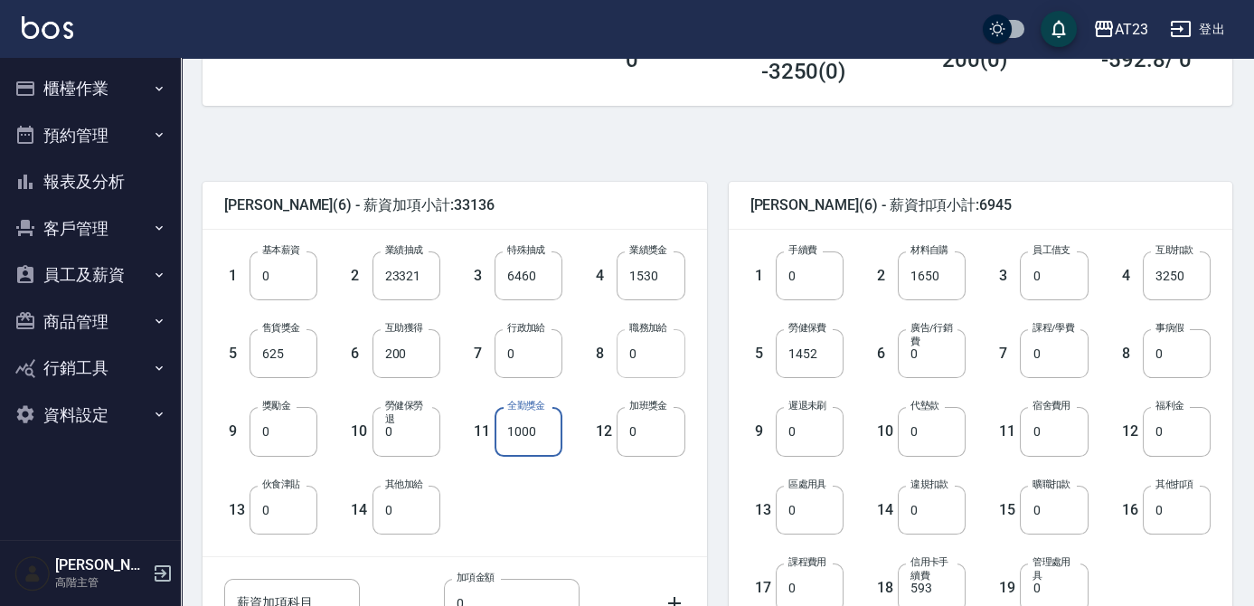
type input "1000"
click at [940, 229] on div "2 材料自購 1650 材料自購" at bounding box center [904, 261] width 122 height 78
click at [829, 359] on input "1452" at bounding box center [810, 353] width 68 height 49
type input "1601"
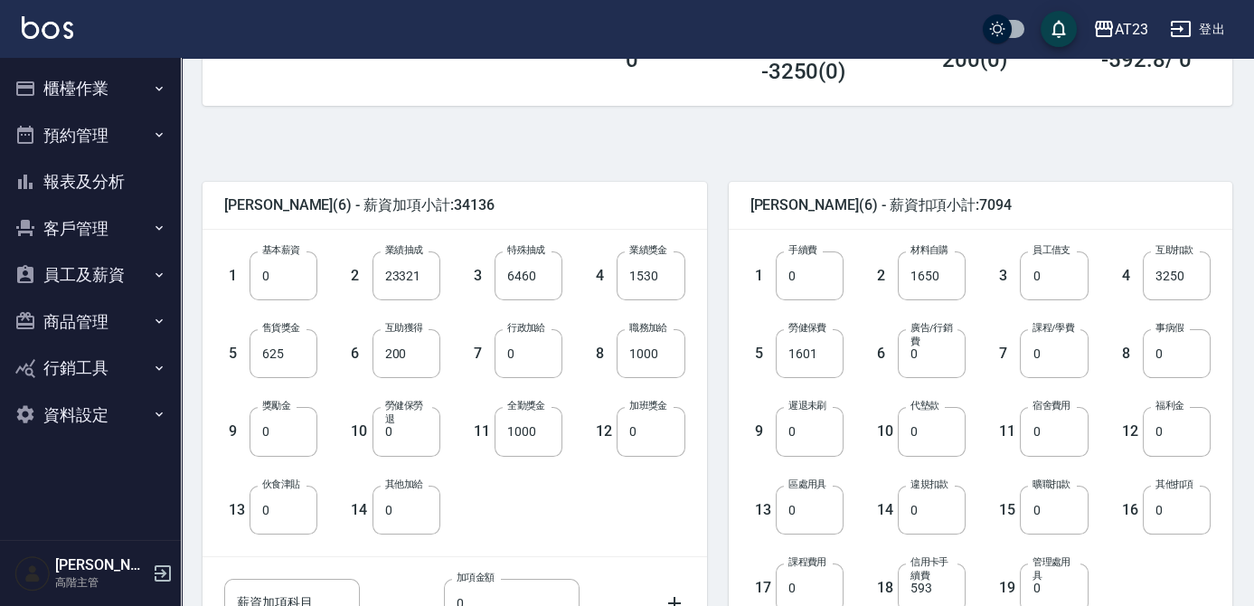
click at [631, 521] on div "1 基本薪資 0 基本薪資 2 業績抽成 23321 業績抽成 3 特殊抽成 6460 特殊抽成 4 業績獎金 1530 業績獎金 5 售貨獎金 625 售貨…" at bounding box center [440, 378] width 490 height 312
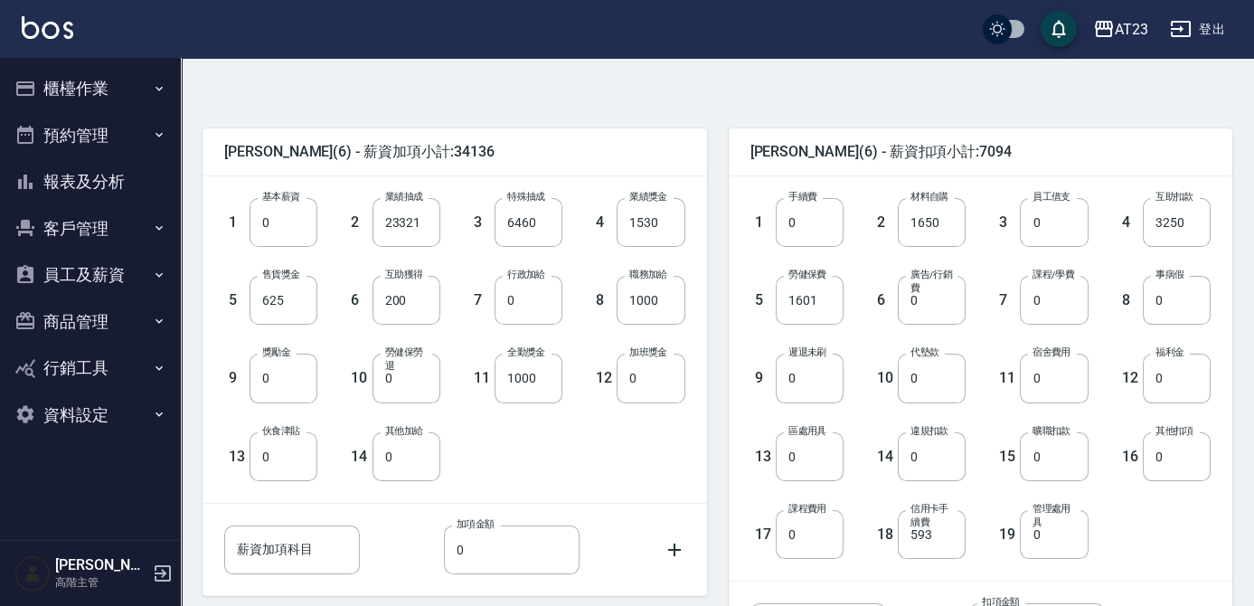
scroll to position [410, 0]
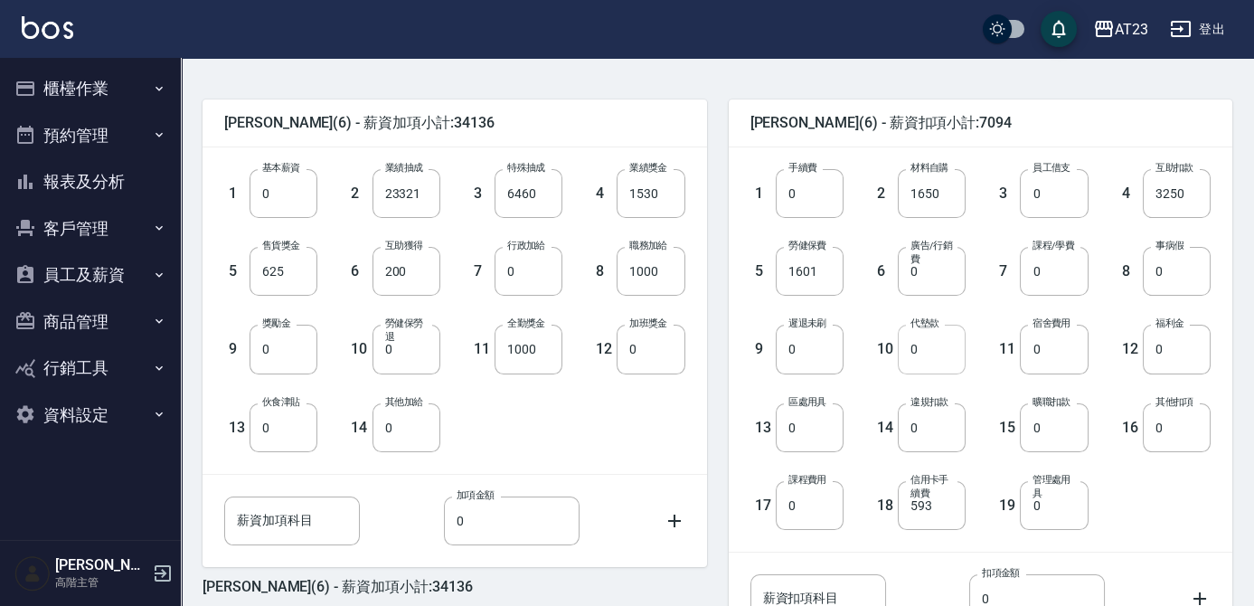
click at [936, 350] on input "0" at bounding box center [932, 349] width 68 height 49
type input "550"
click at [518, 421] on div "1 基本薪資 0 基本薪資 2 業績抽成 23321 業績抽成 3 特殊抽成 6460 特殊抽成 4 業績獎金 1530 業績獎金 5 售貨獎金 625 售貨…" at bounding box center [440, 296] width 490 height 312
click at [301, 351] on input "0" at bounding box center [283, 349] width 68 height 49
type input "350"
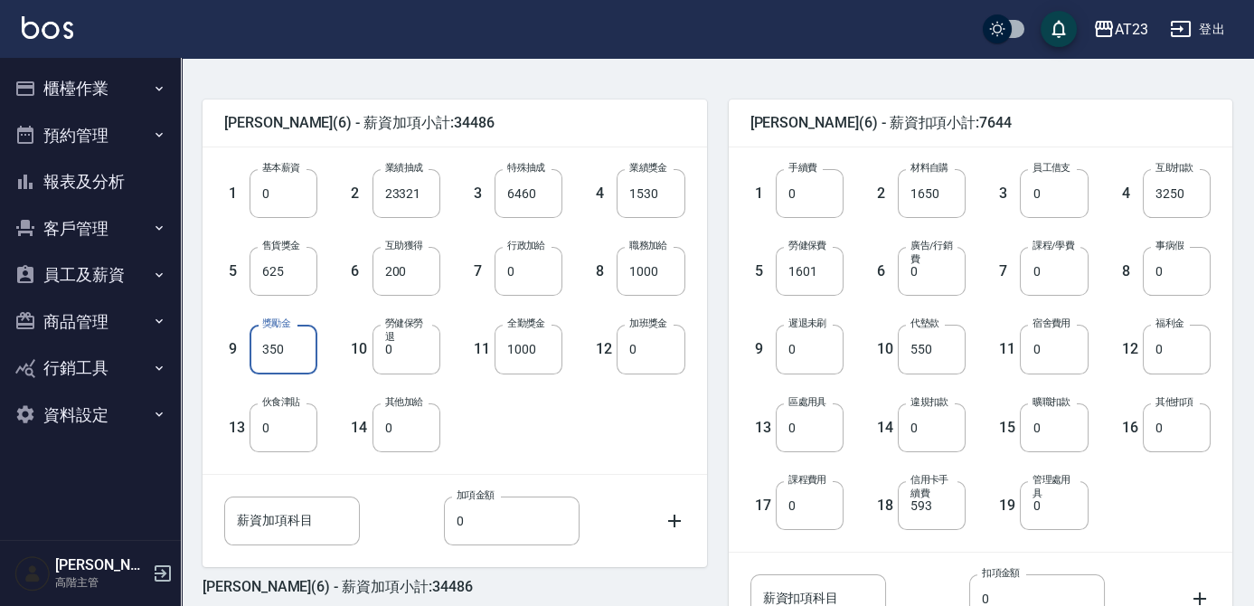
click at [624, 428] on div "1 基本薪資 0 基本薪資 2 業績抽成 23321 業績抽成 3 特殊抽成 6460 特殊抽成 4 業績獎金 1530 業績獎金 5 售貨獎金 625 售貨…" at bounding box center [440, 296] width 490 height 312
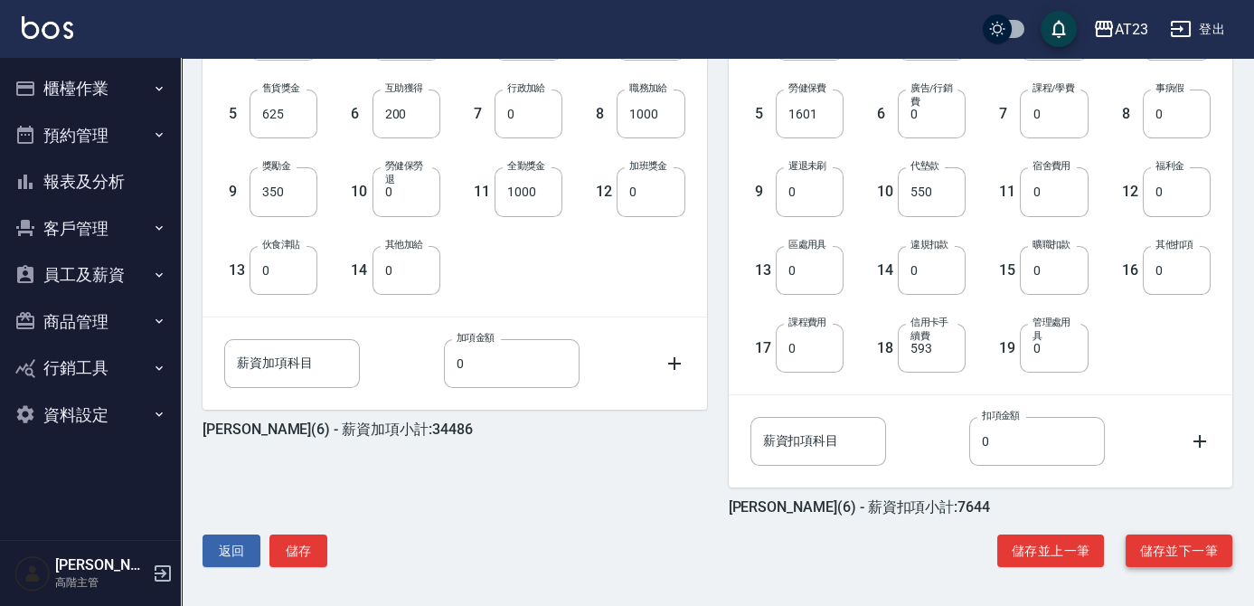
click at [1165, 546] on button "儲存並下一筆" at bounding box center [1178, 550] width 107 height 33
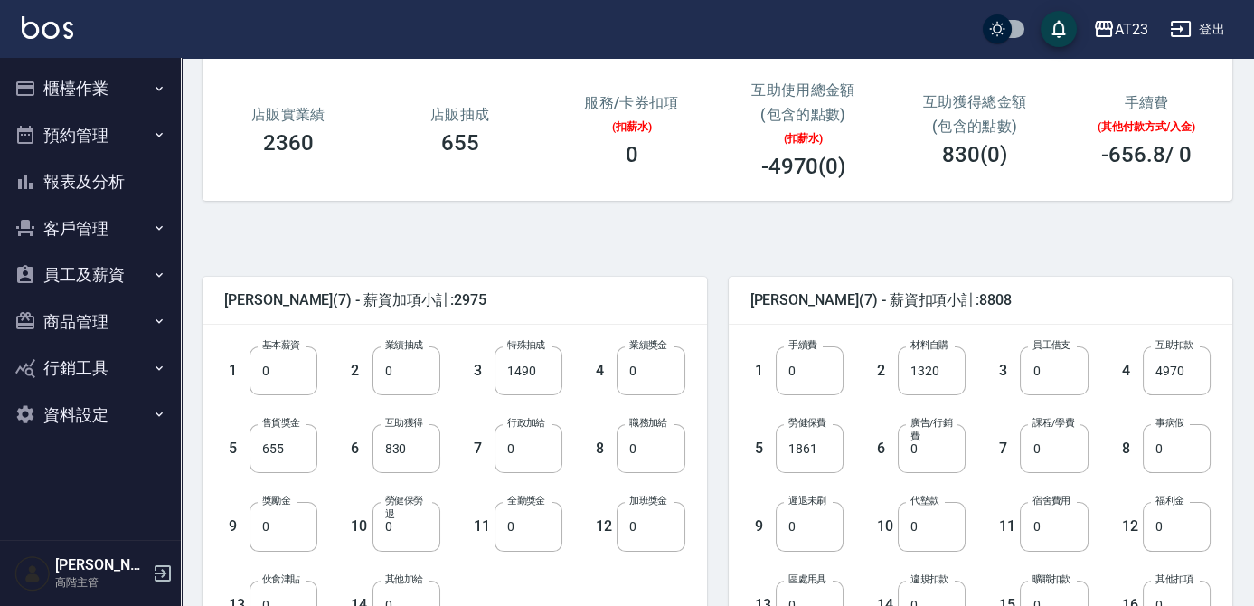
scroll to position [246, 0]
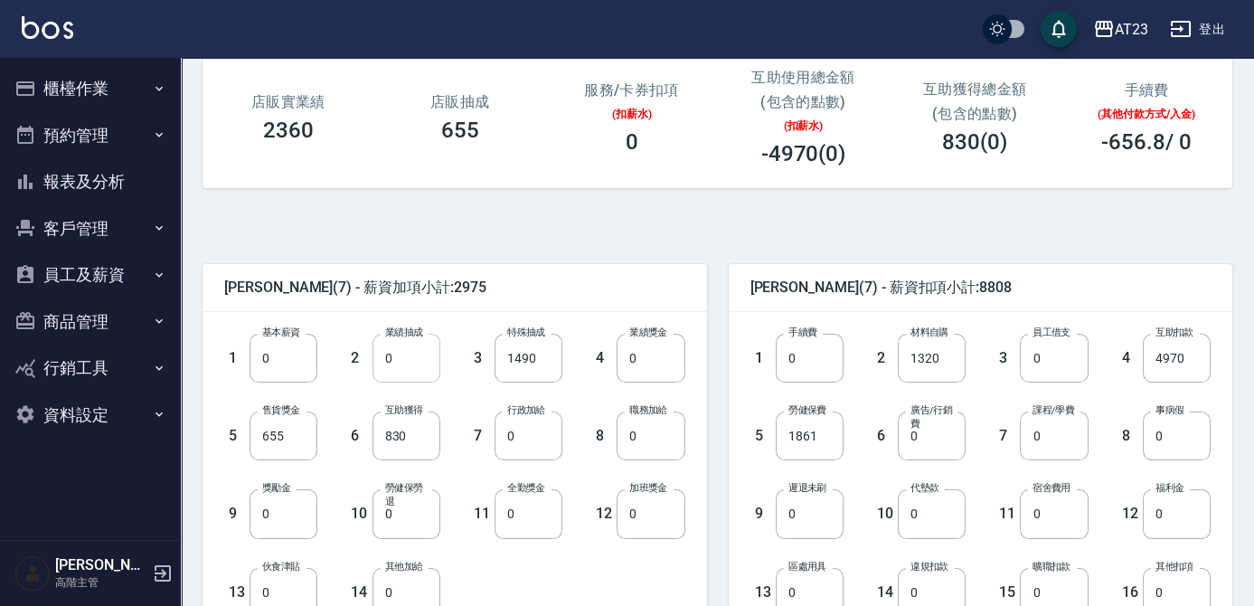
click at [412, 362] on input "0" at bounding box center [406, 358] width 68 height 49
type input "26038"
click at [637, 359] on input "0" at bounding box center [650, 358] width 68 height 49
type input "3519"
click at [543, 505] on input "0" at bounding box center [528, 513] width 68 height 49
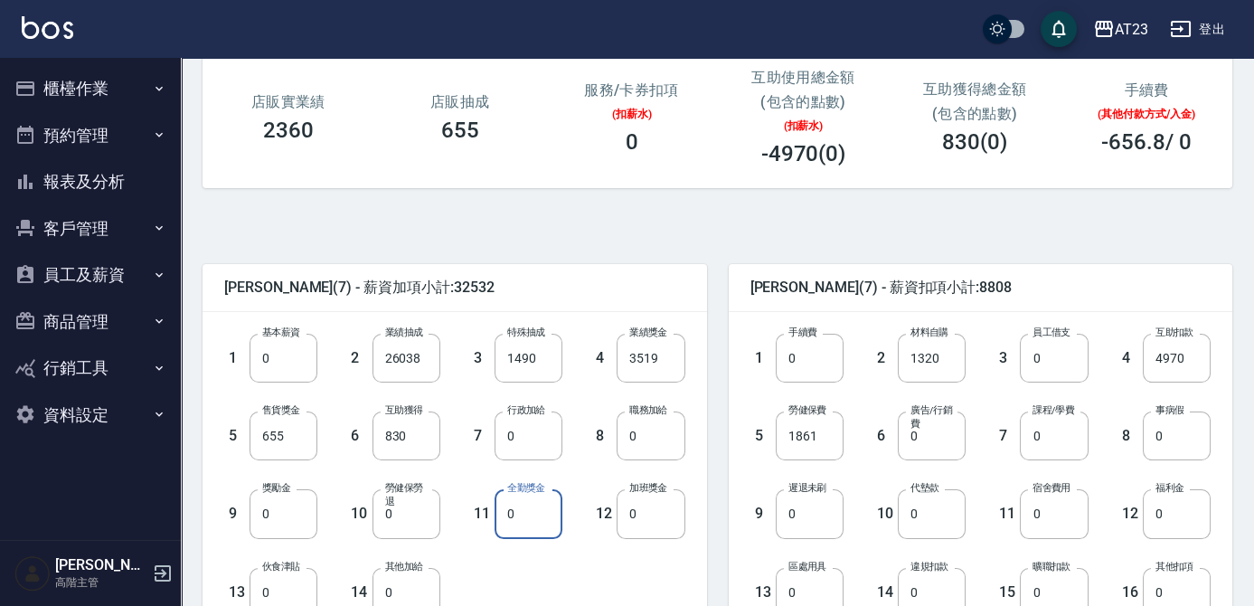
scroll to position [328, 0]
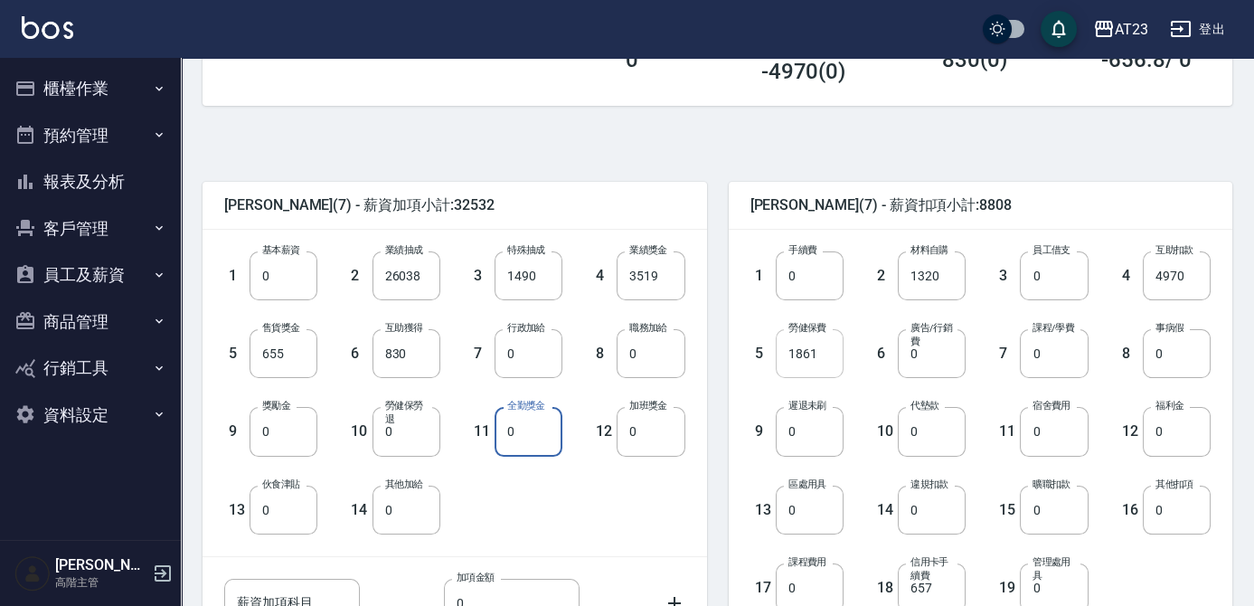
click at [826, 356] on input "1861" at bounding box center [810, 353] width 68 height 49
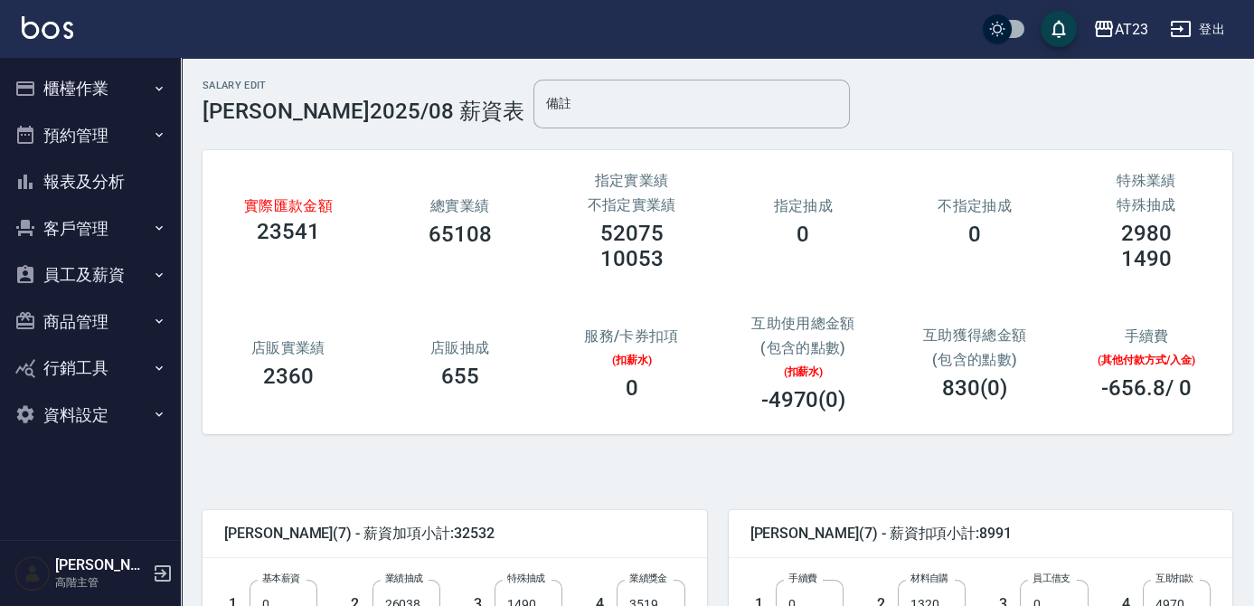
scroll to position [164, 0]
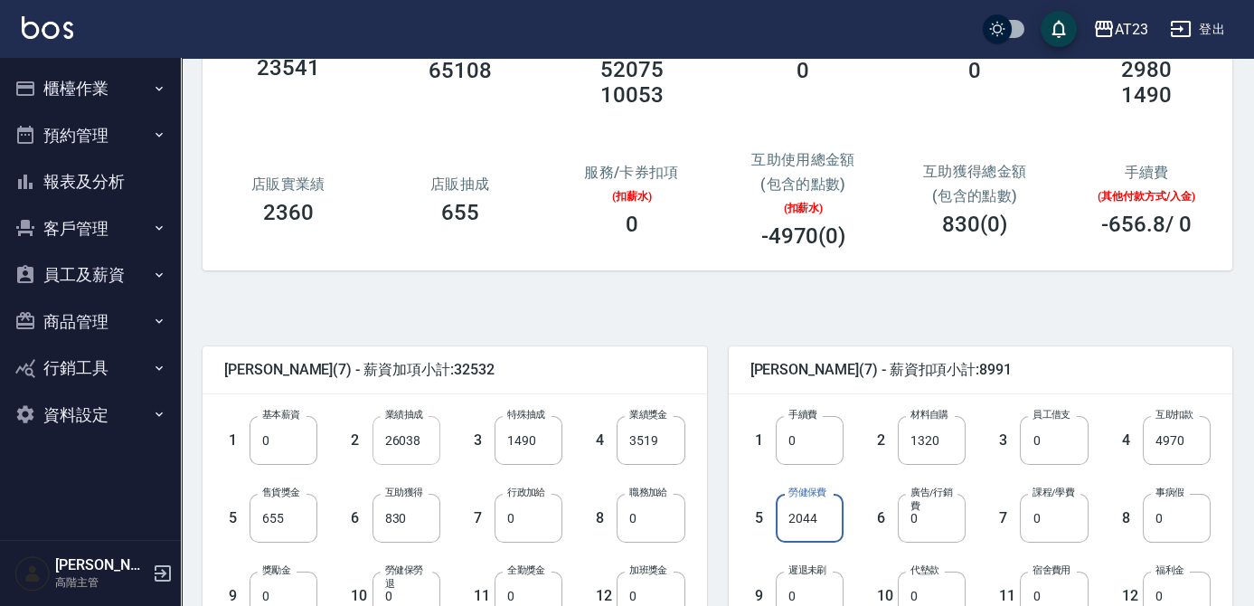
type input "2044"
click at [395, 437] on input "26038" at bounding box center [406, 440] width 68 height 49
click at [400, 437] on input "26038" at bounding box center [406, 440] width 68 height 49
click at [401, 438] on input "26038" at bounding box center [406, 440] width 68 height 49
click at [406, 456] on input "26038" at bounding box center [406, 440] width 68 height 49
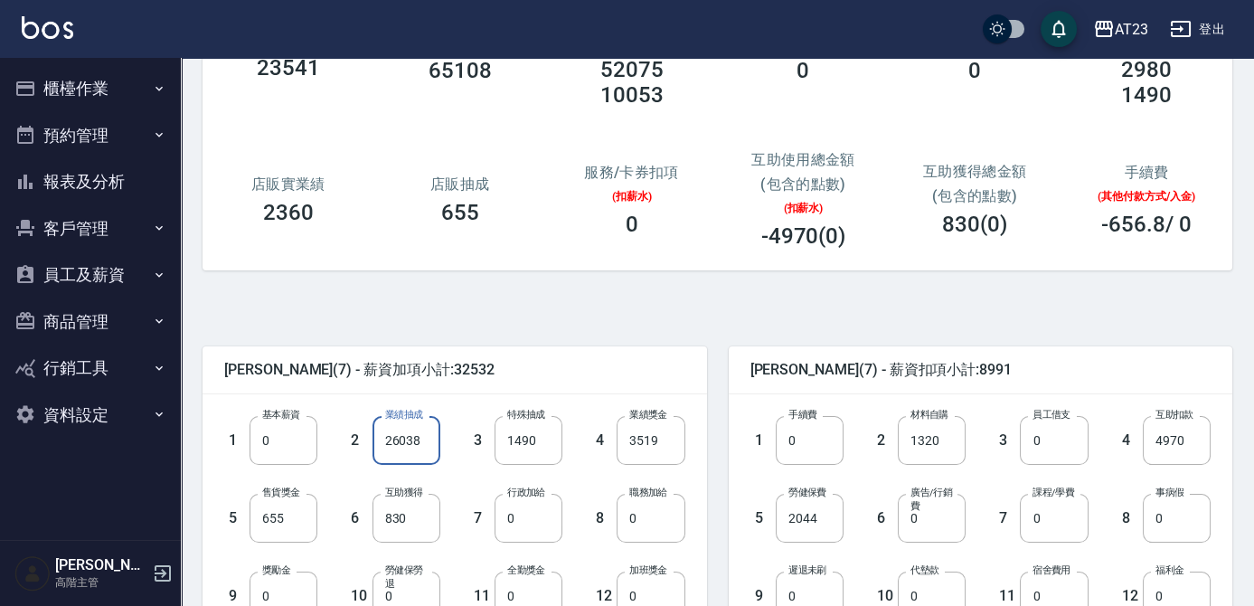
click at [394, 456] on input "26038" at bounding box center [406, 440] width 68 height 49
click at [402, 434] on input "26038" at bounding box center [406, 440] width 68 height 49
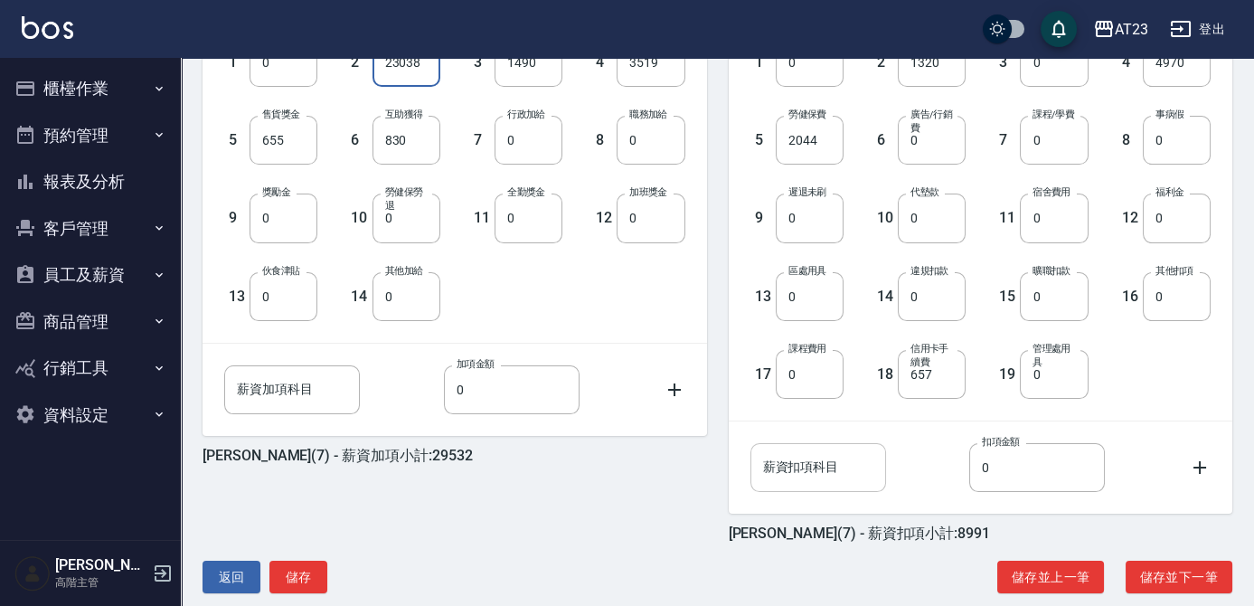
scroll to position [568, 0]
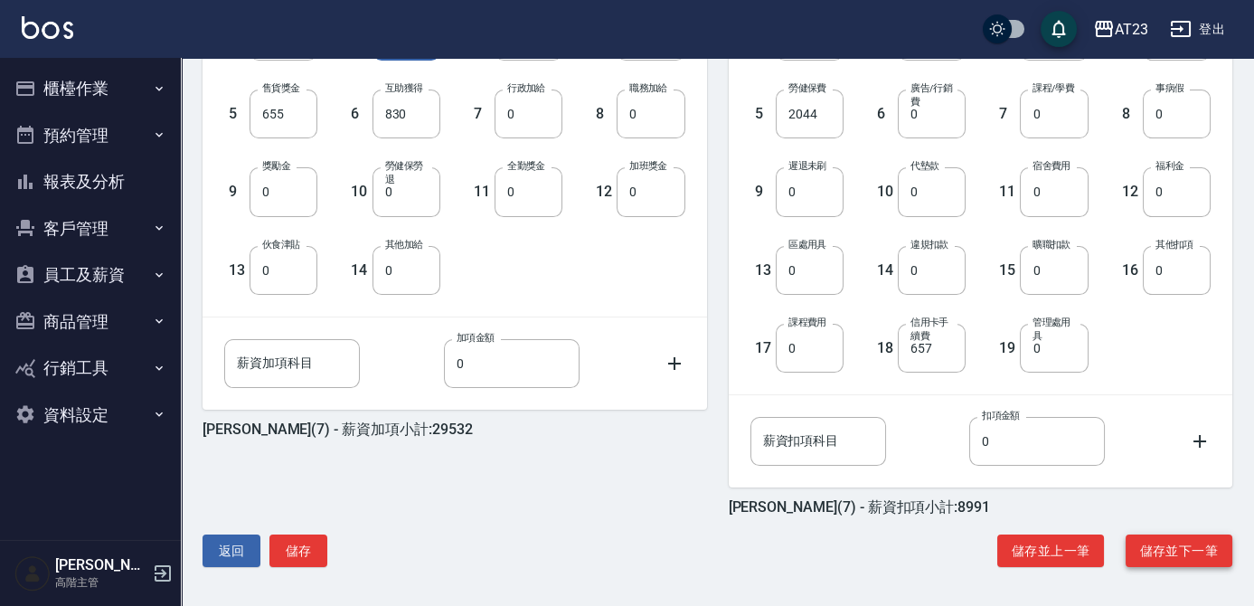
type input "23038"
click at [1154, 538] on button "儲存並下一筆" at bounding box center [1178, 550] width 107 height 33
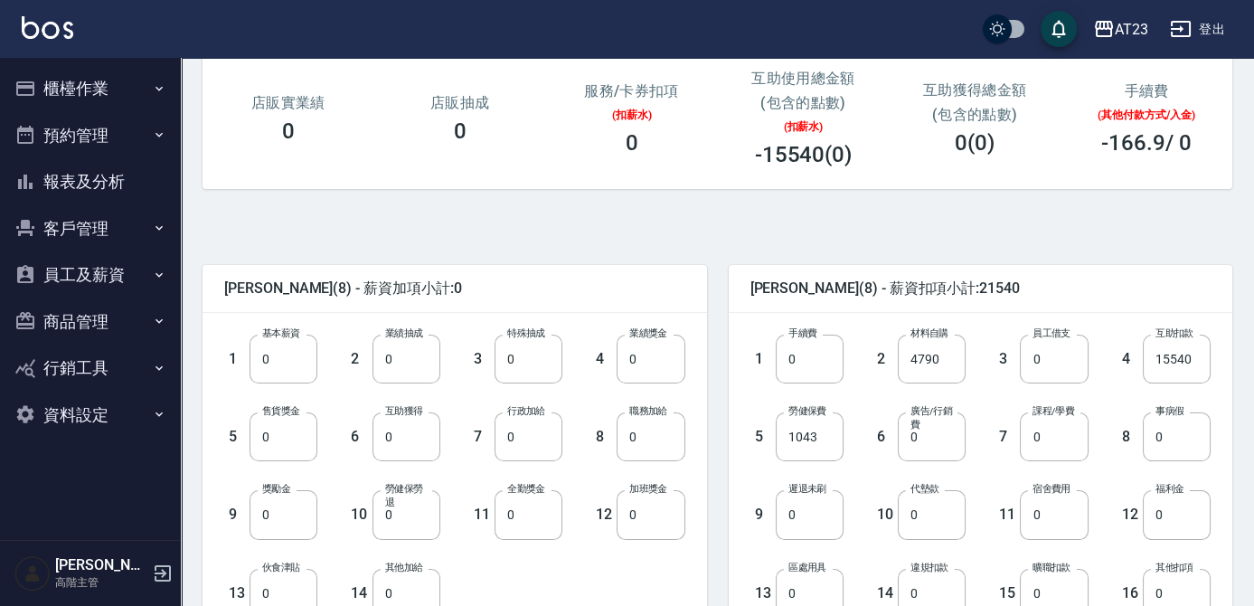
scroll to position [246, 0]
